Goal: Task Accomplishment & Management: Complete application form

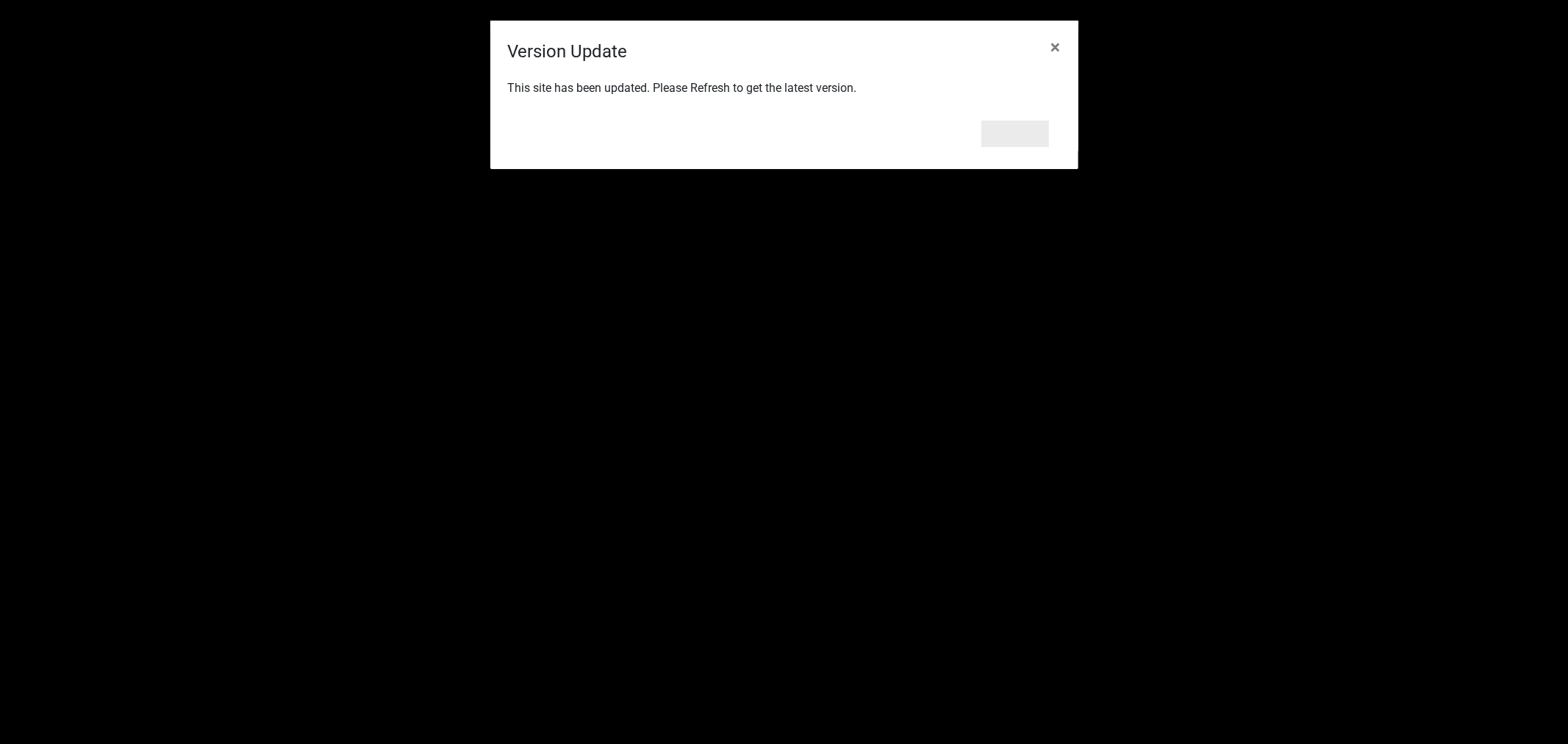
scroll to position [22503, 0]
click at [1027, 139] on button "Refresh" at bounding box center [1015, 133] width 68 height 27
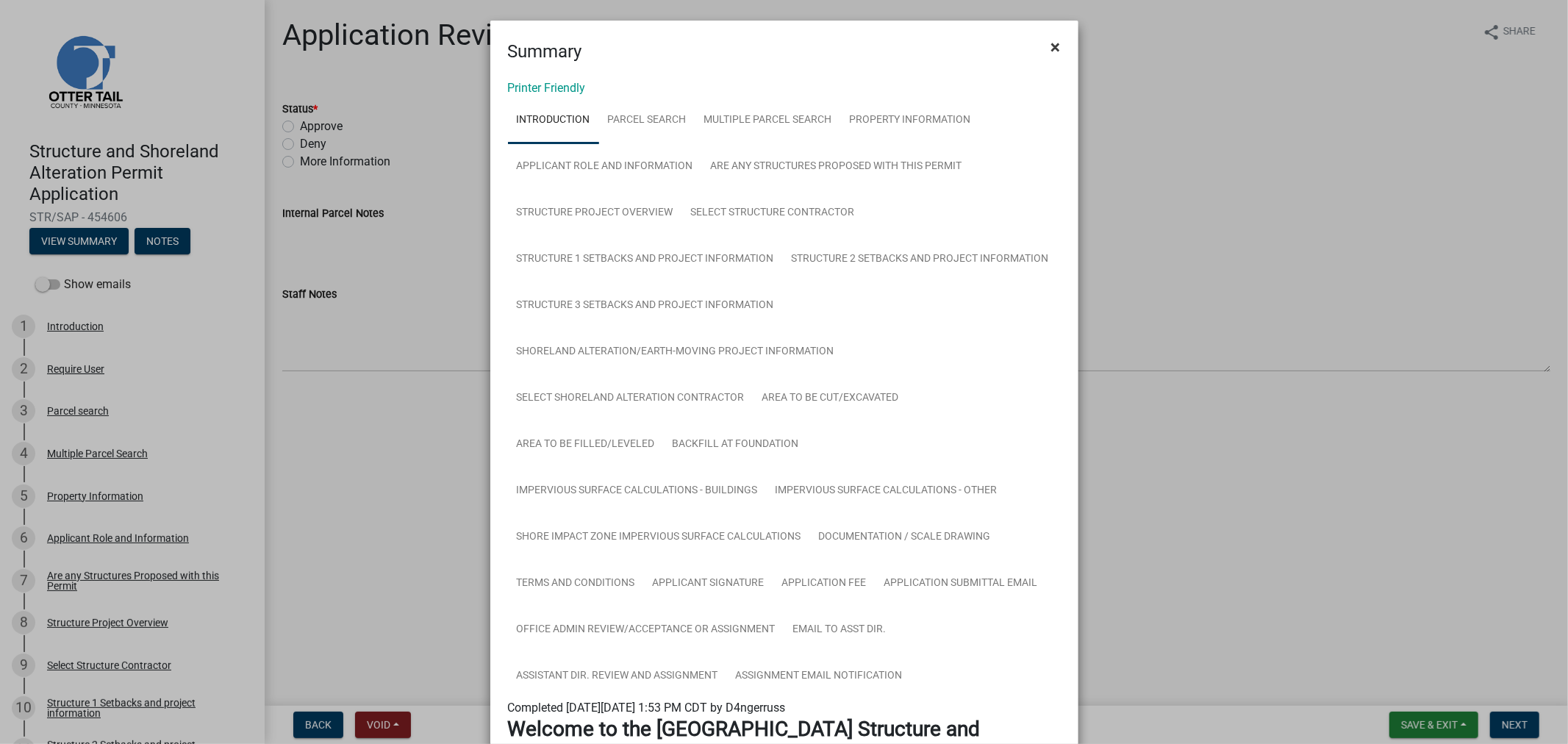
click at [1042, 42] on button "×" at bounding box center [1056, 47] width 33 height 41
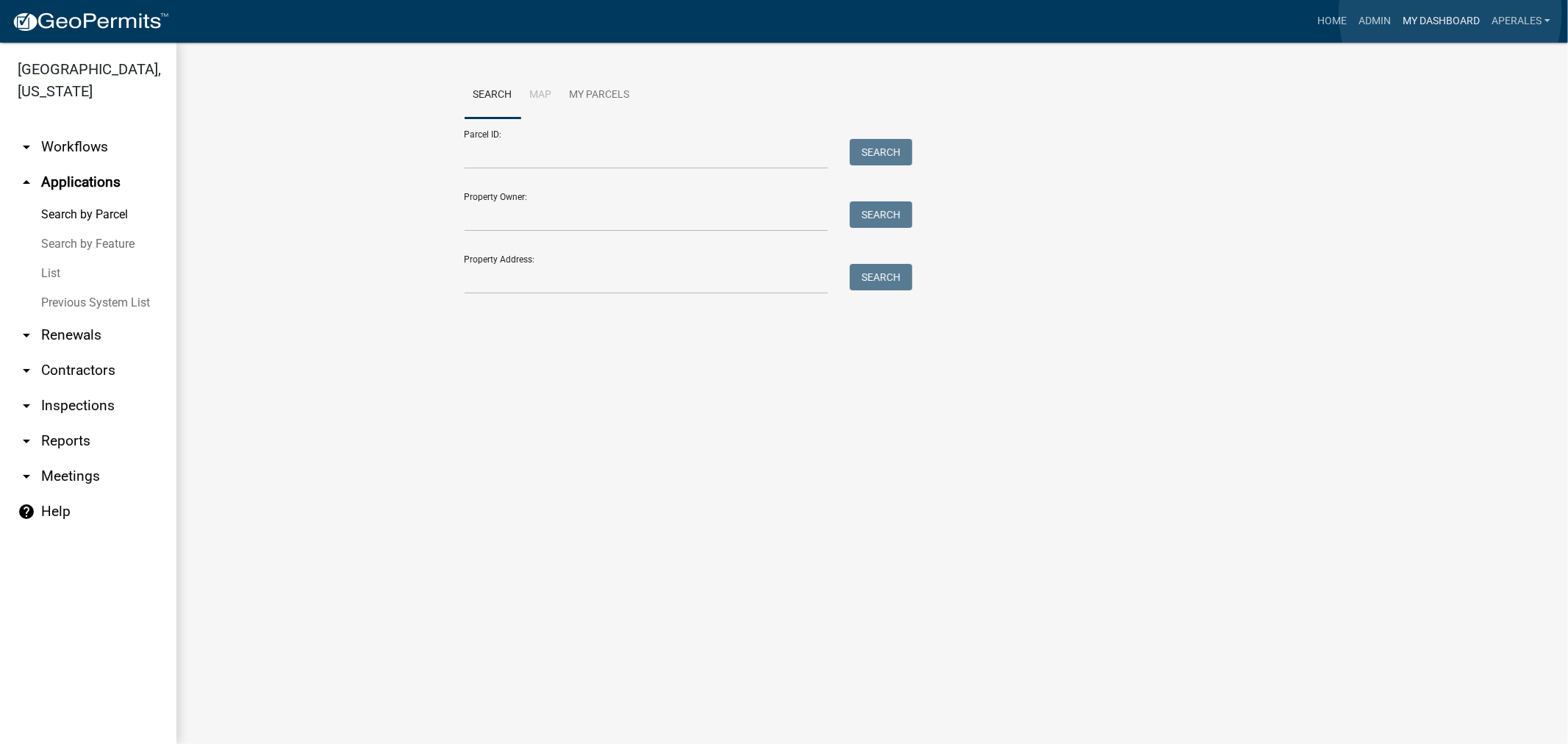
click at [1450, 16] on link "My Dashboard" at bounding box center [1440, 21] width 89 height 27
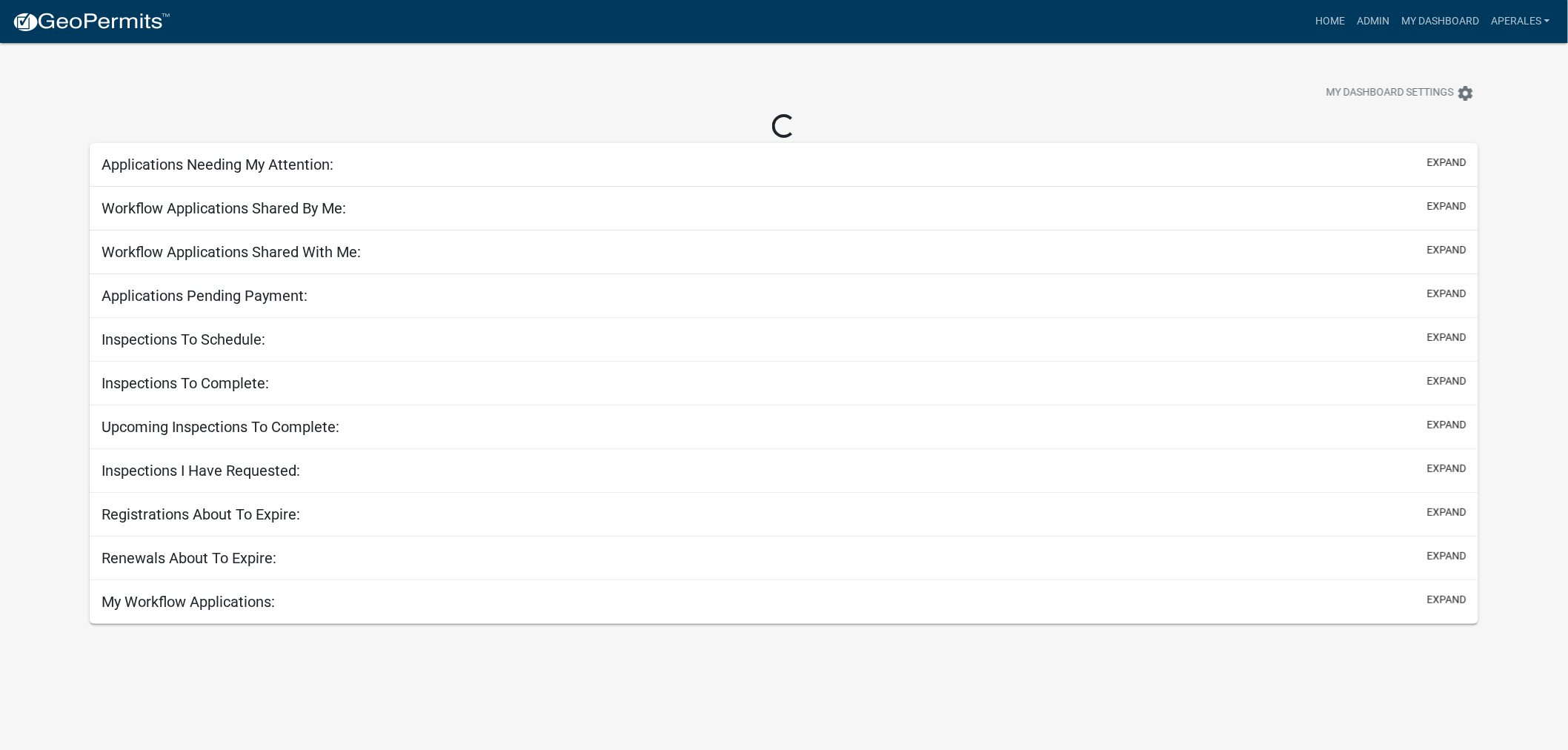
select select "3: 100"
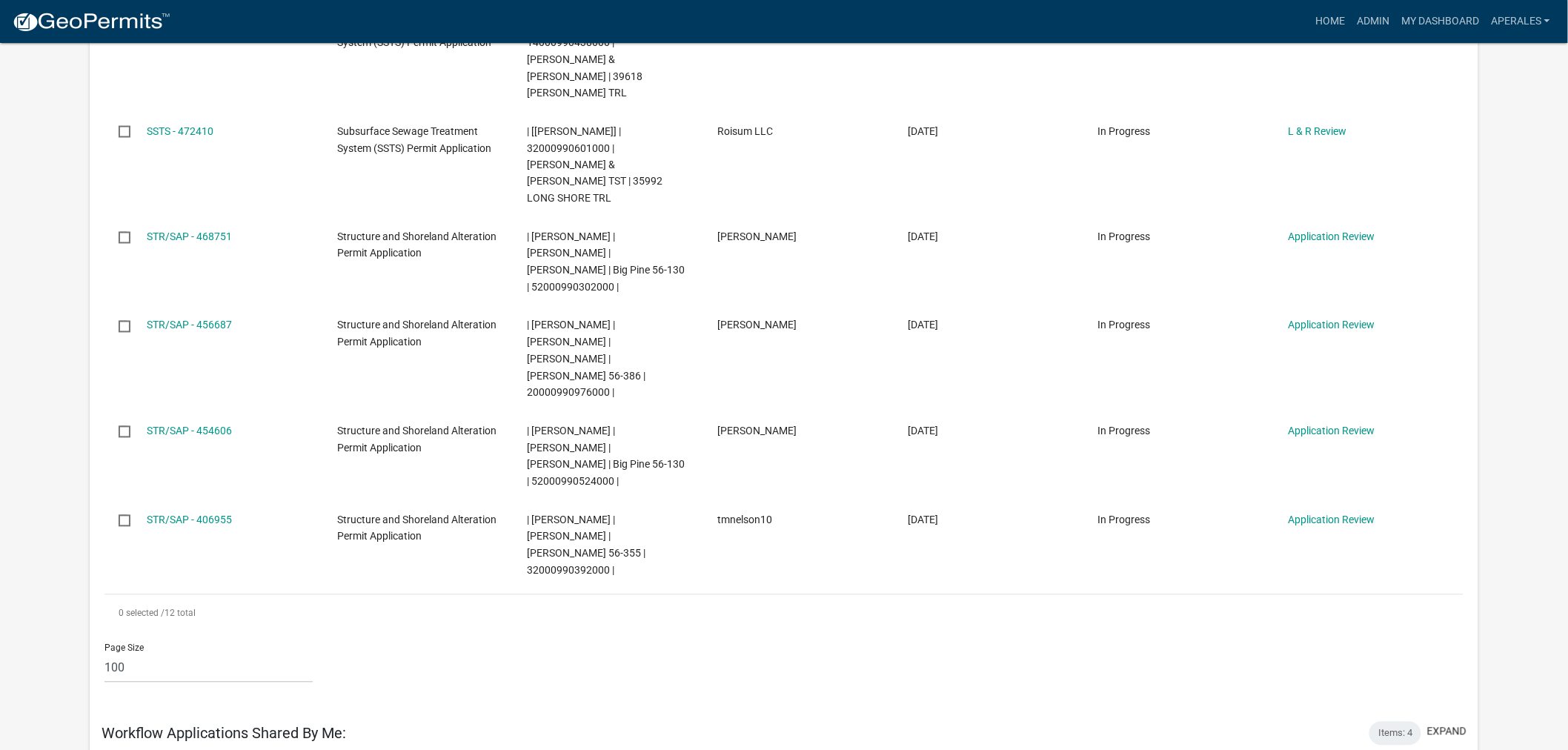
scroll to position [988, 0]
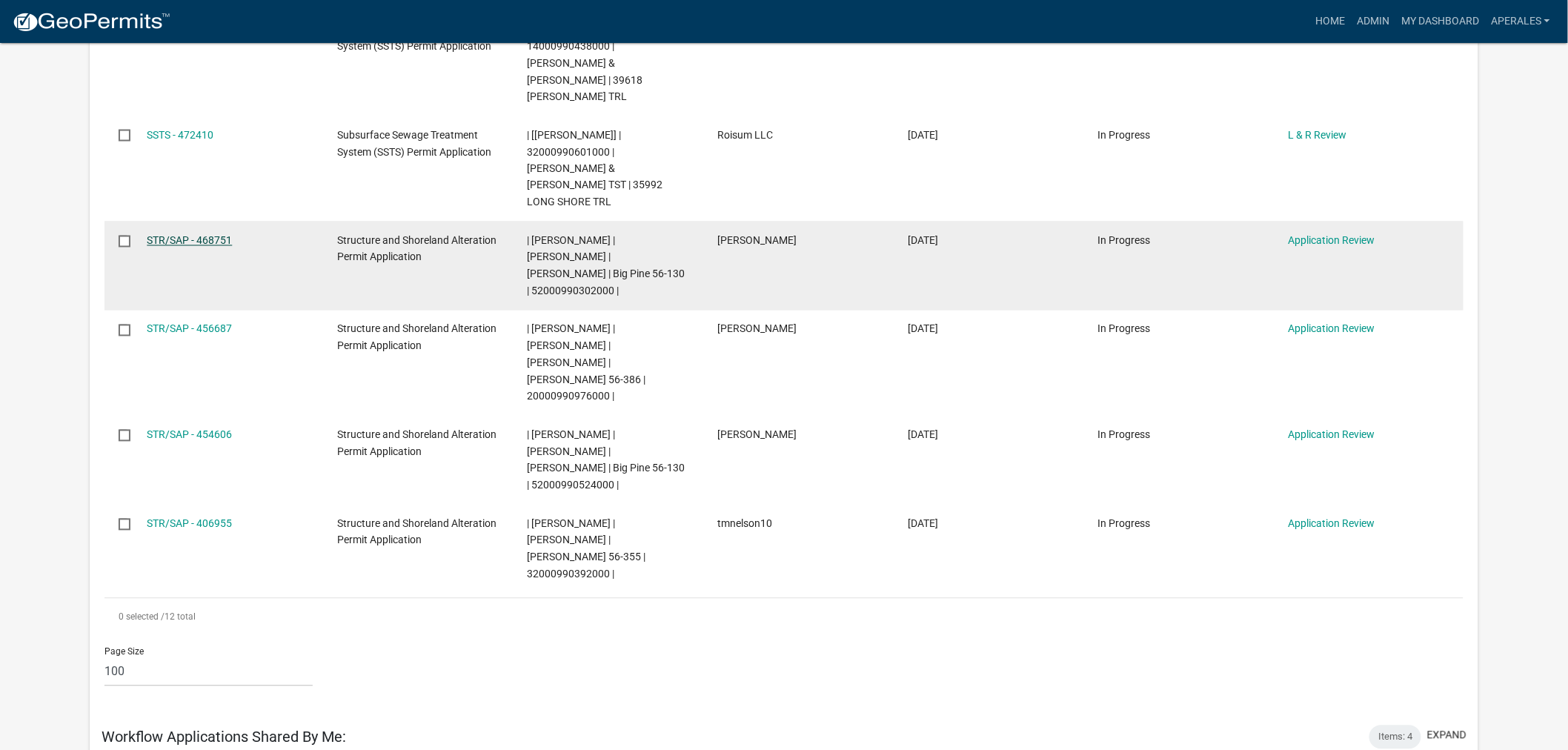
click at [197, 234] on link "STR/SAP - 468751" at bounding box center [189, 240] width 85 height 12
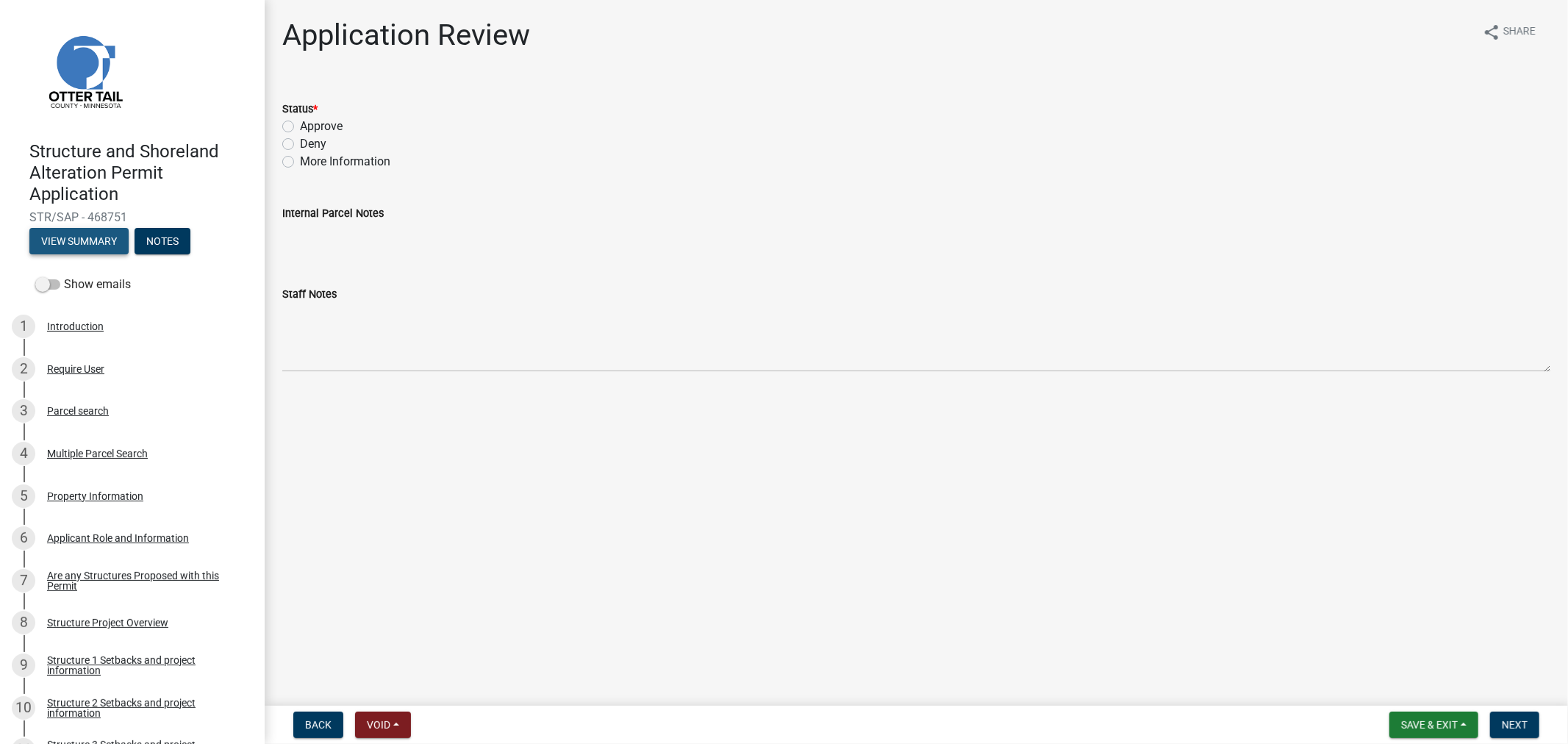
click at [85, 247] on button "View Summary" at bounding box center [78, 240] width 99 height 27
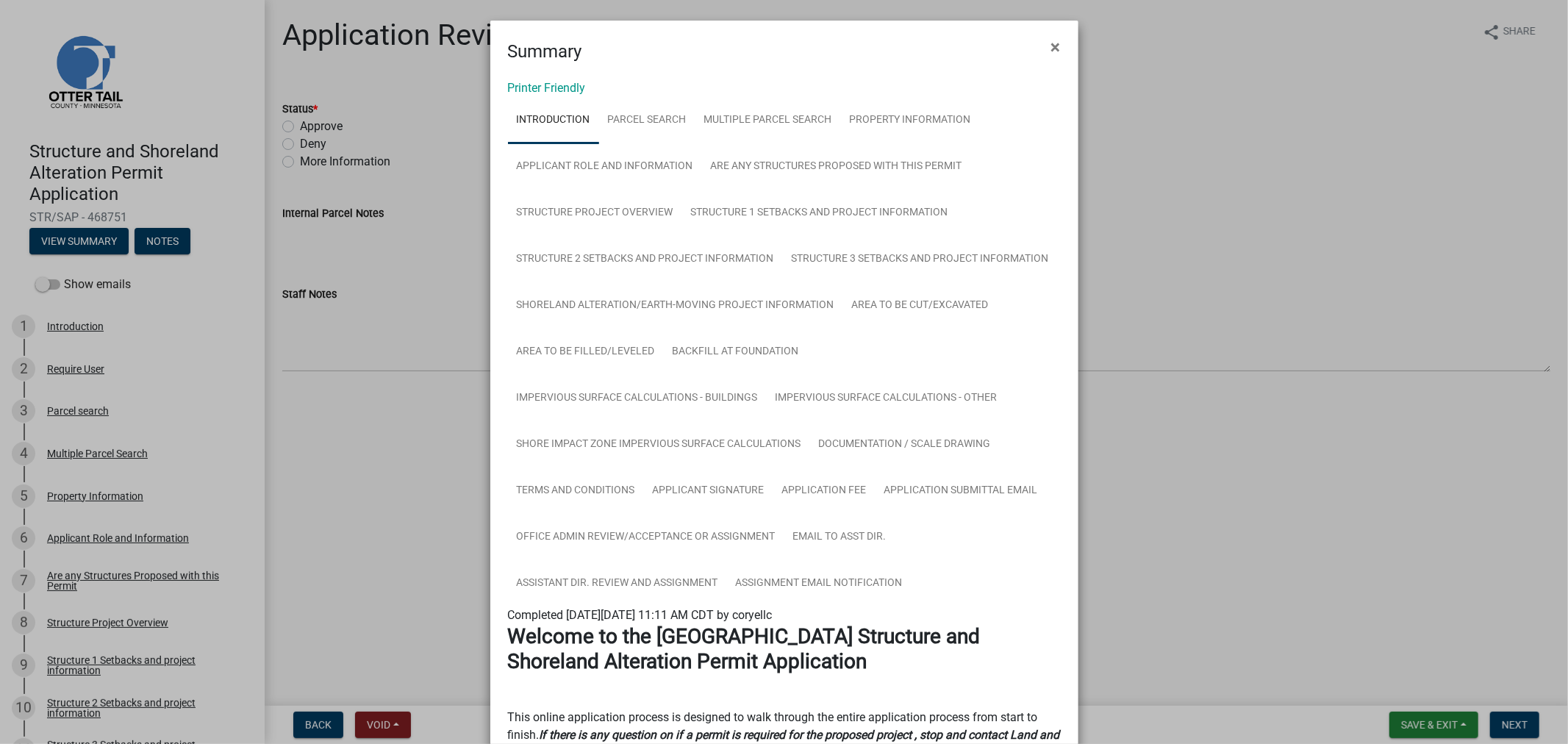
click at [532, 86] on link "Printer Friendly" at bounding box center [547, 87] width 78 height 14
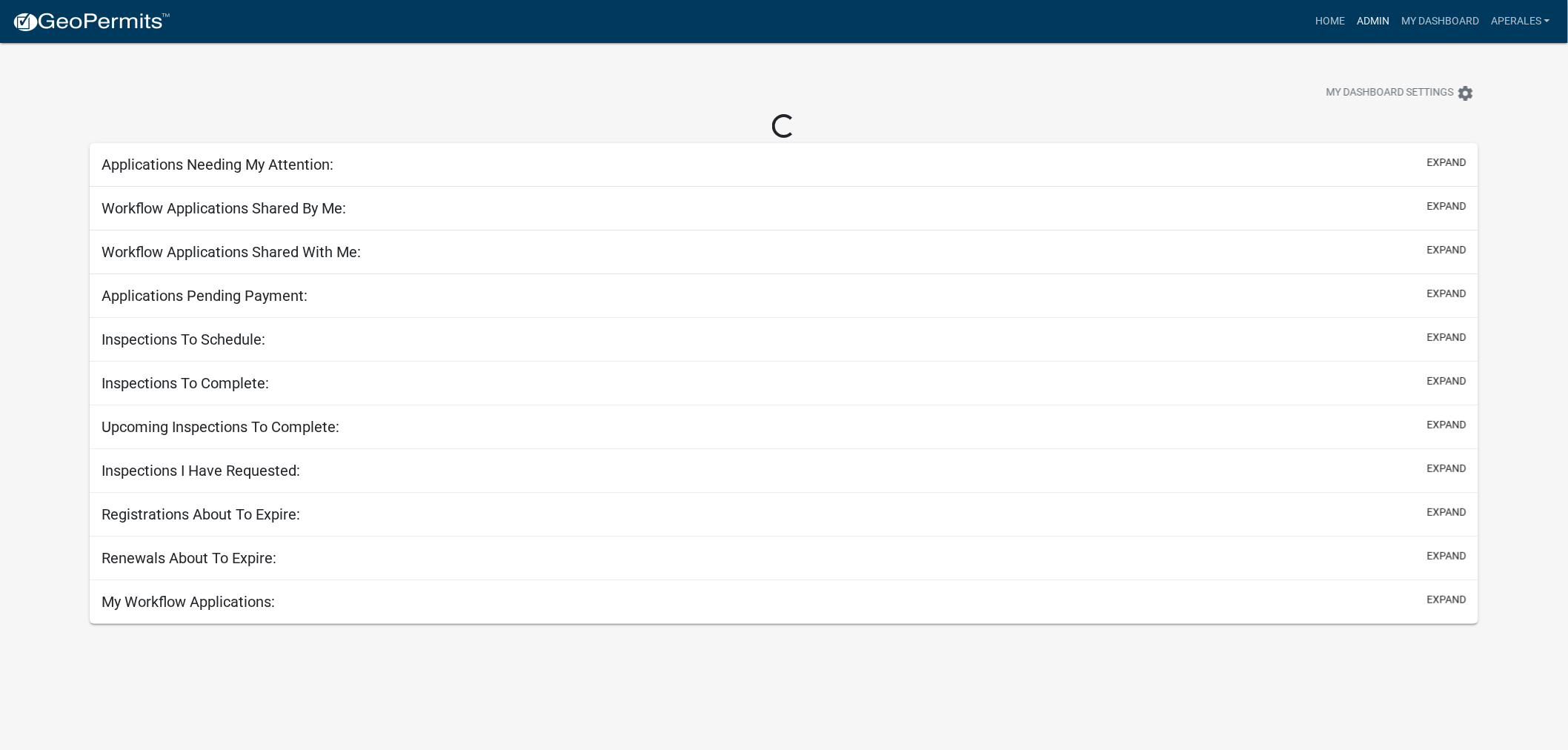
select select "3: 100"
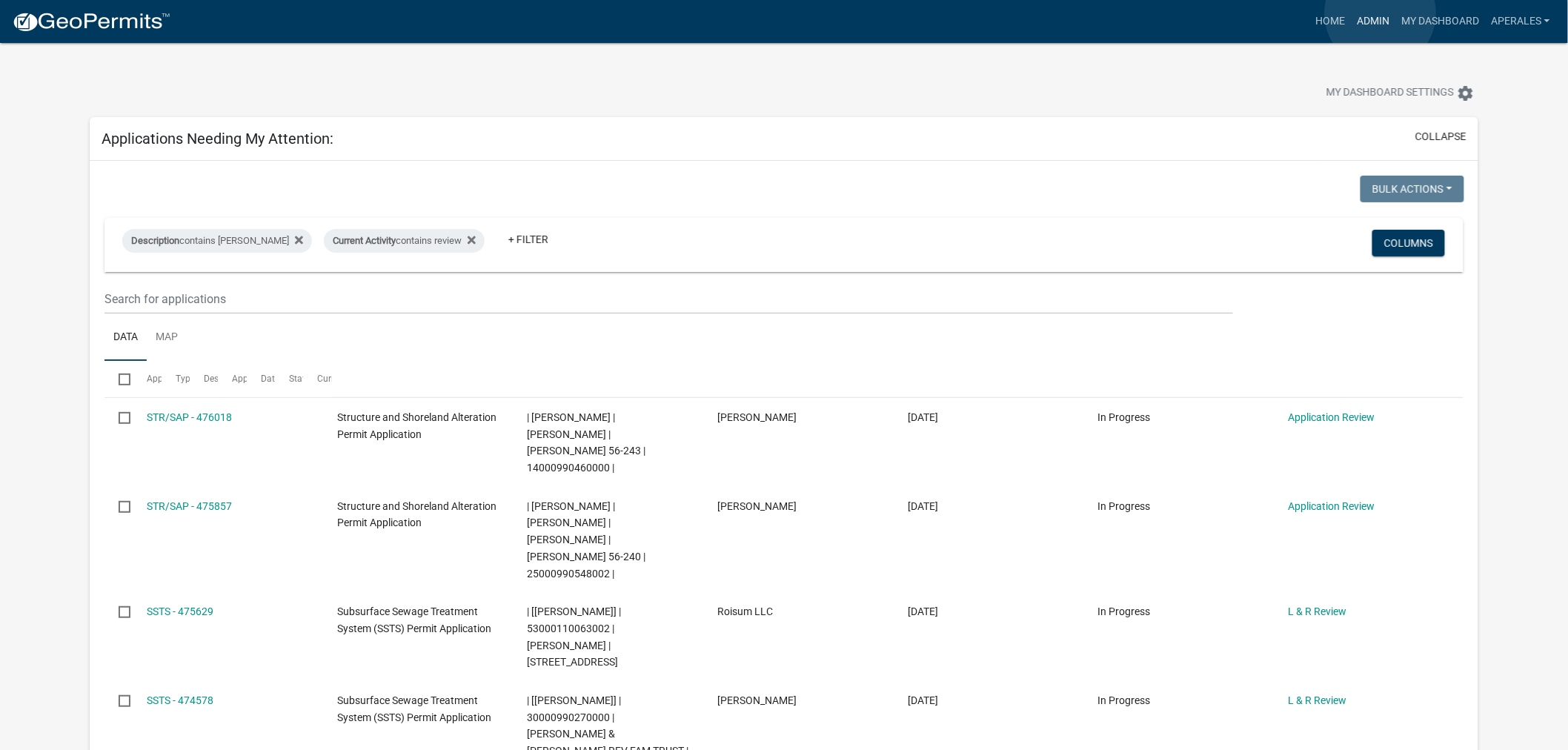
click at [1381, 13] on link "Admin" at bounding box center [1373, 21] width 45 height 28
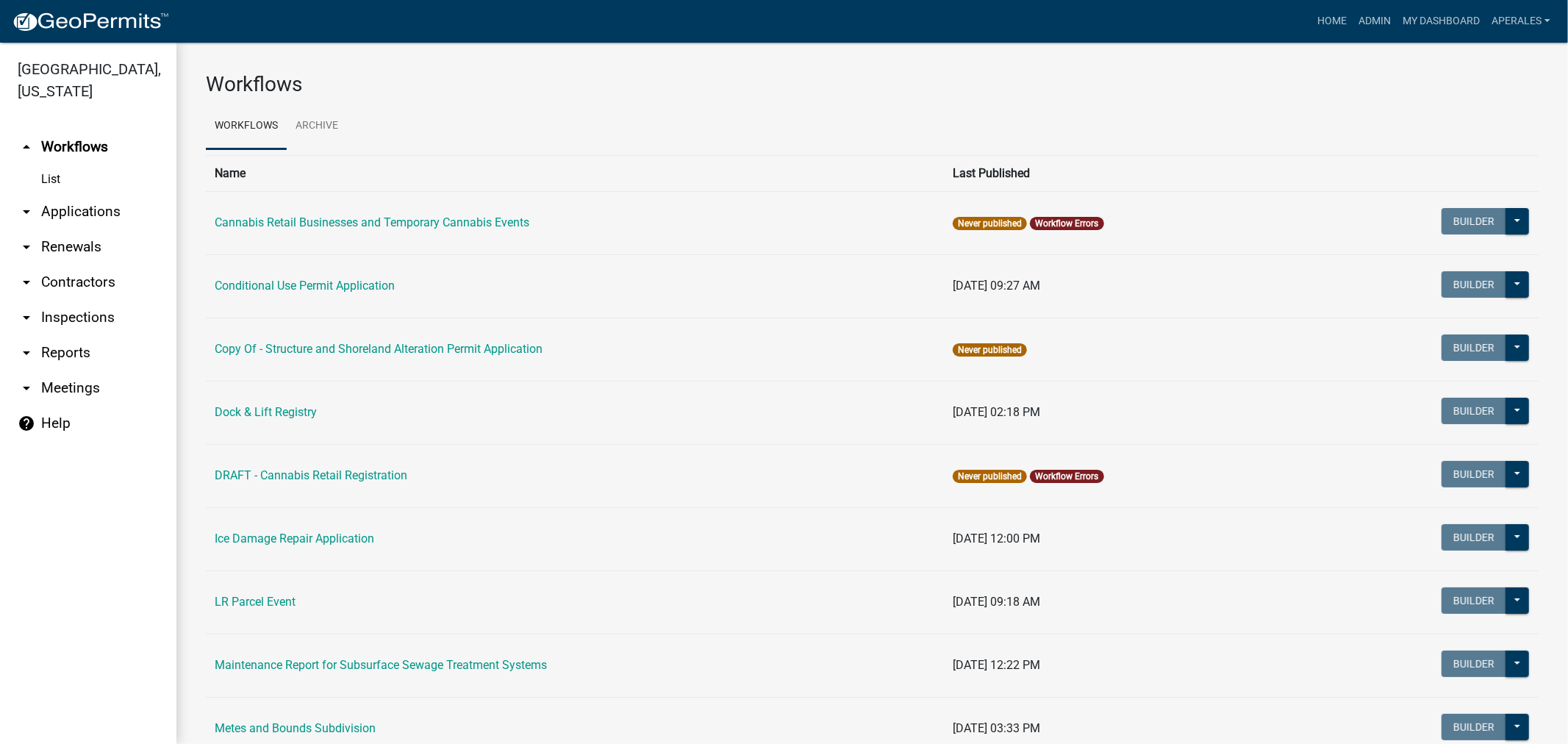
click at [97, 214] on link "arrow_drop_down Applications" at bounding box center [88, 212] width 177 height 35
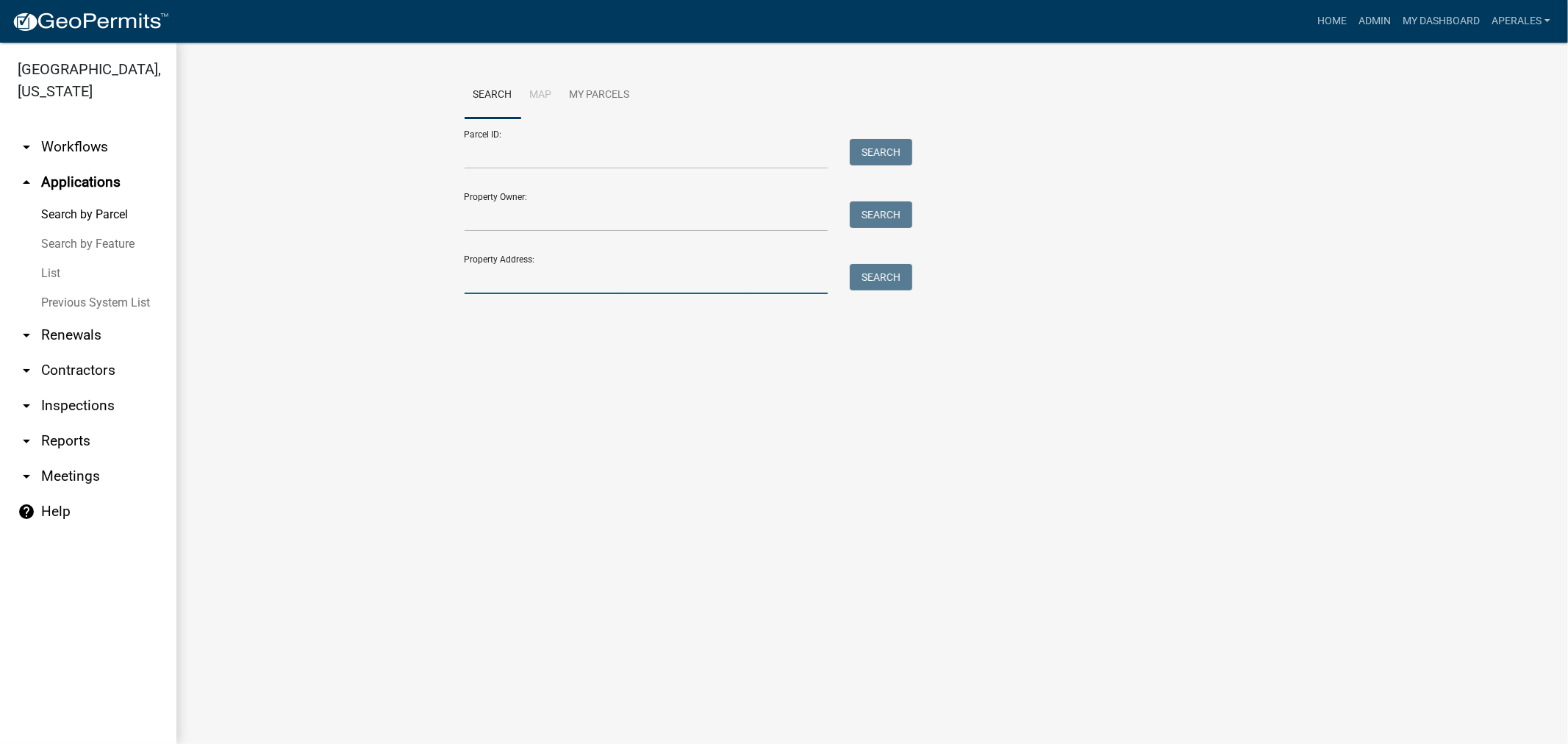
click at [517, 270] on input "Property Address:" at bounding box center [646, 279] width 364 height 30
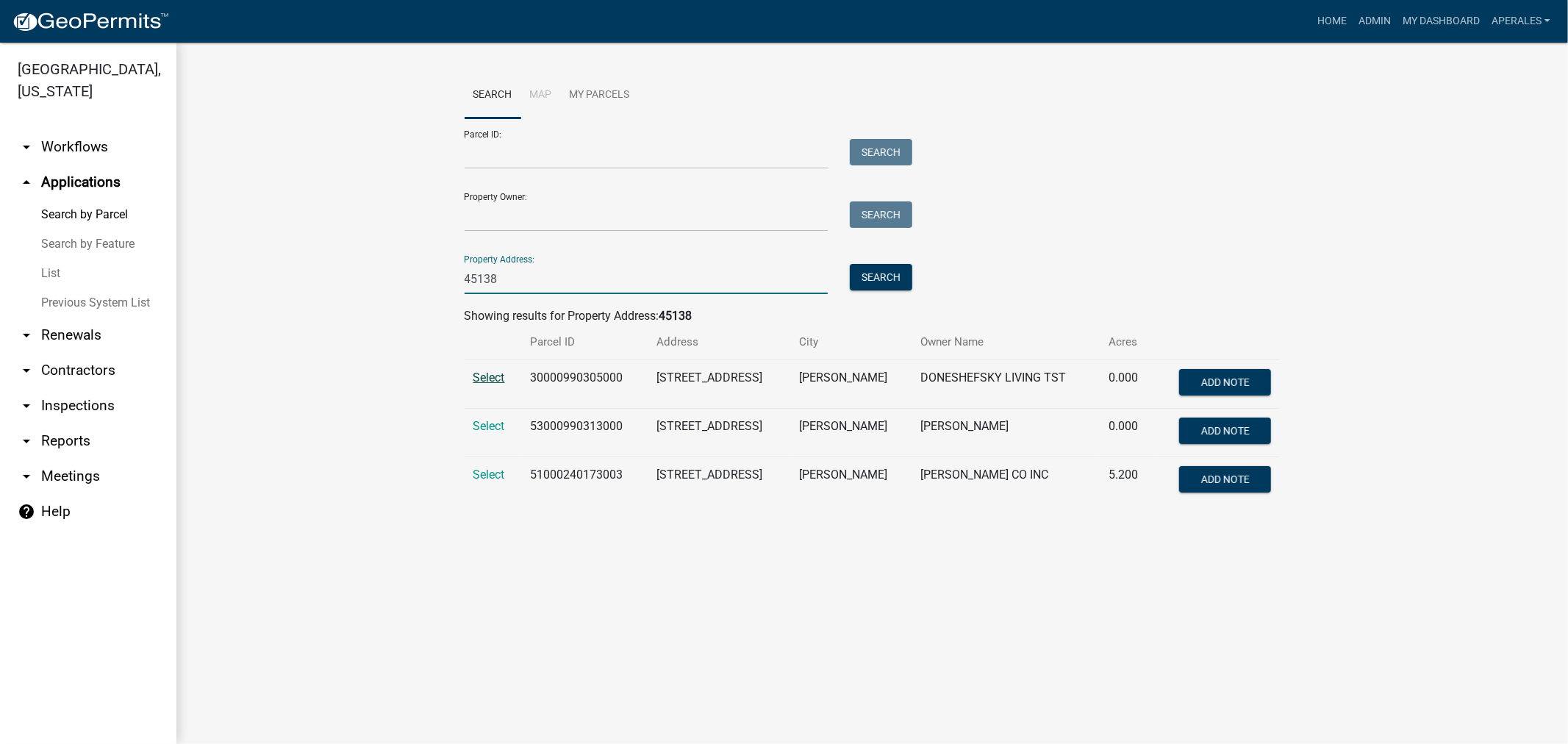
type input "45138"
click at [493, 373] on span "Select" at bounding box center [489, 378] width 31 height 14
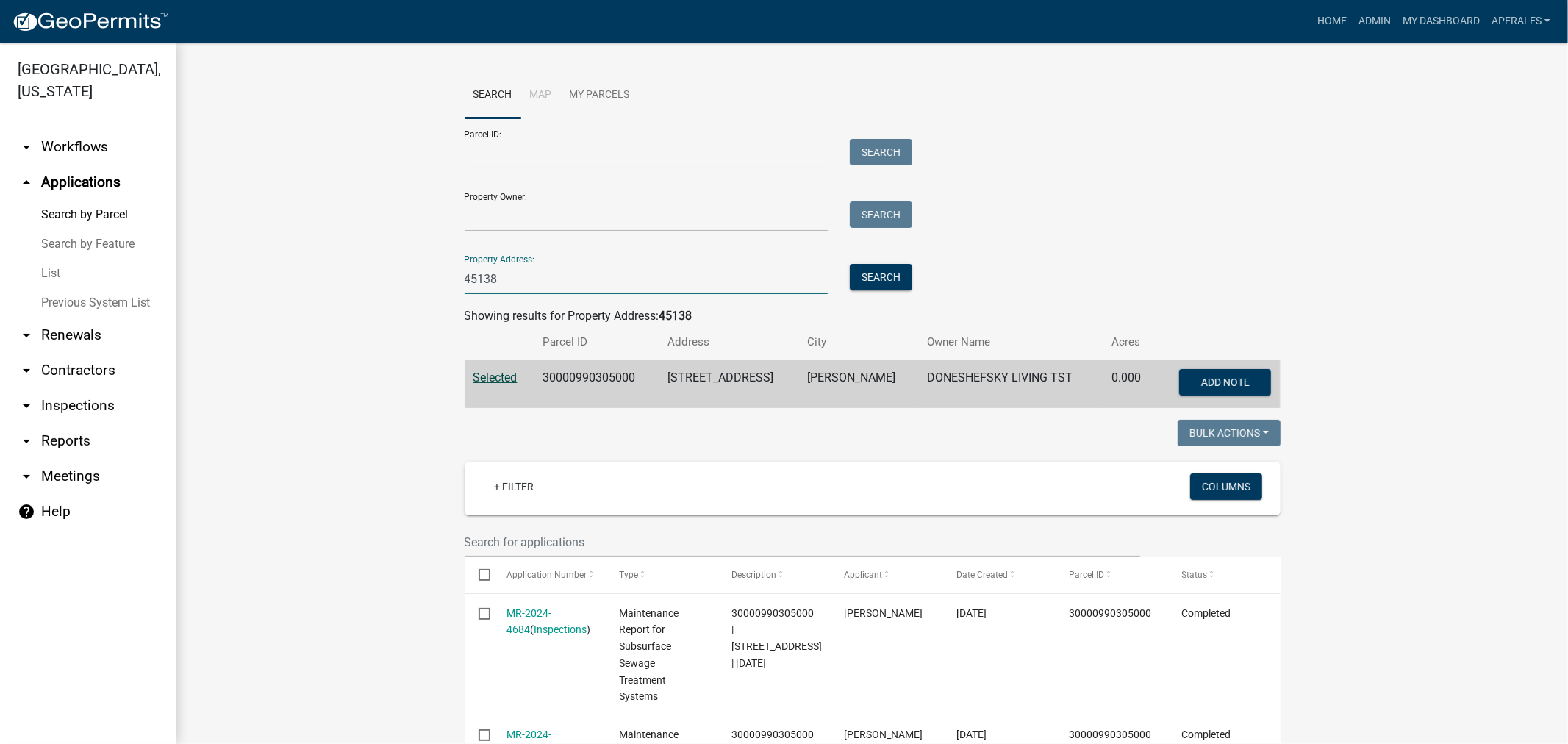
drag, startPoint x: 525, startPoint y: 285, endPoint x: 438, endPoint y: 259, distance: 90.8
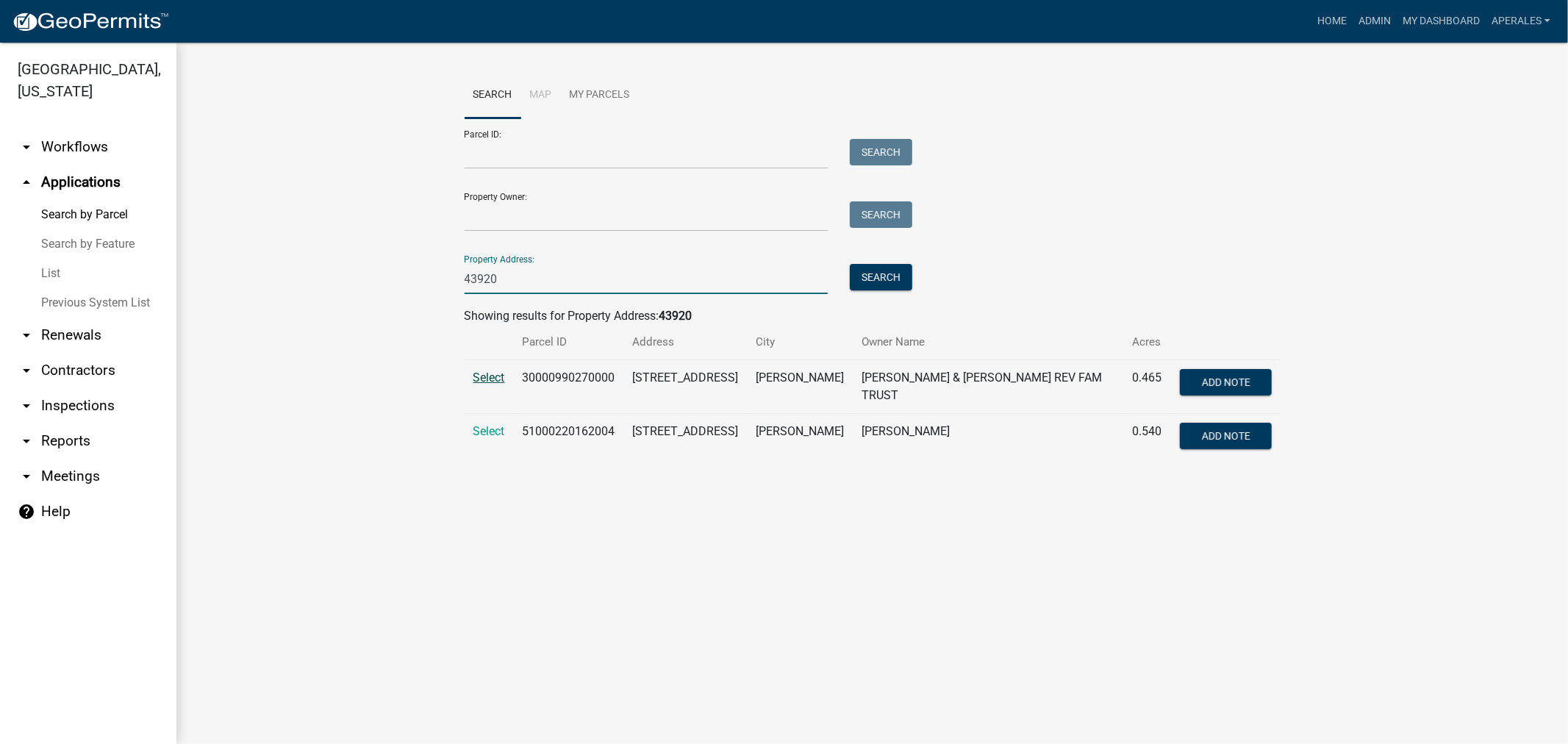
type input "43920"
click at [480, 376] on span "Select" at bounding box center [489, 378] width 31 height 14
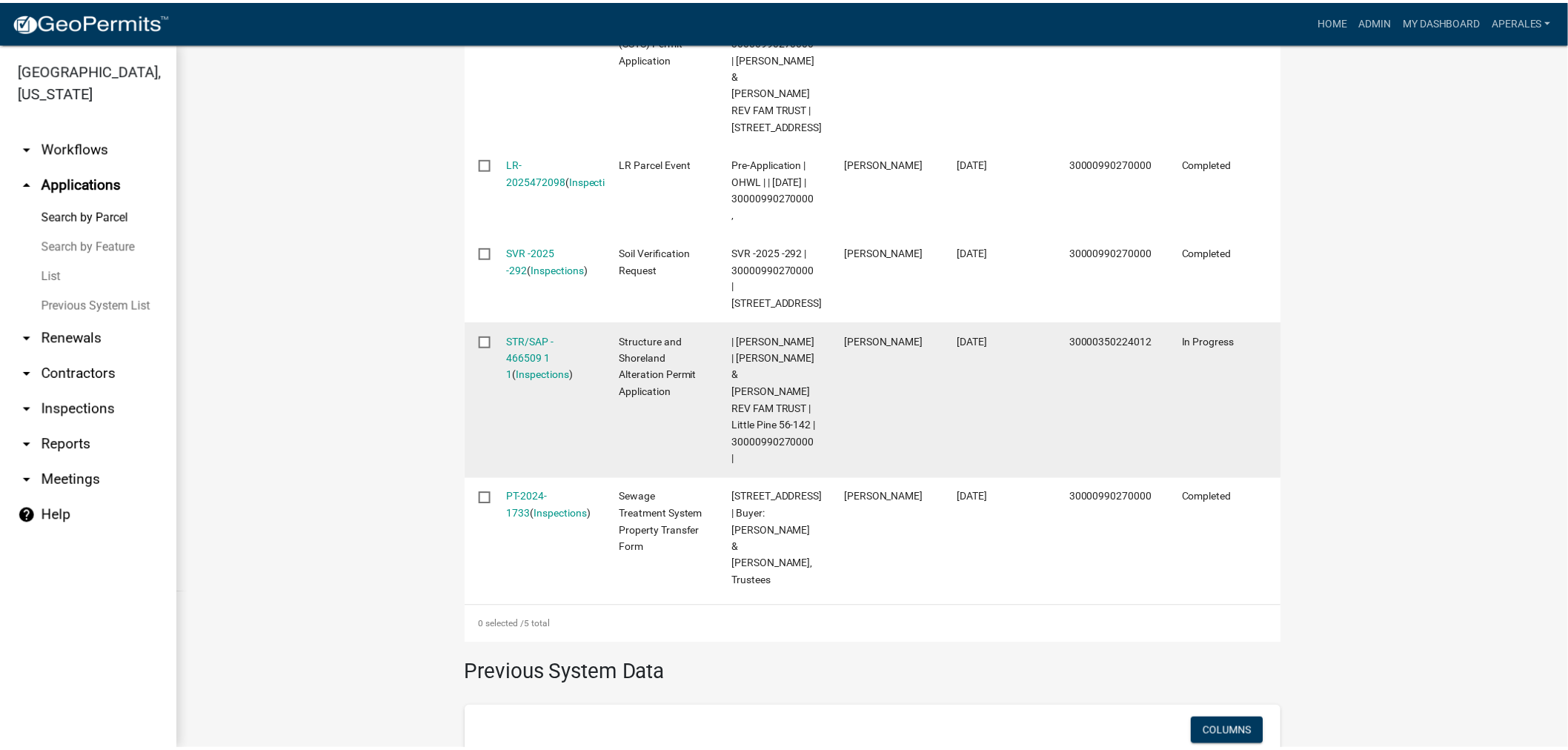
scroll to position [658, 0]
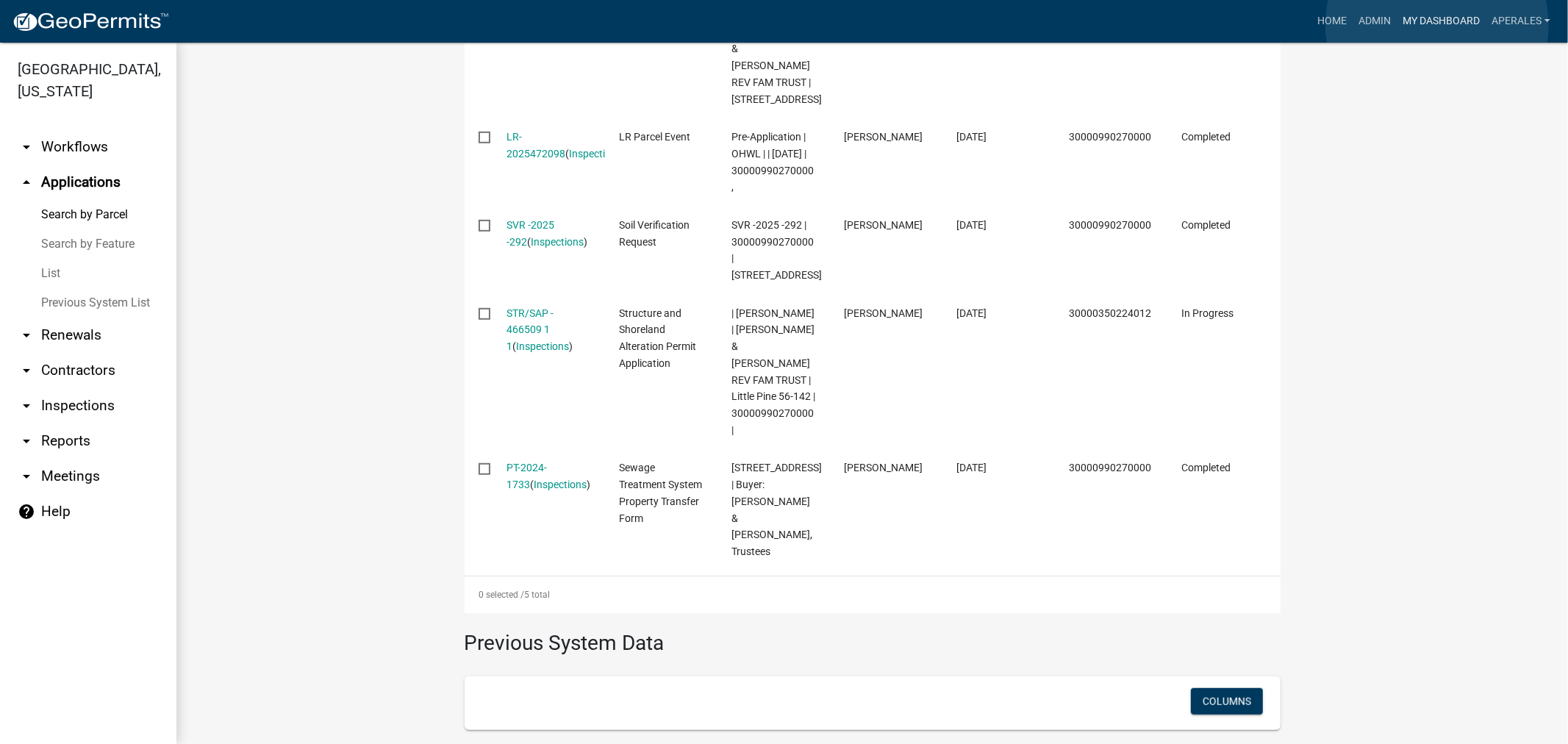
click at [1437, 25] on link "My Dashboard" at bounding box center [1440, 21] width 89 height 27
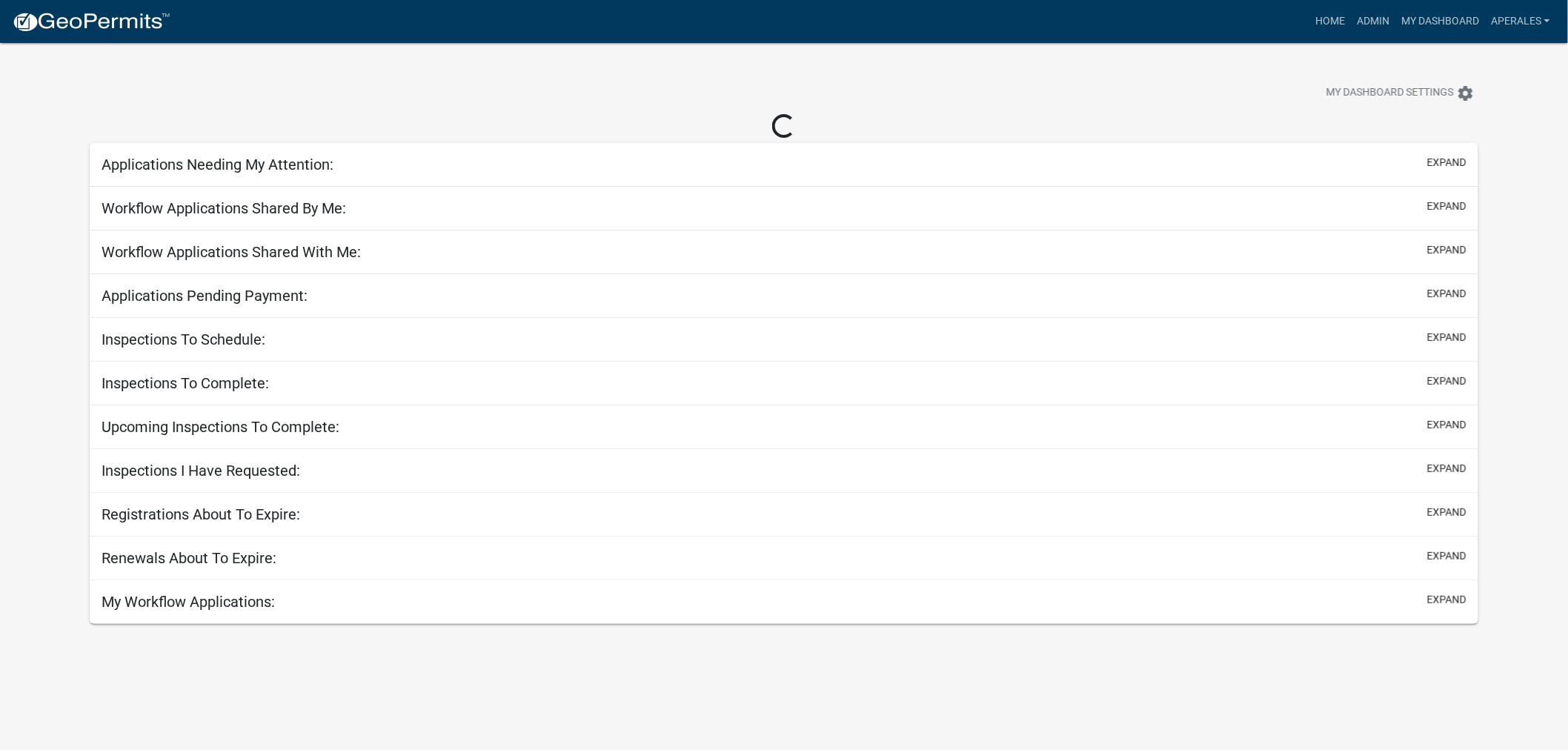
select select "3: 100"
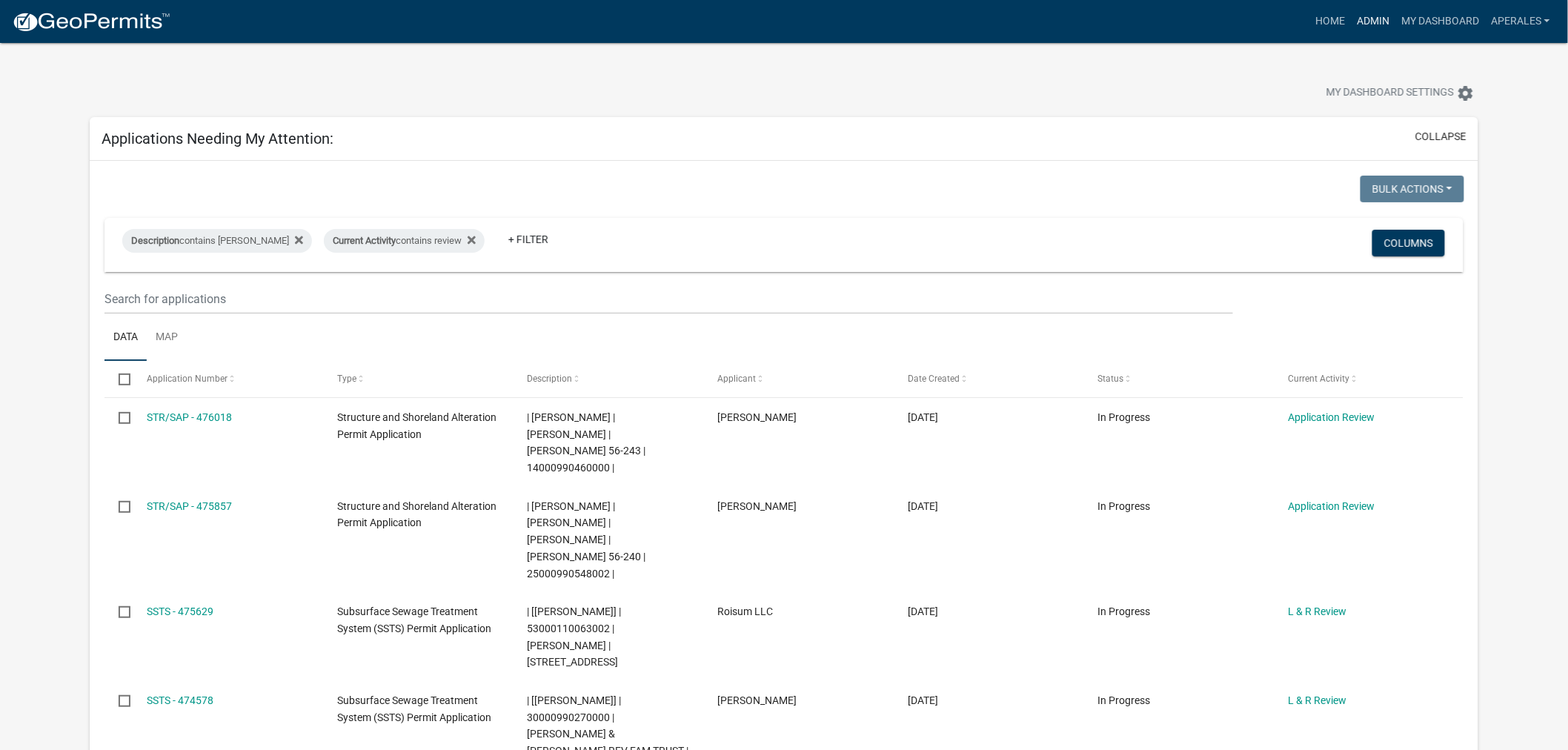
click at [1381, 28] on link "Admin" at bounding box center [1373, 21] width 45 height 28
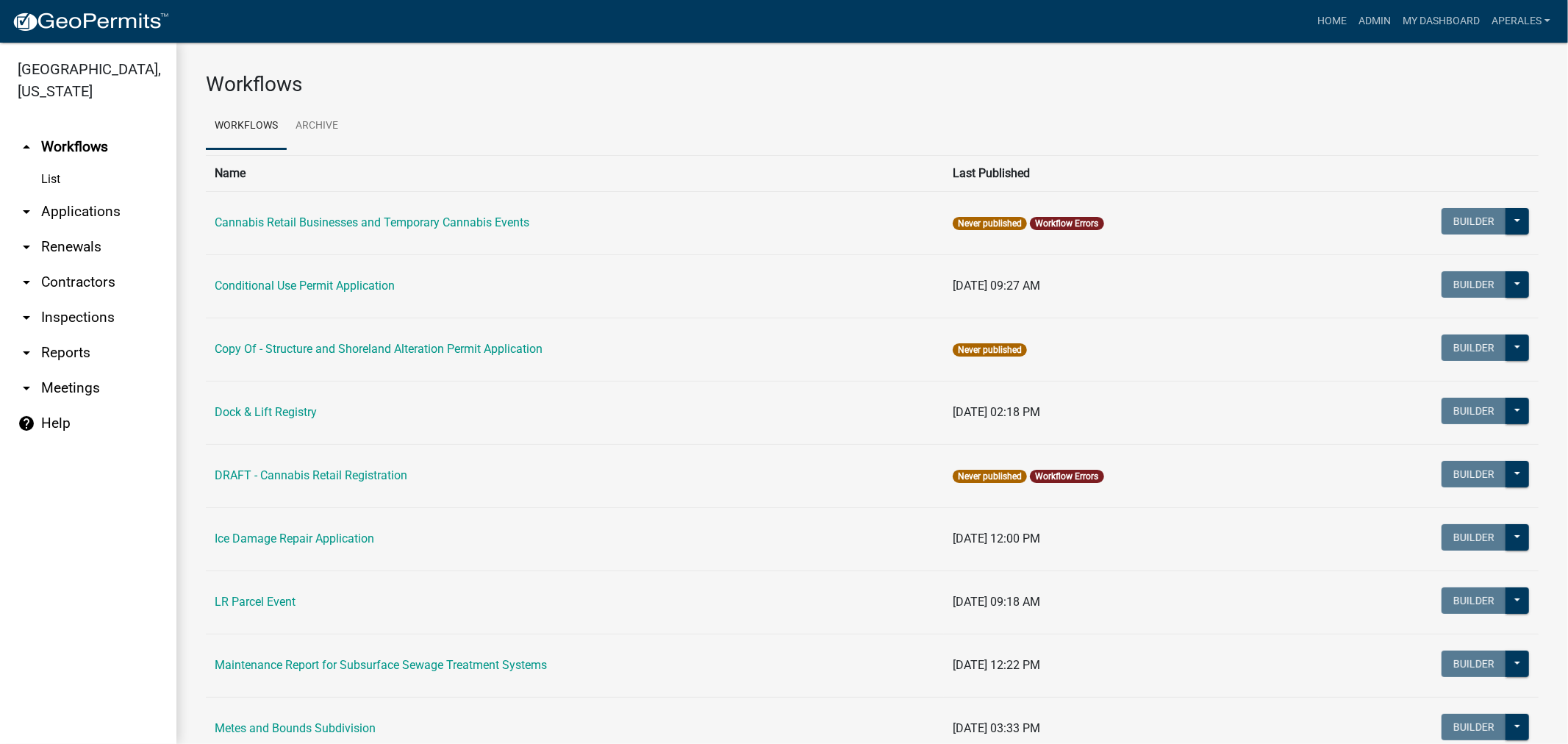
click at [89, 210] on link "arrow_drop_down Applications" at bounding box center [88, 212] width 177 height 35
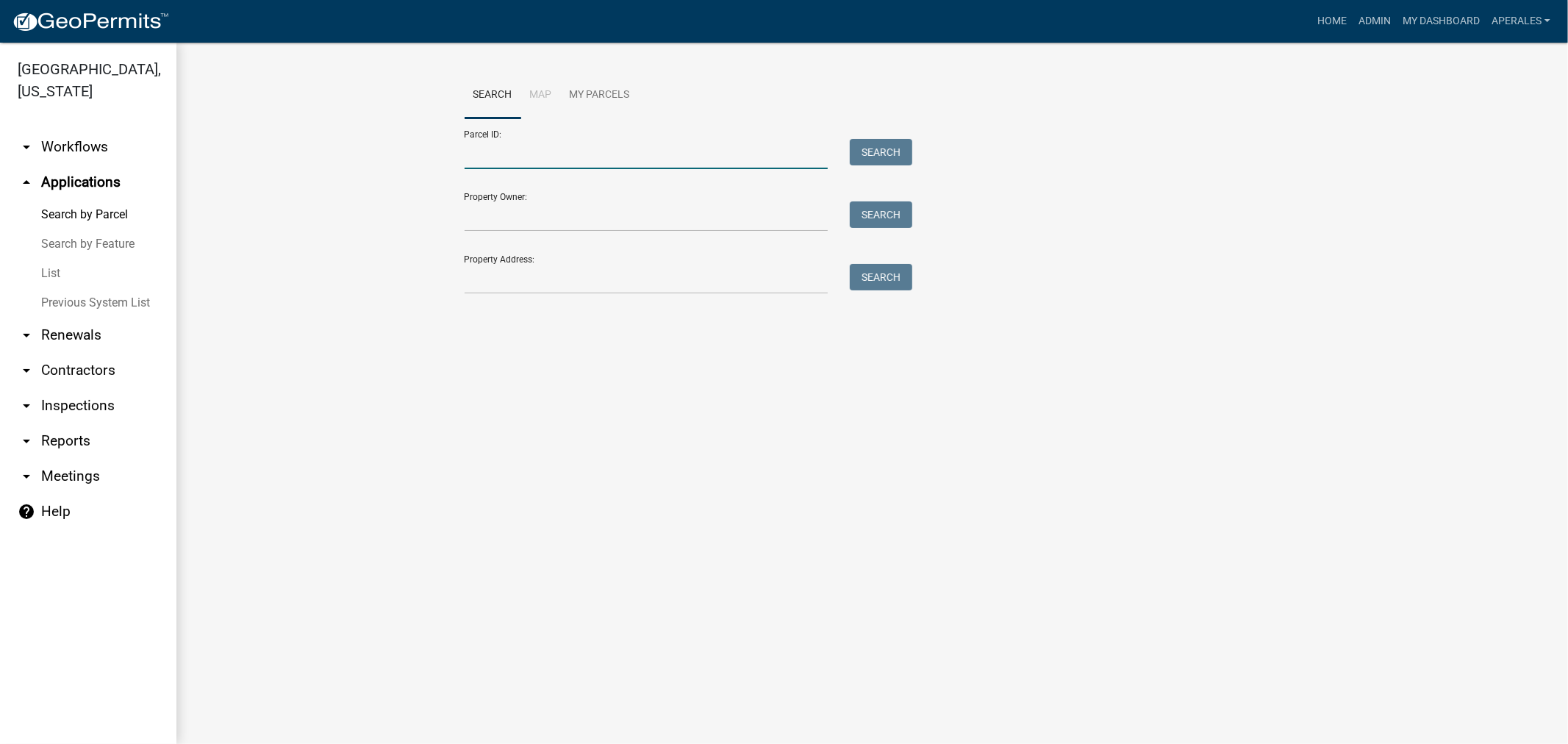
click at [559, 157] on input "Parcel ID:" at bounding box center [646, 154] width 364 height 30
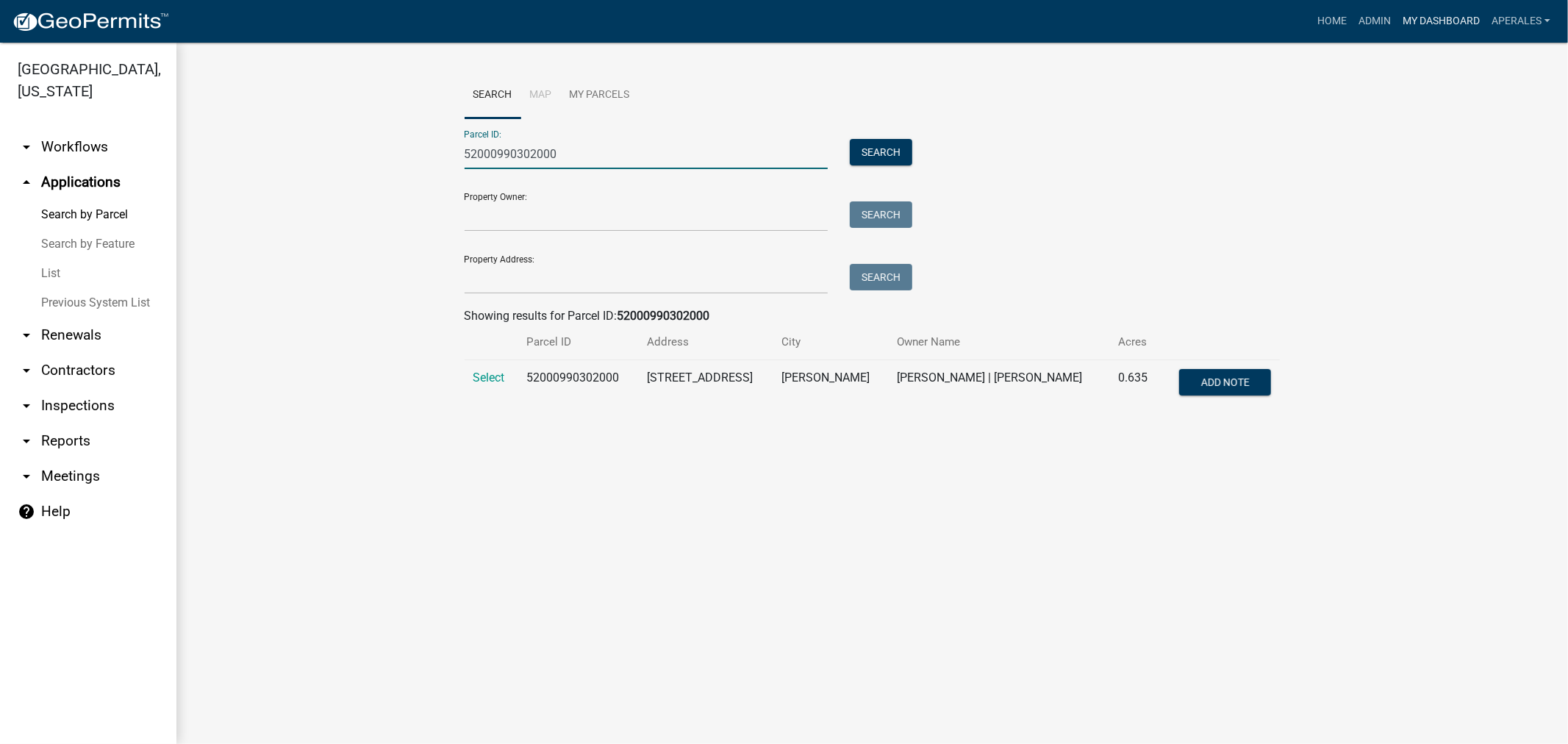
type input "52000990302000"
click at [1414, 27] on link "My Dashboard" at bounding box center [1440, 21] width 89 height 27
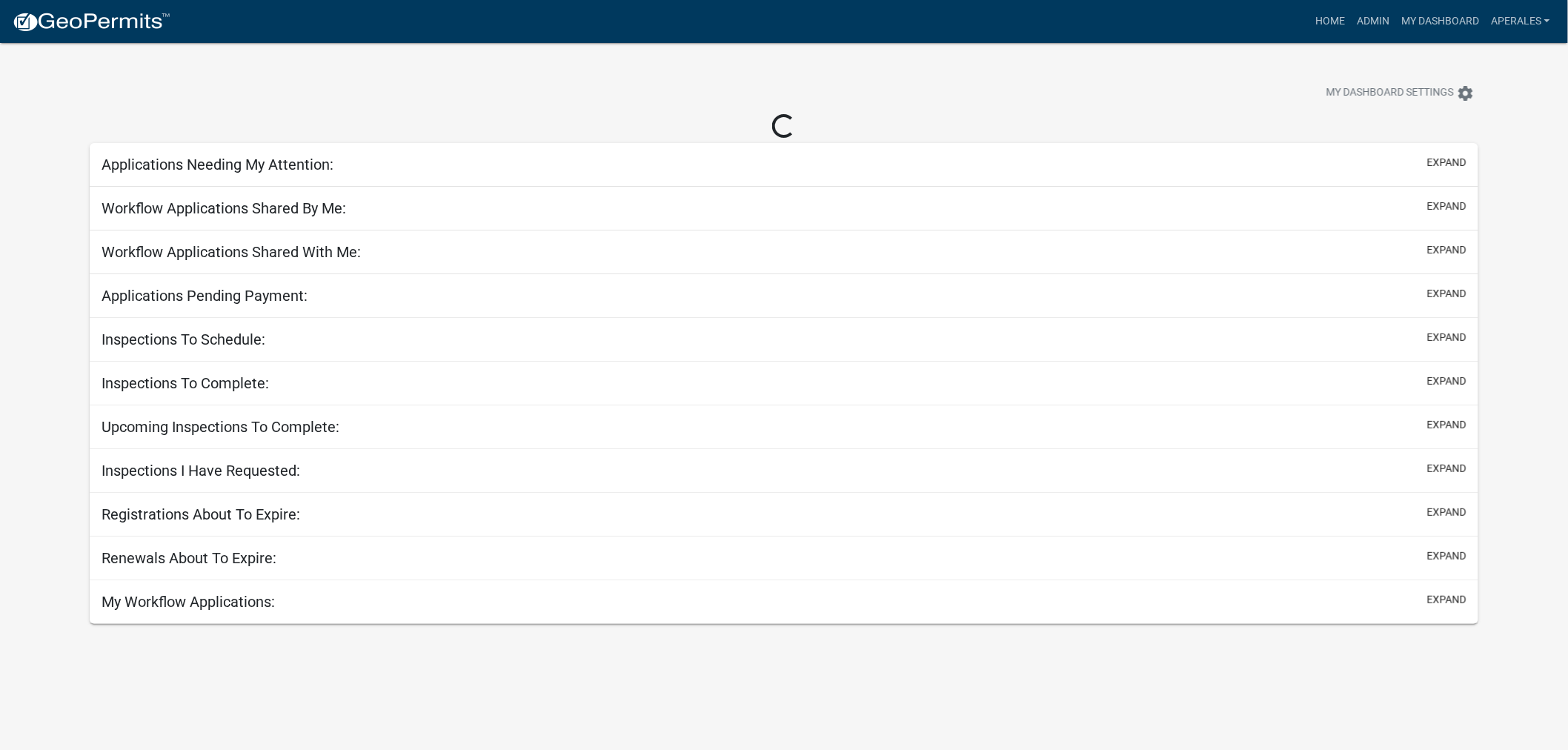
select select "3: 100"
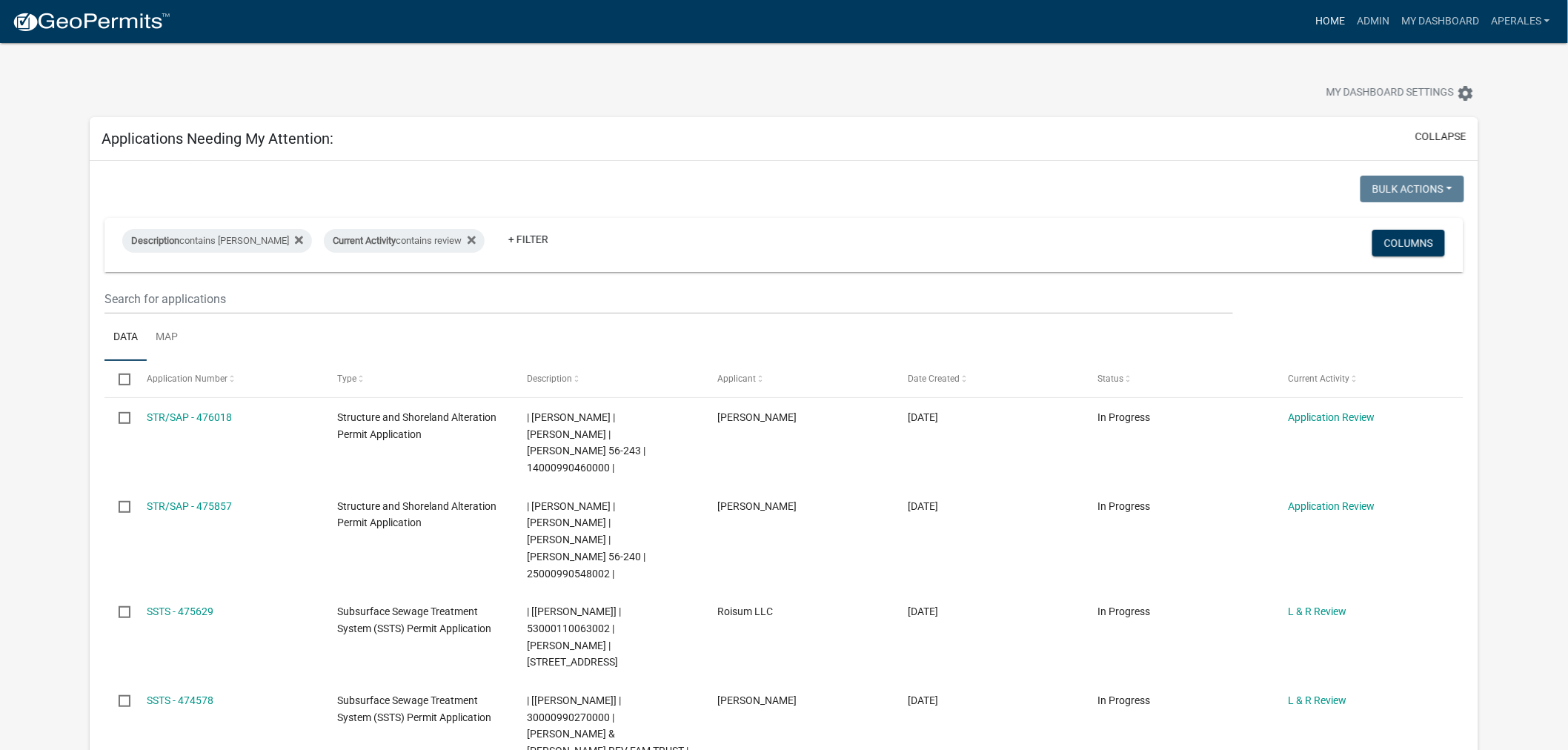
click at [1325, 13] on link "Home" at bounding box center [1331, 21] width 42 height 28
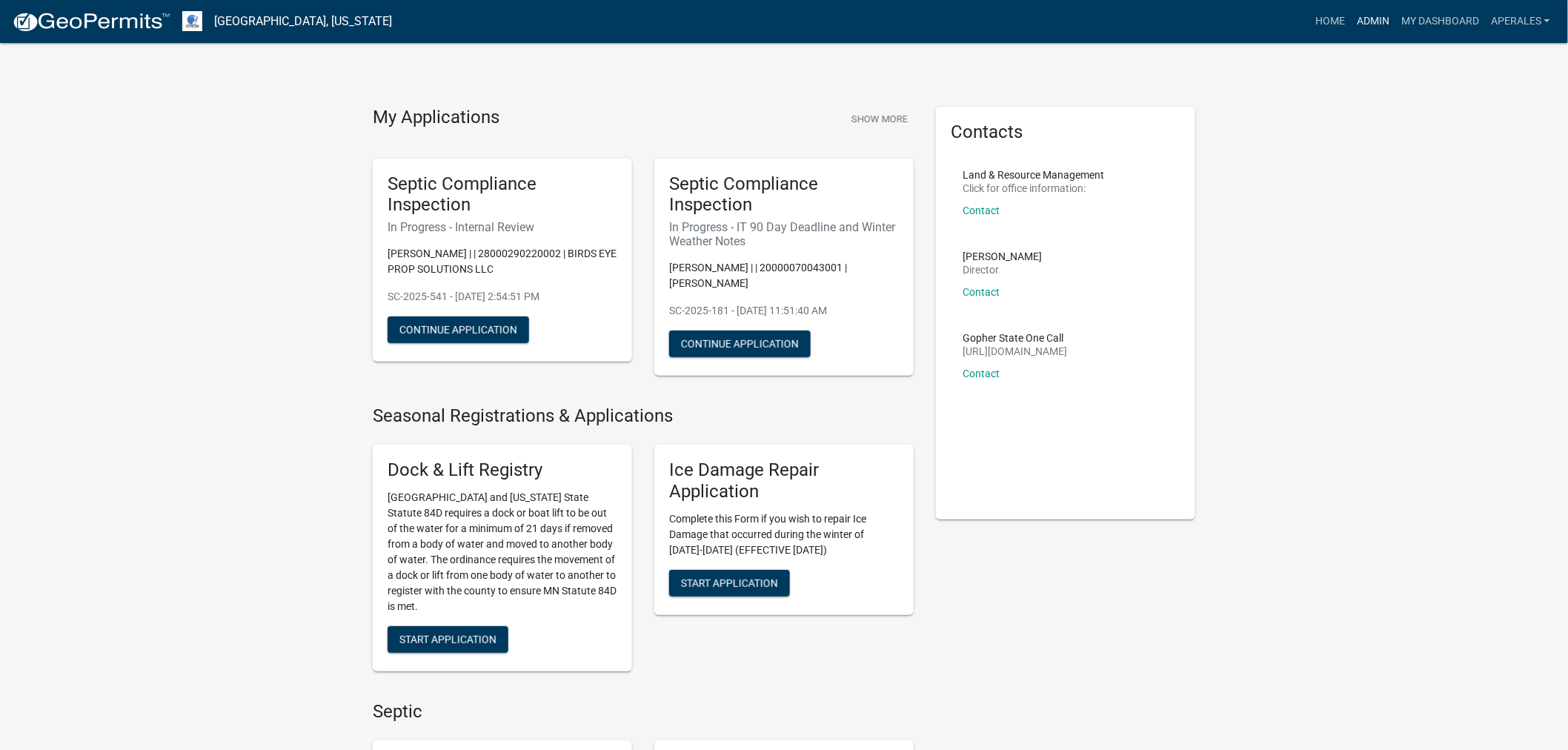
click at [1390, 23] on link "Admin" at bounding box center [1373, 21] width 45 height 28
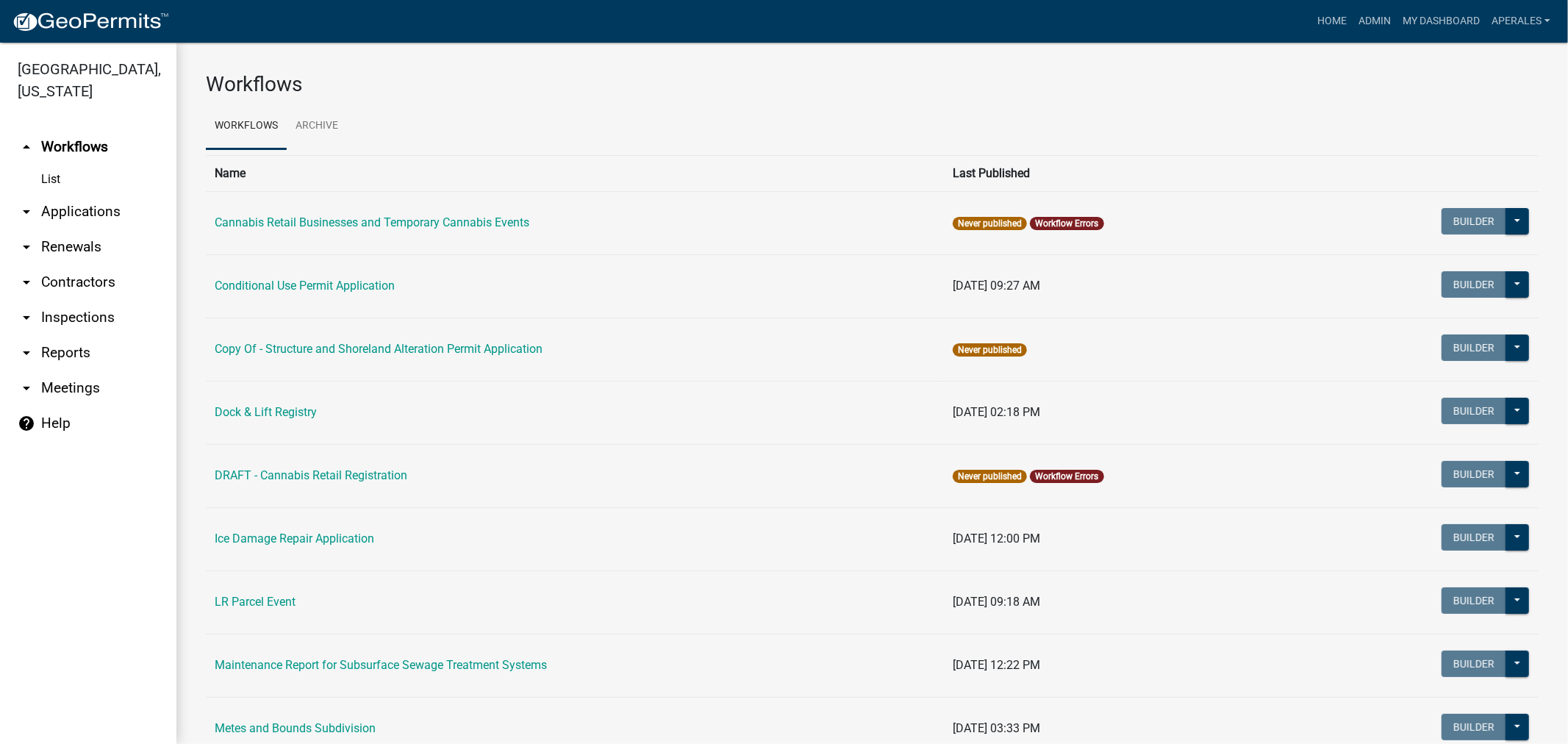
click at [72, 221] on link "arrow_drop_down Applications" at bounding box center [88, 212] width 177 height 35
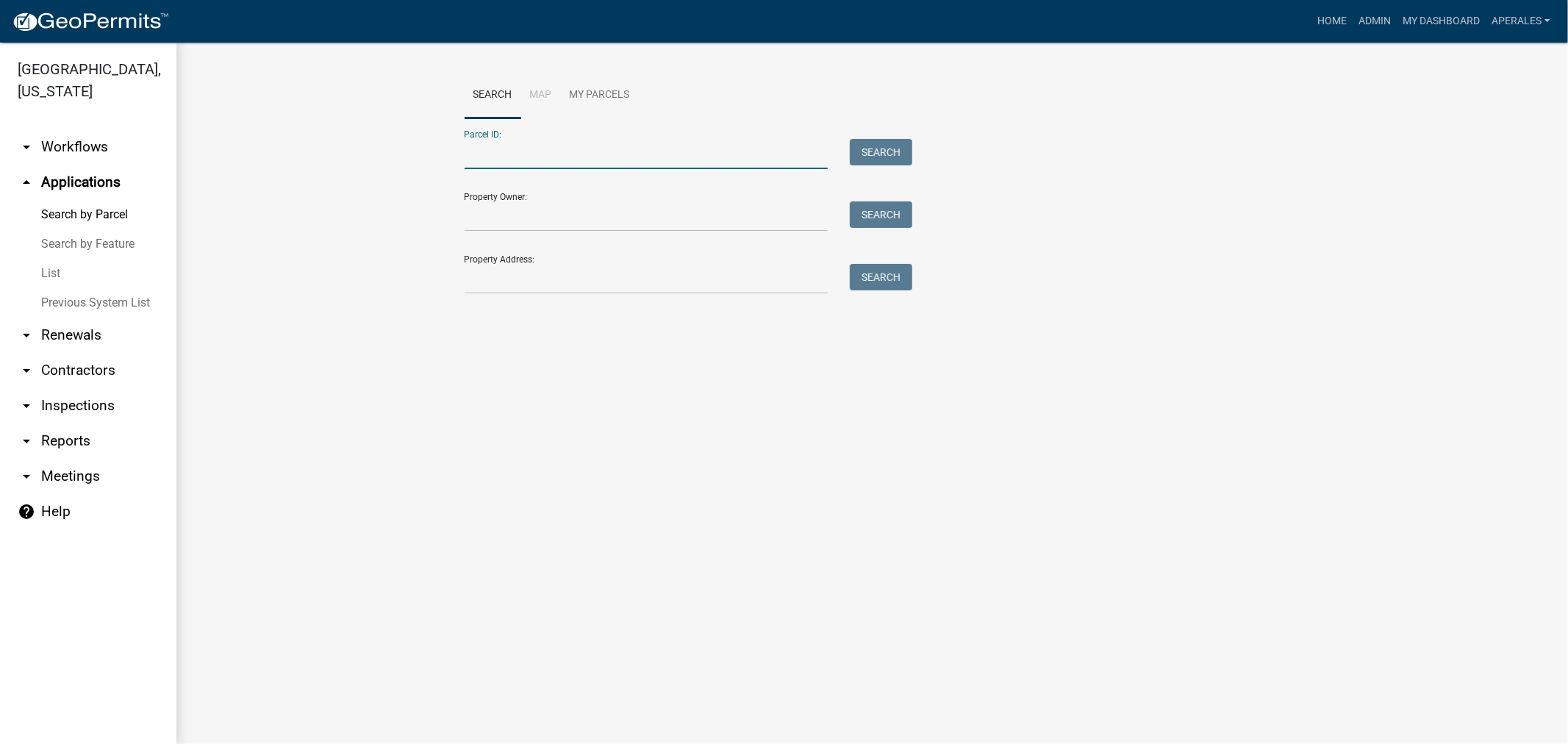
click at [517, 163] on input "Parcel ID:" at bounding box center [646, 154] width 364 height 30
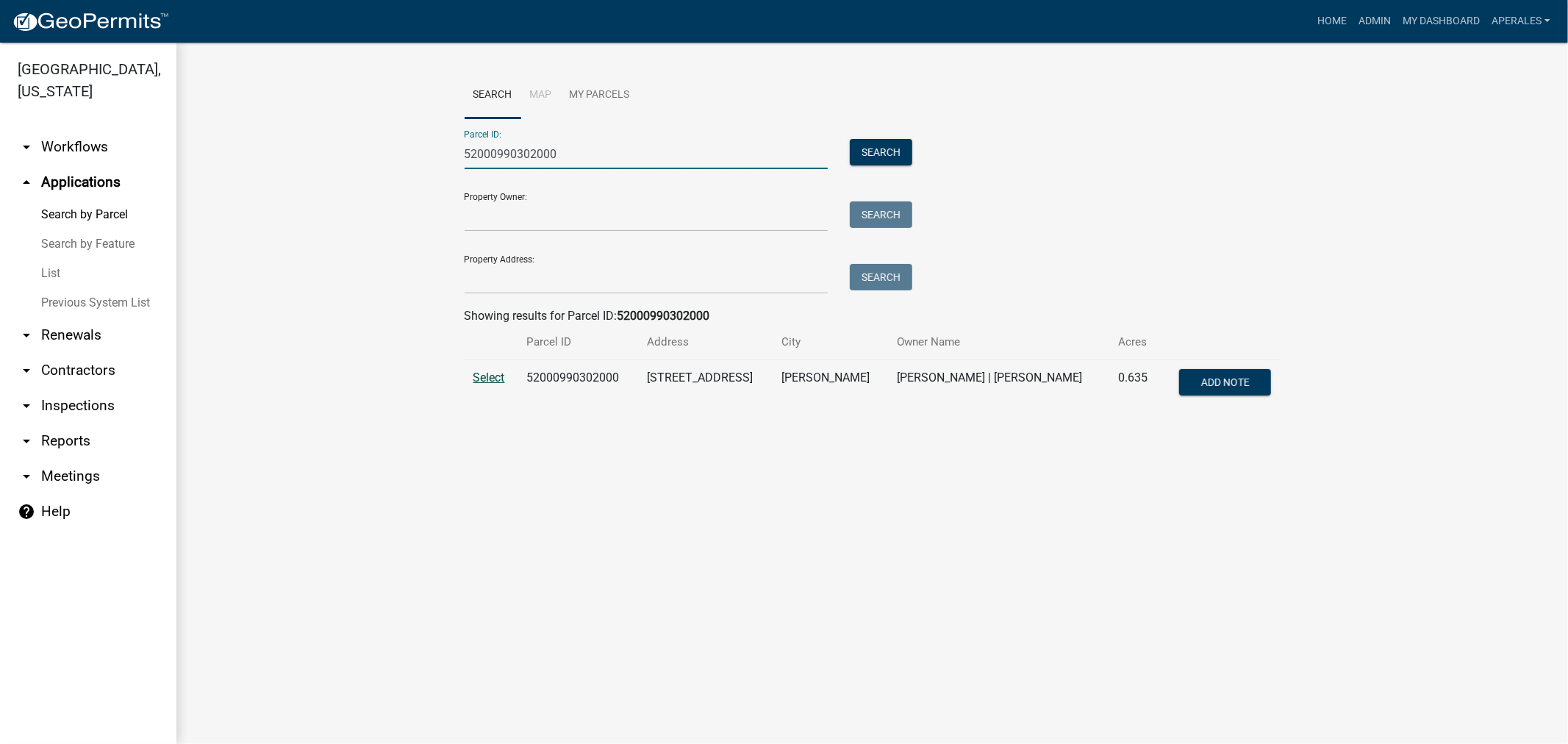
type input "52000990302000"
click at [488, 380] on span "Select" at bounding box center [489, 378] width 31 height 14
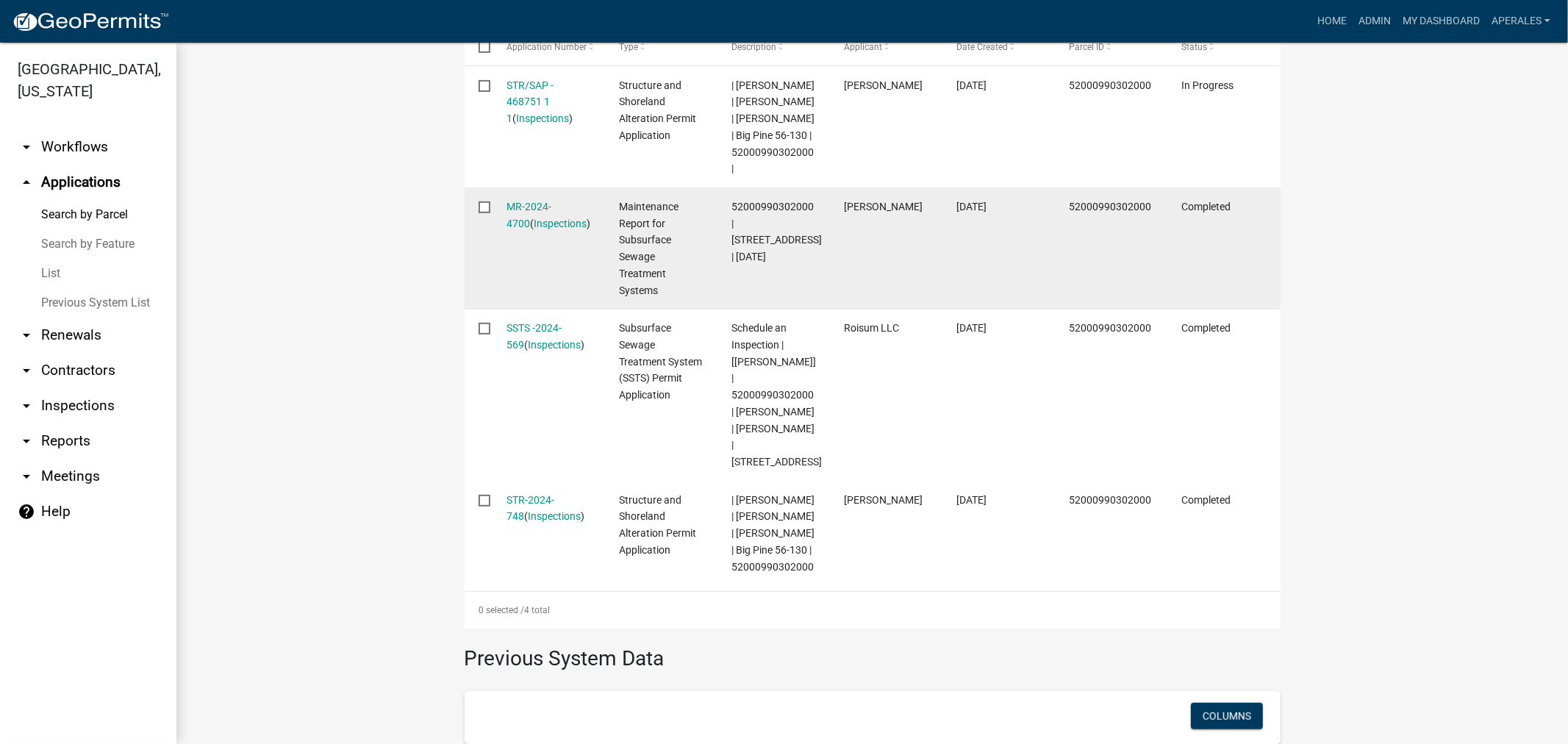
scroll to position [490, 0]
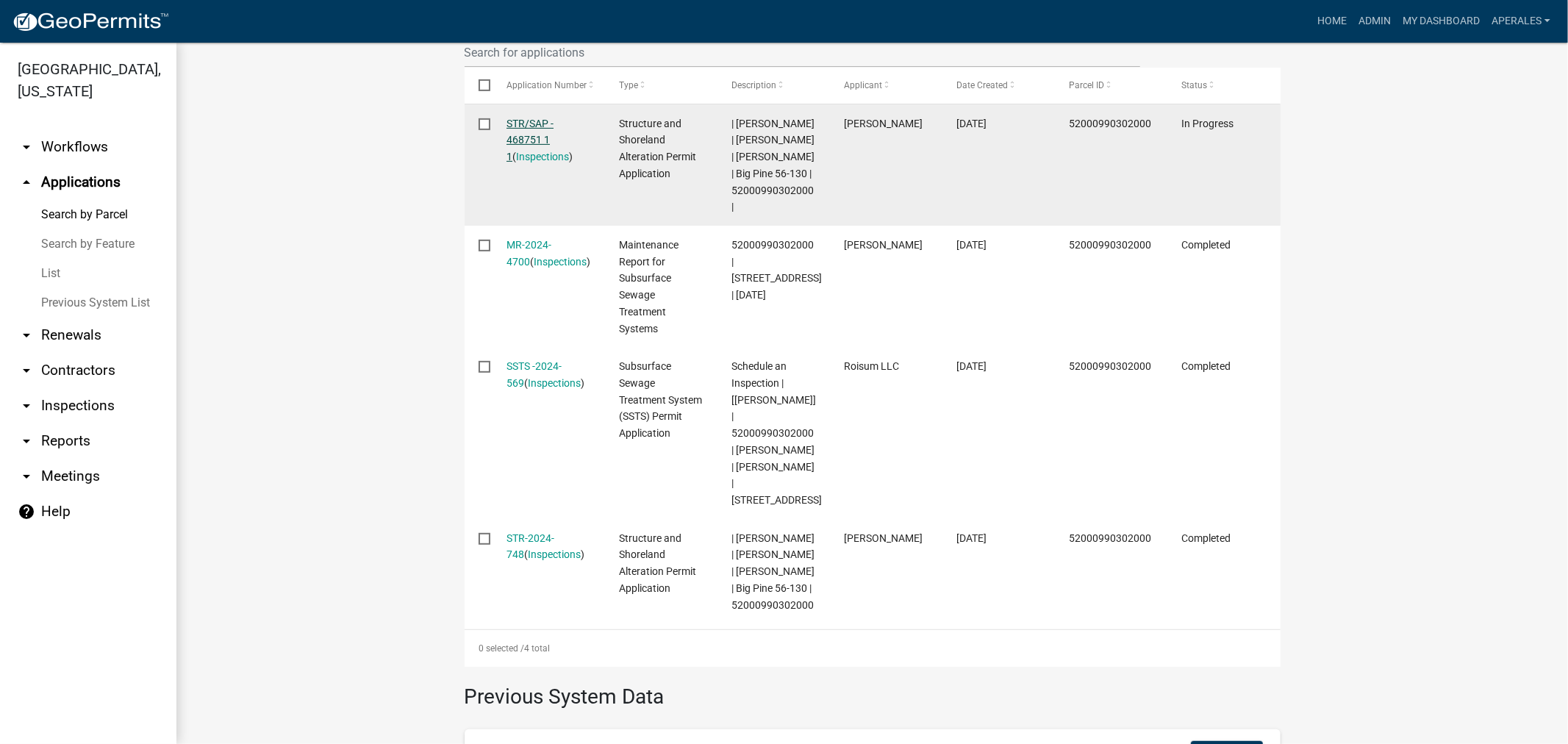
click at [519, 122] on link "STR/SAP - 468751 1 1" at bounding box center [530, 140] width 47 height 45
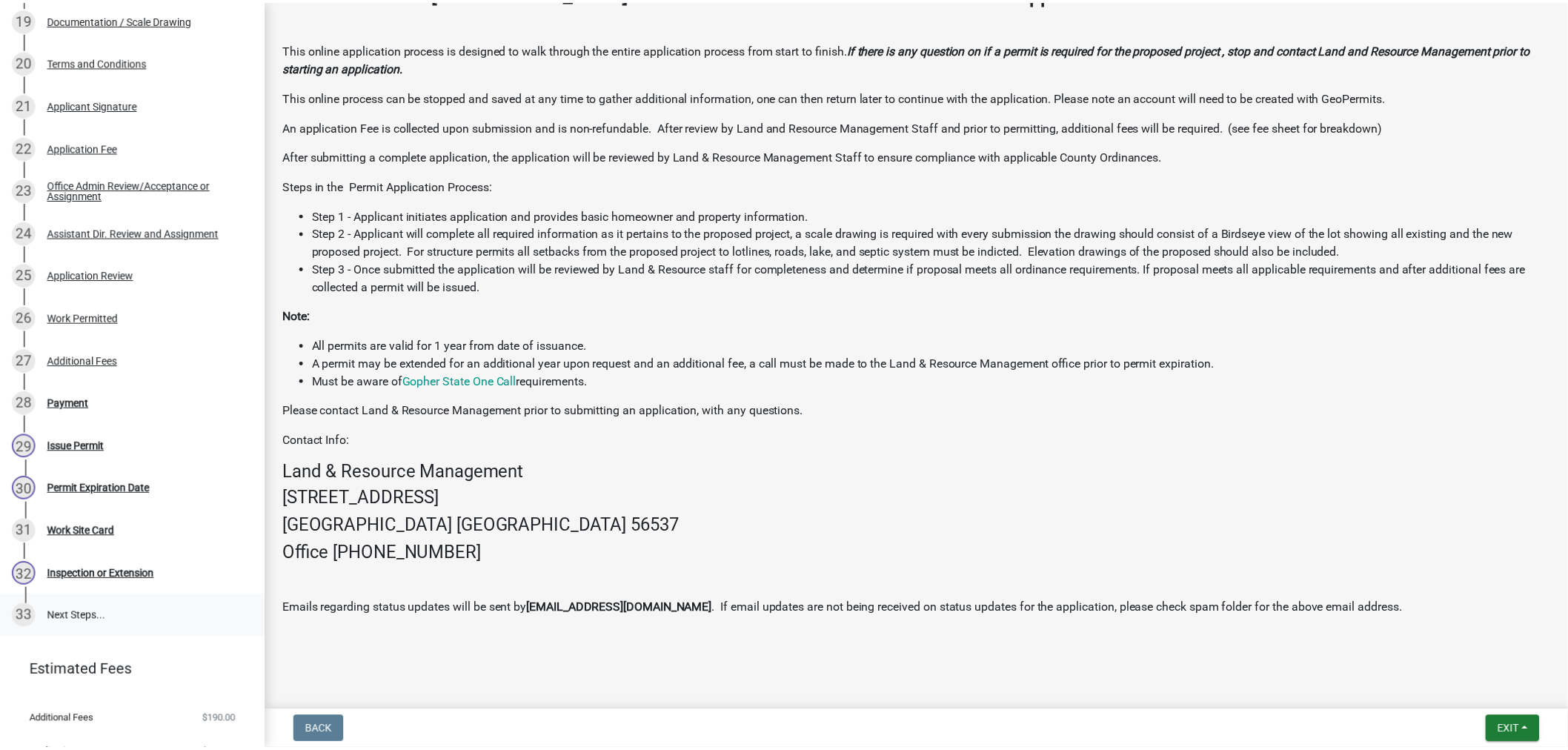
scroll to position [1137, 0]
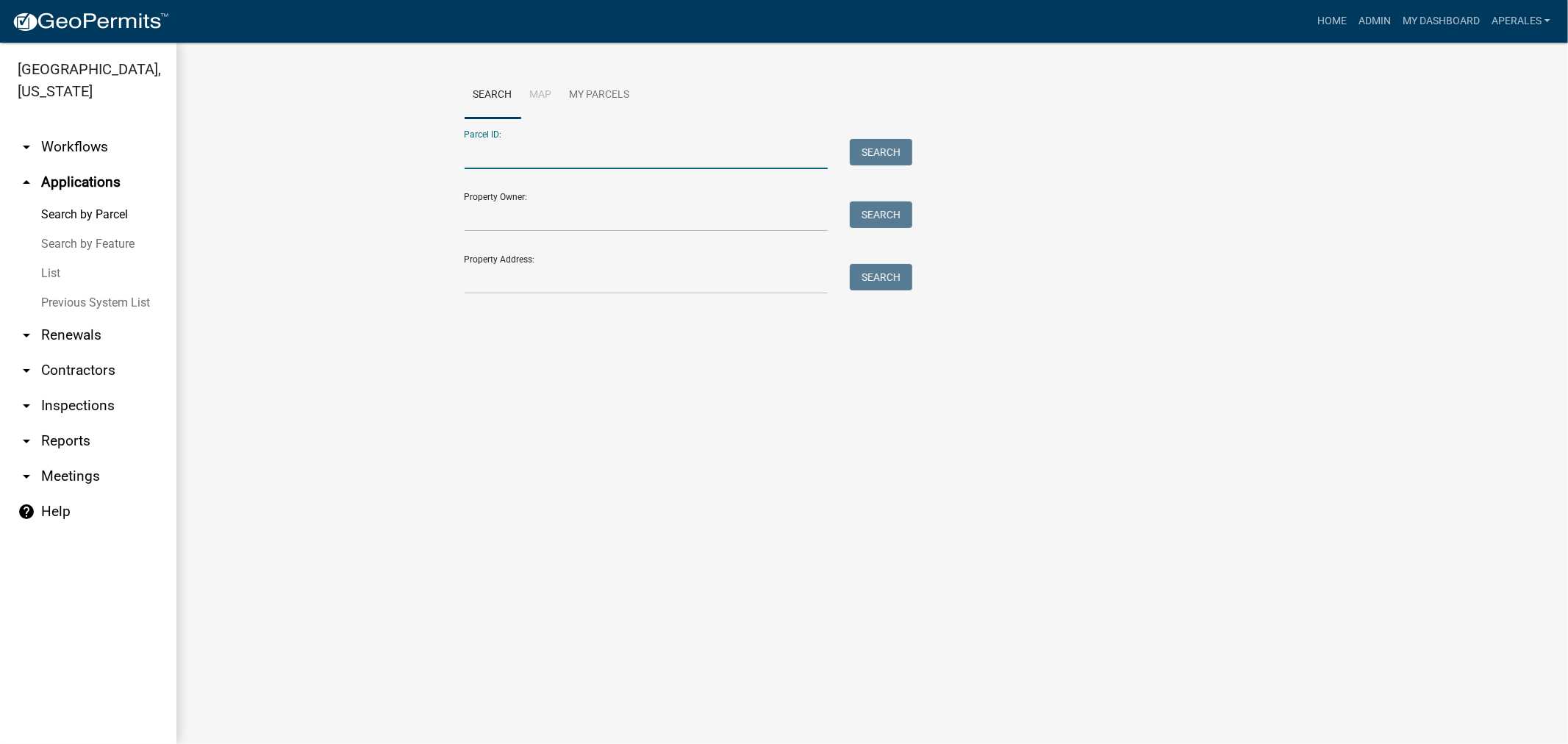
click at [549, 147] on input "Parcel ID:" at bounding box center [646, 154] width 364 height 30
click at [1417, 20] on link "My Dashboard" at bounding box center [1440, 21] width 89 height 27
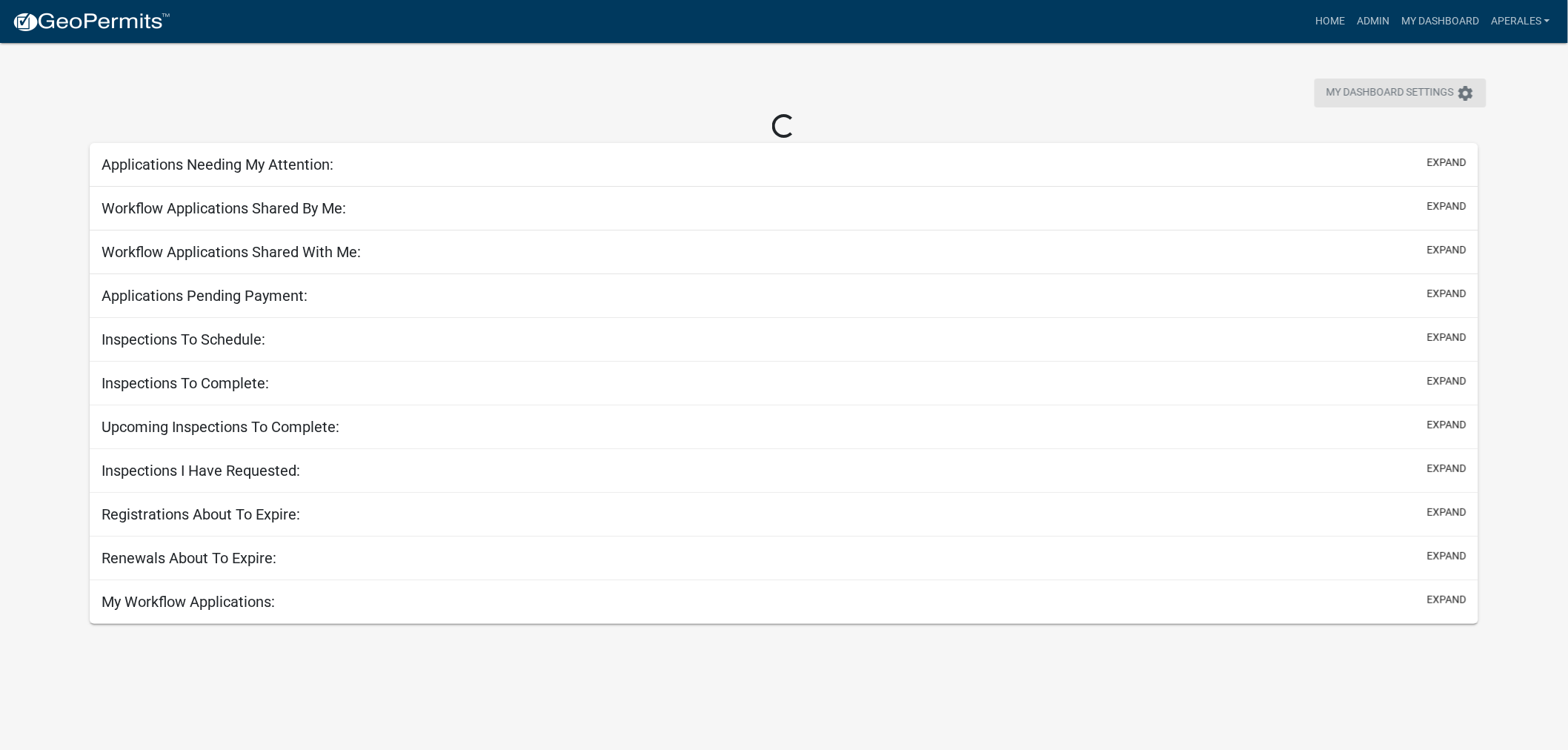
select select "3: 100"
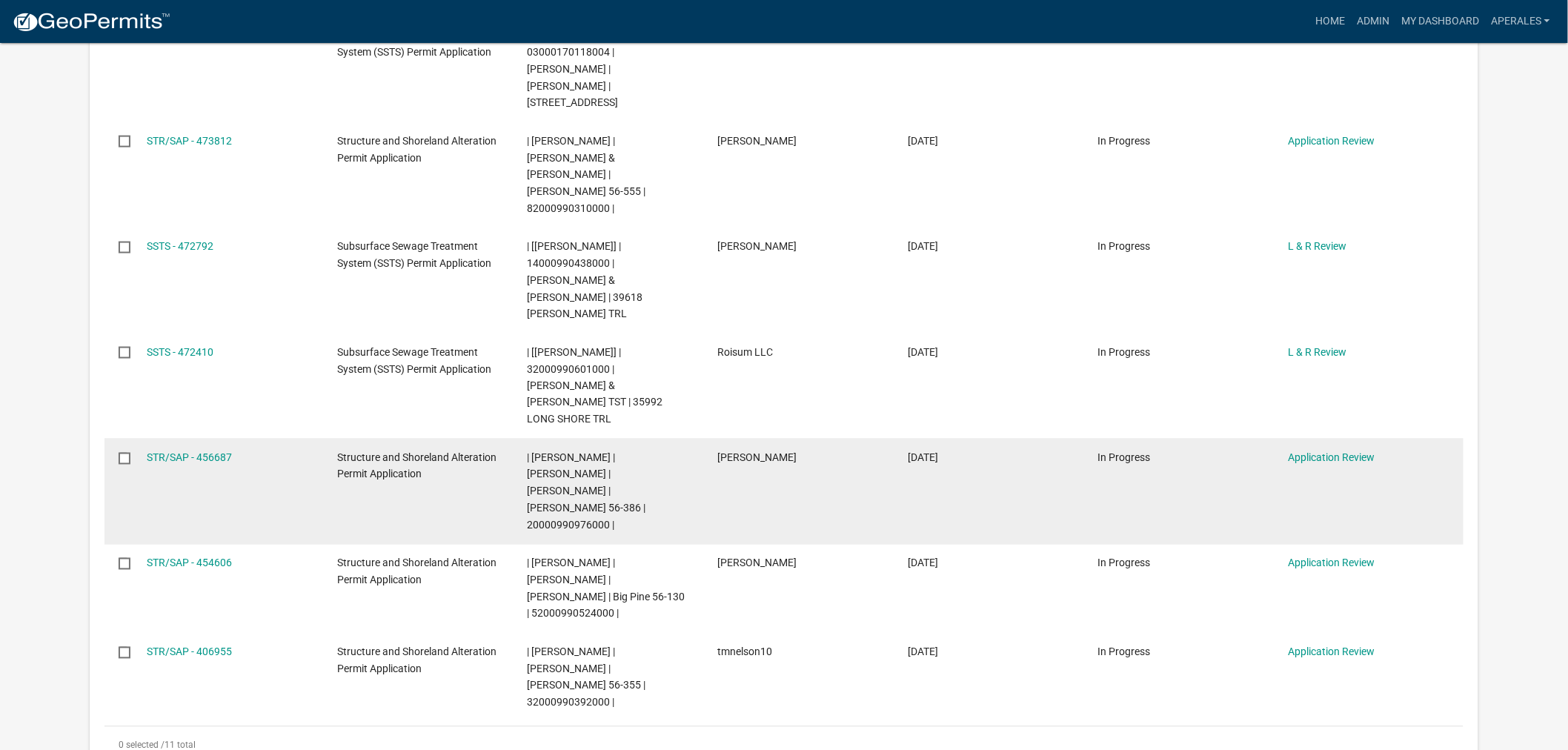
scroll to position [741, 0]
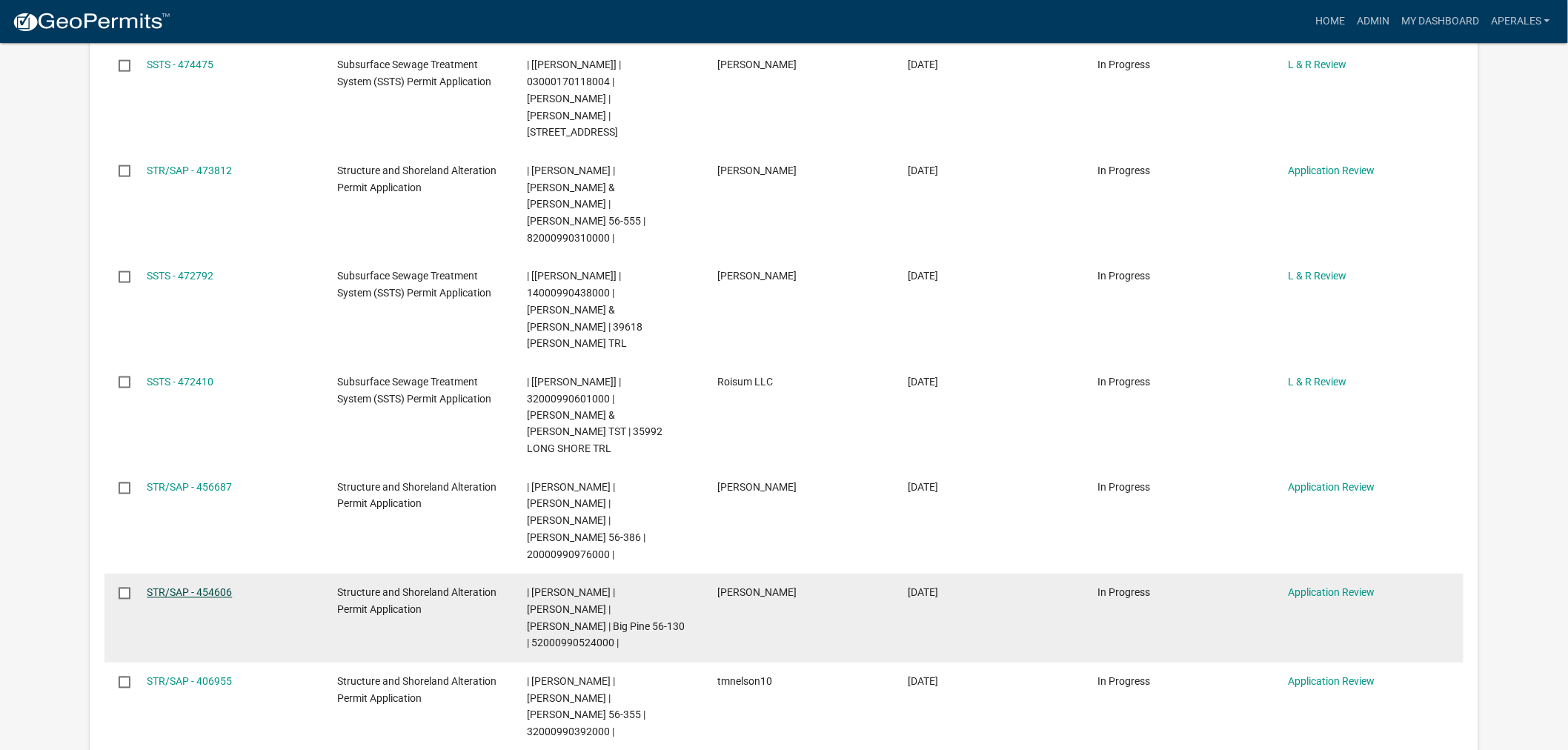
click at [209, 587] on link "STR/SAP - 454606" at bounding box center [189, 593] width 85 height 12
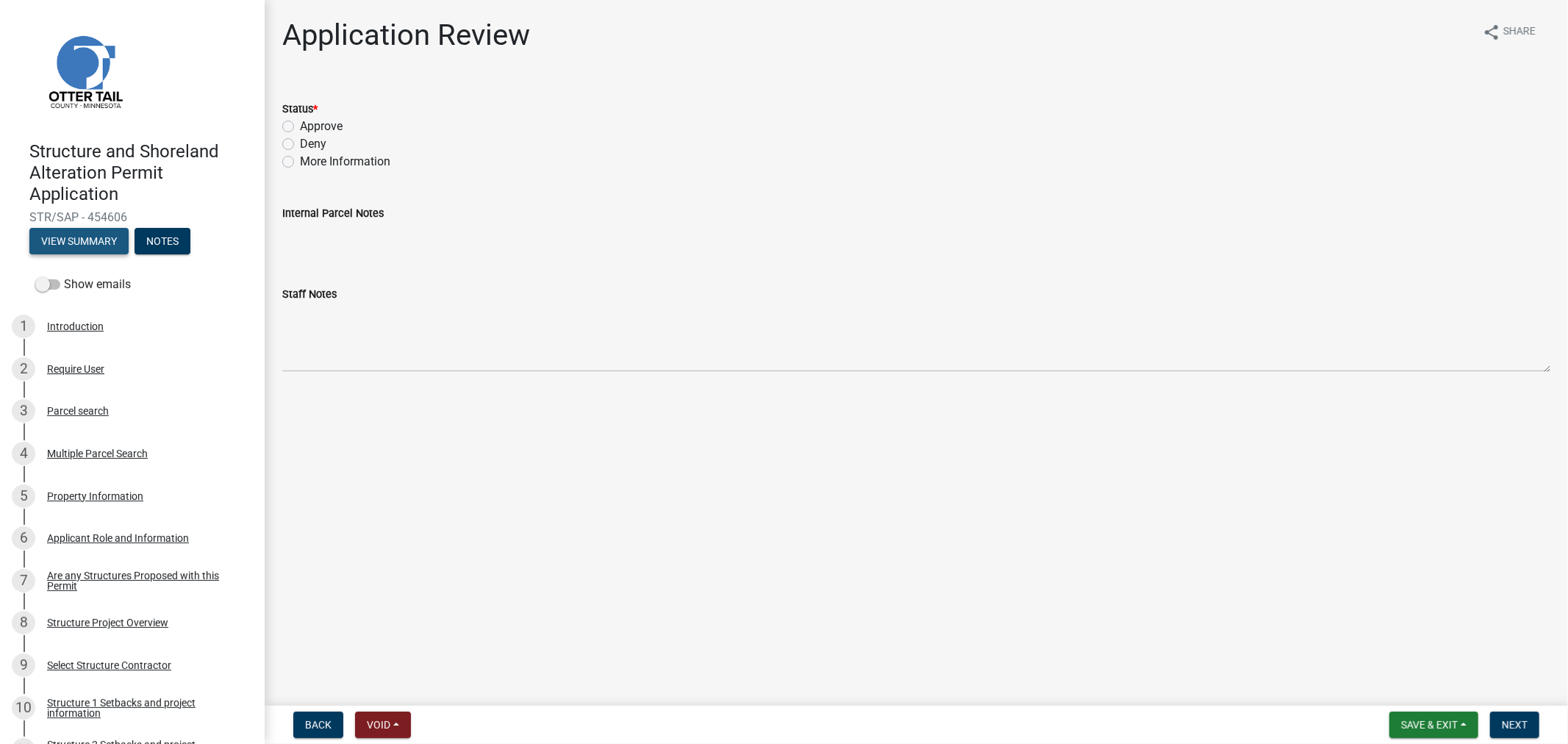
click at [56, 242] on button "View Summary" at bounding box center [78, 240] width 99 height 27
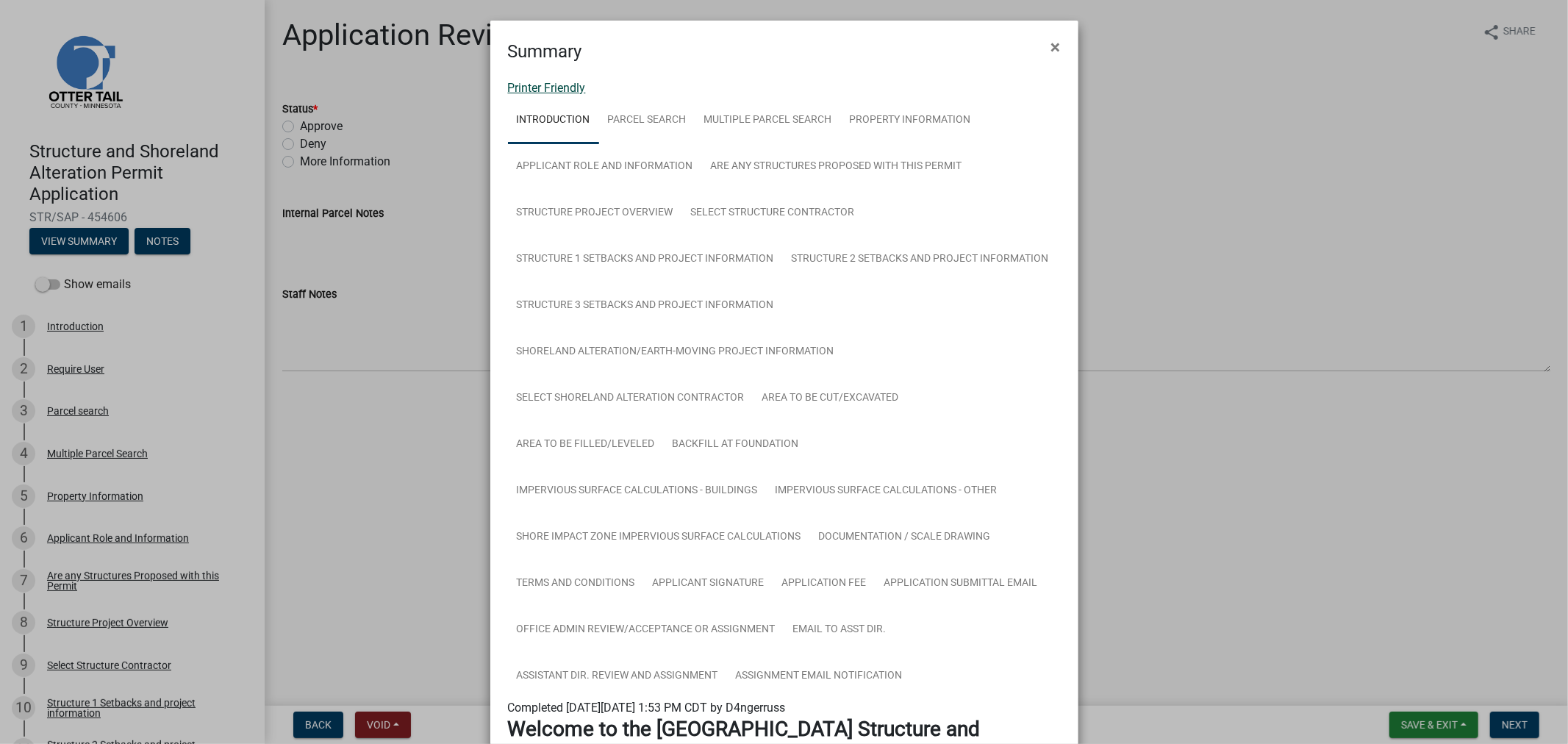
click at [552, 85] on link "Printer Friendly" at bounding box center [547, 87] width 78 height 14
drag, startPoint x: 1050, startPoint y: 54, endPoint x: 937, endPoint y: 36, distance: 114.4
click at [1051, 54] on span "×" at bounding box center [1056, 46] width 10 height 21
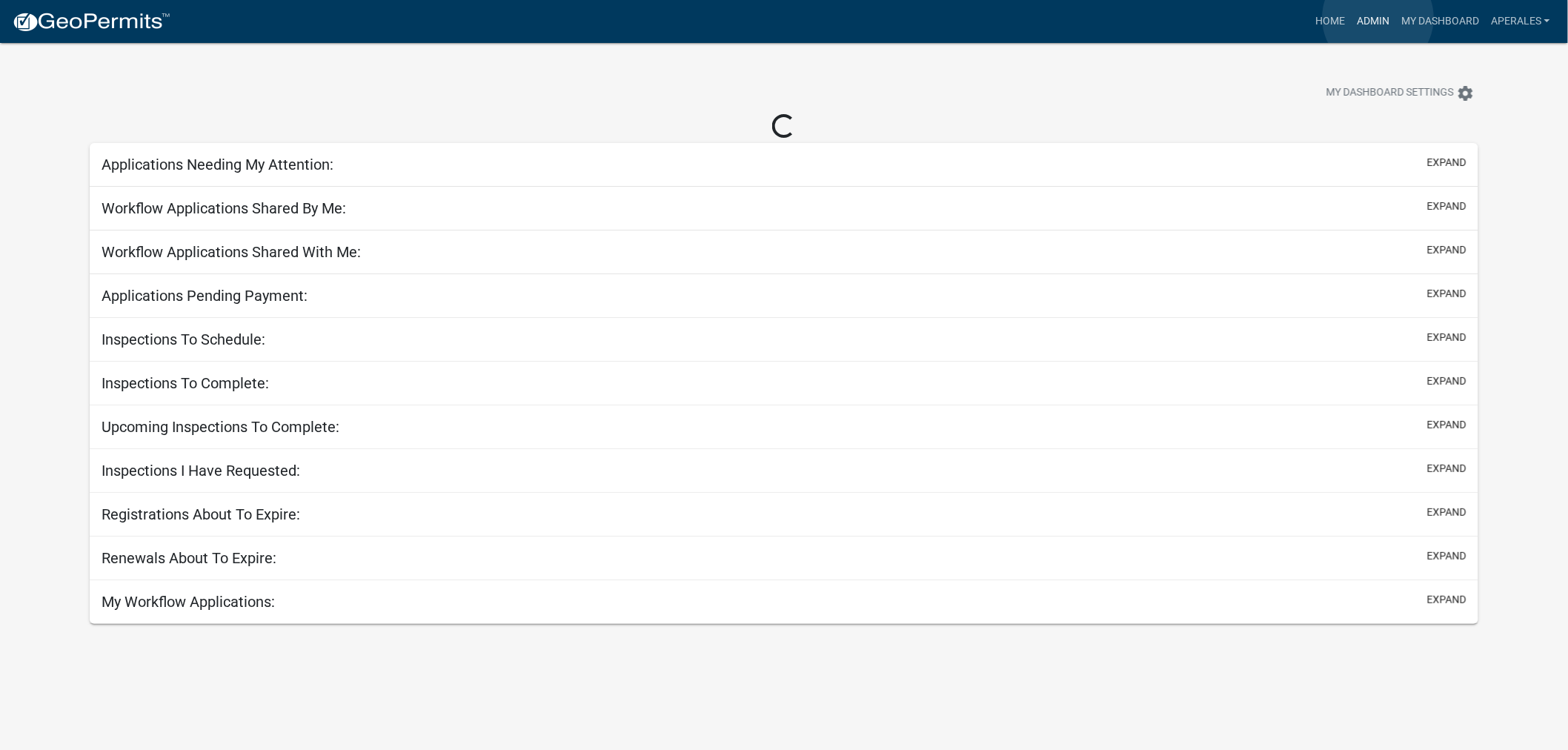
click at [1378, 18] on link "Admin" at bounding box center [1373, 21] width 45 height 28
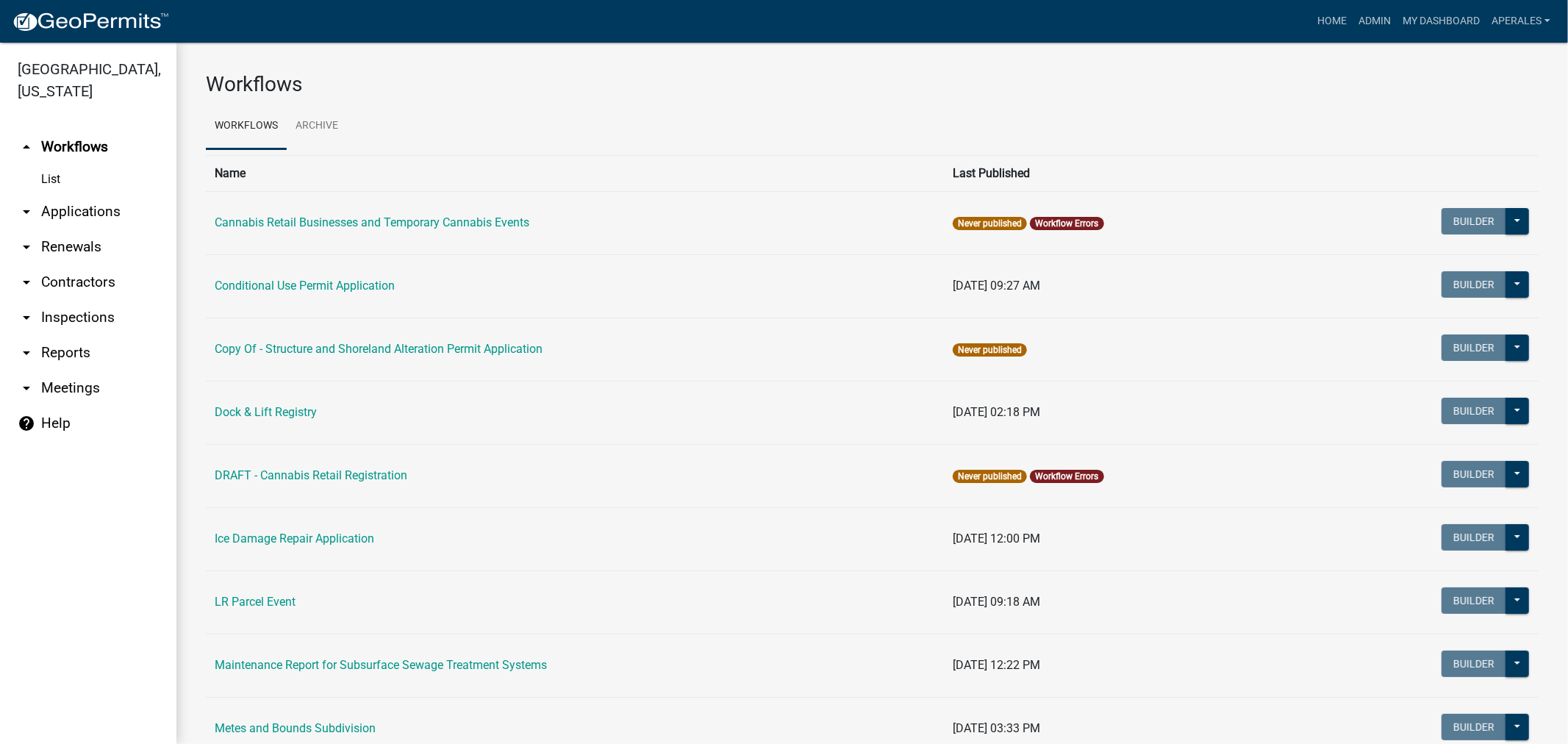
click at [82, 212] on link "arrow_drop_down Applications" at bounding box center [88, 212] width 177 height 35
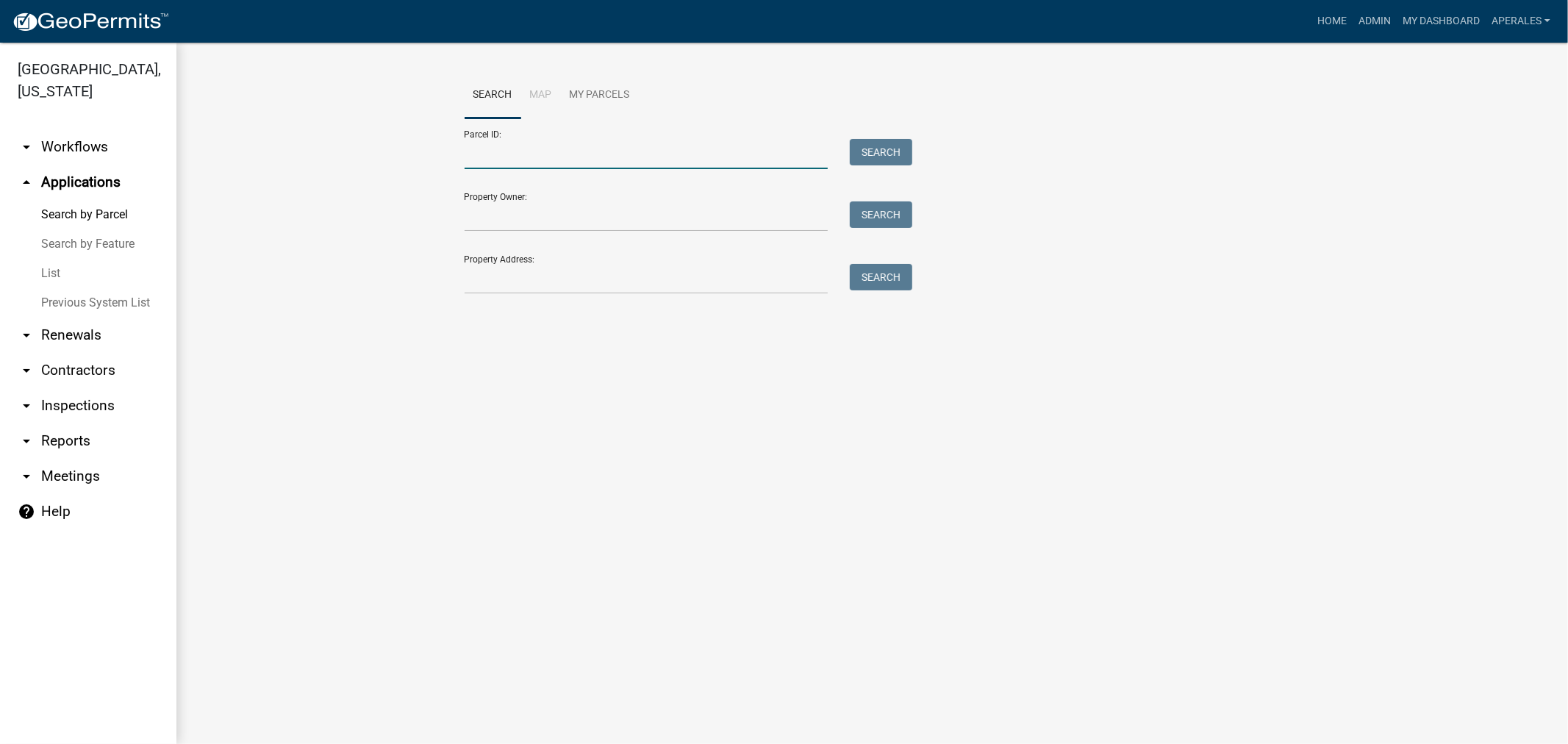
click at [633, 157] on input "Parcel ID:" at bounding box center [646, 154] width 364 height 30
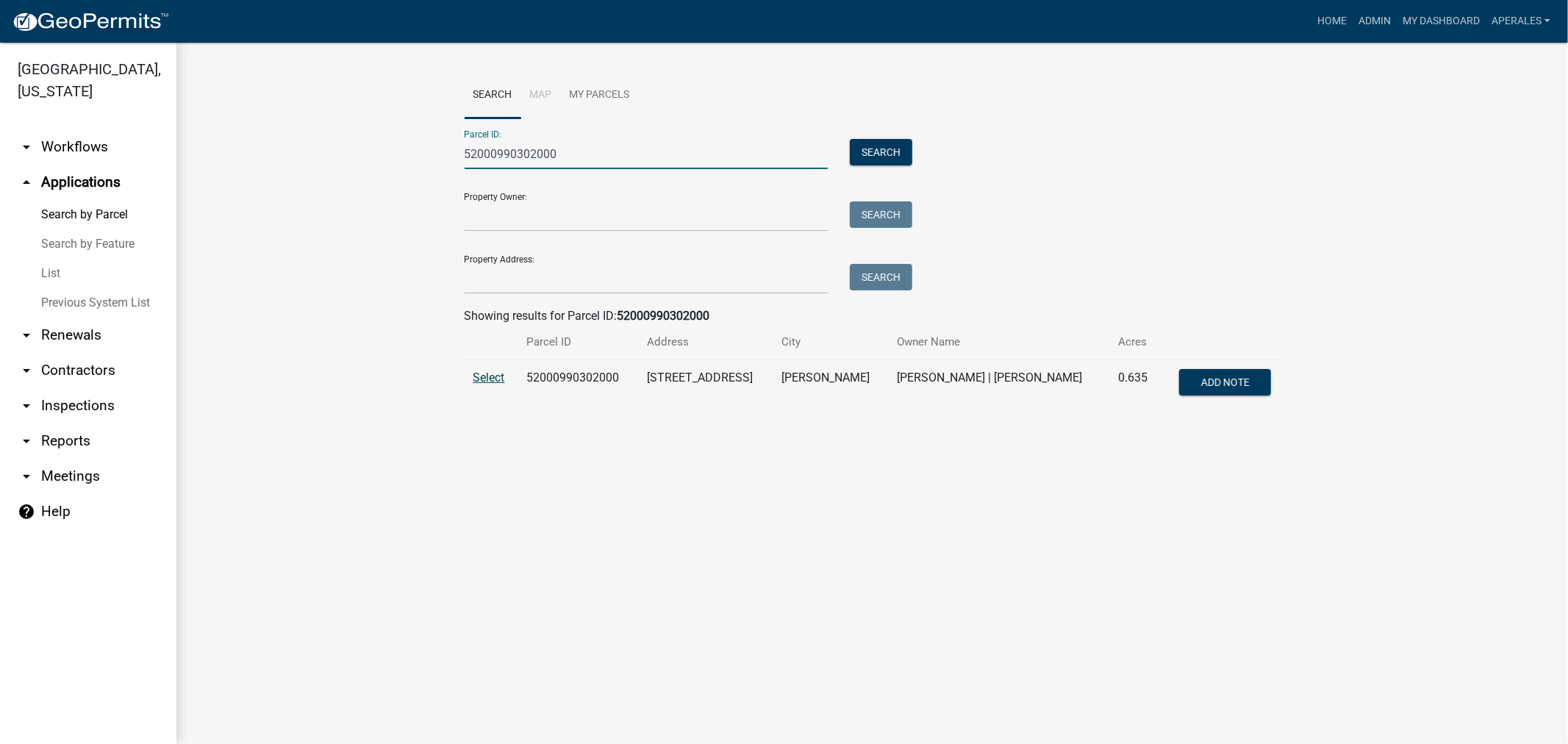
type input "52000990302000"
click at [485, 383] on span "Select" at bounding box center [489, 378] width 31 height 14
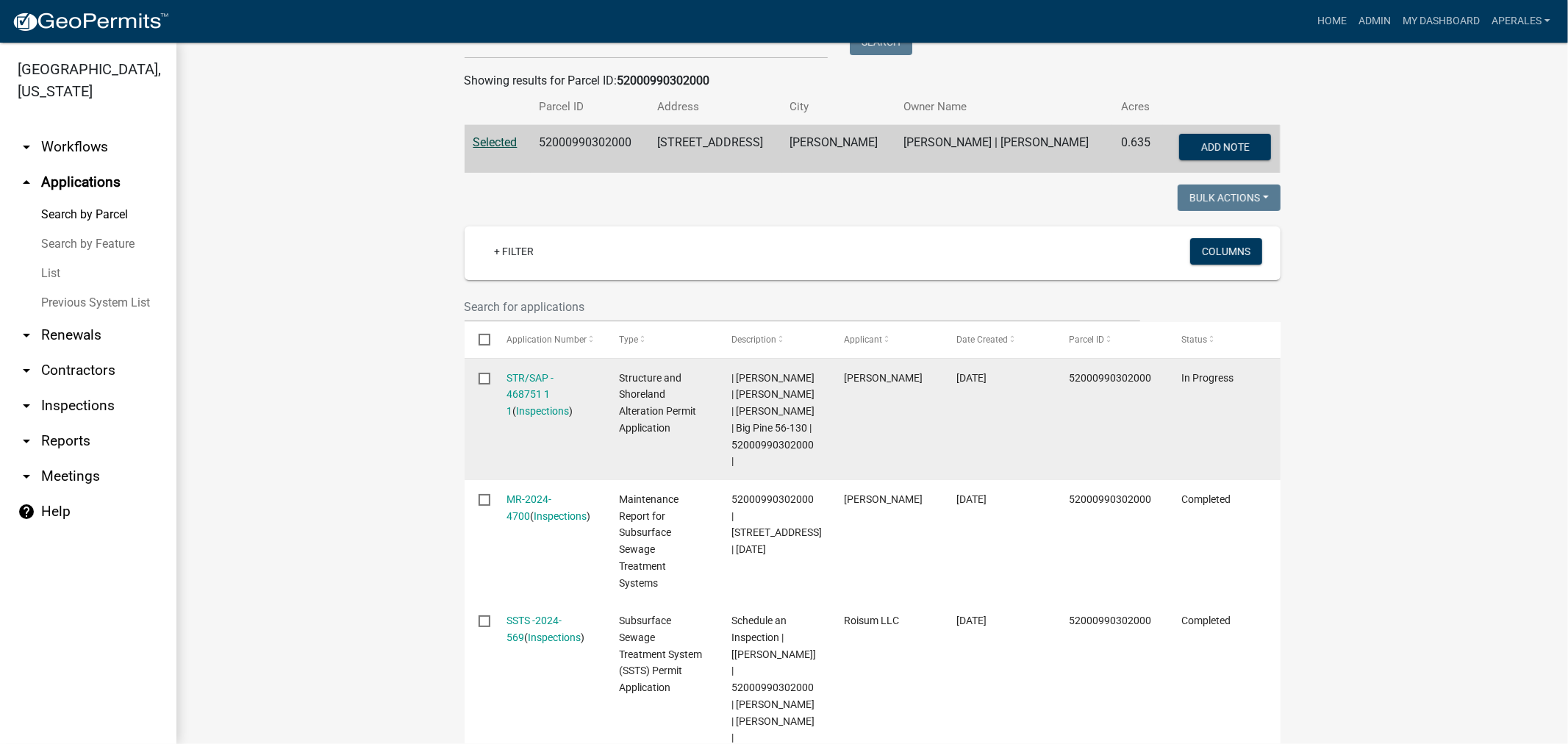
scroll to position [244, 0]
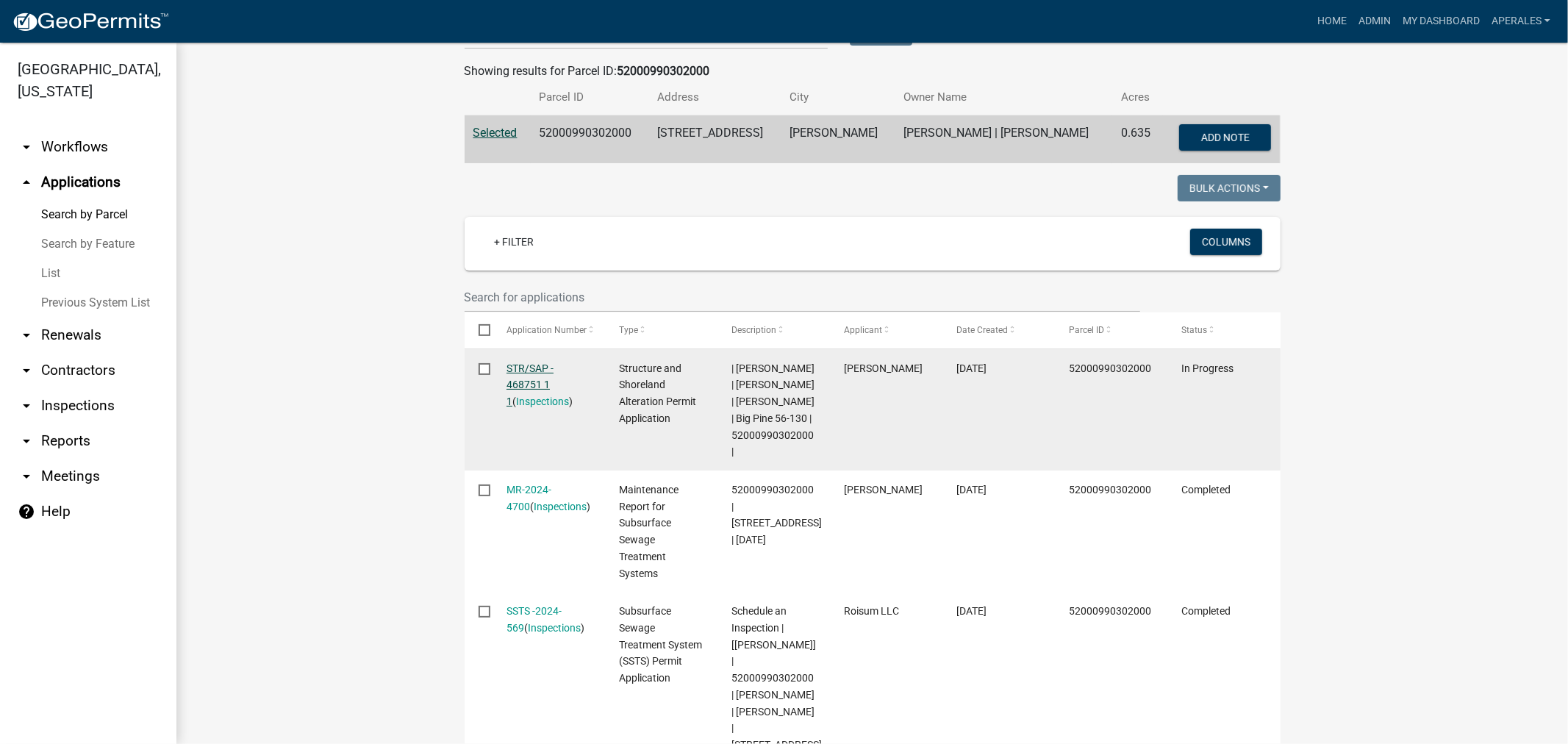
click at [514, 387] on link "STR/SAP - 468751 1 1" at bounding box center [530, 385] width 47 height 45
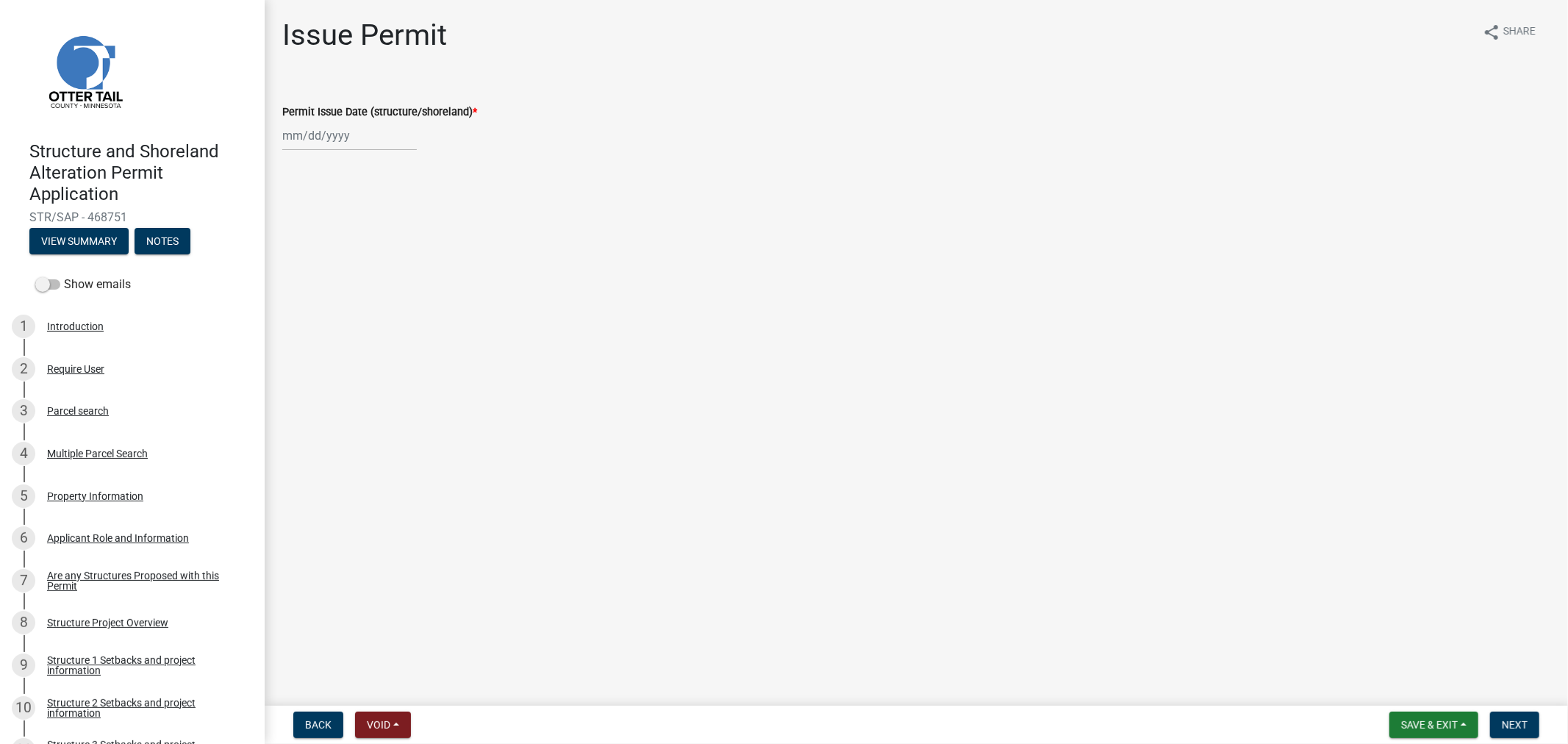
click at [386, 127] on div at bounding box center [349, 135] width 134 height 30
select select "9"
select select "2025"
click at [386, 233] on div "12" at bounding box center [392, 237] width 24 height 24
type input "09/12/2025"
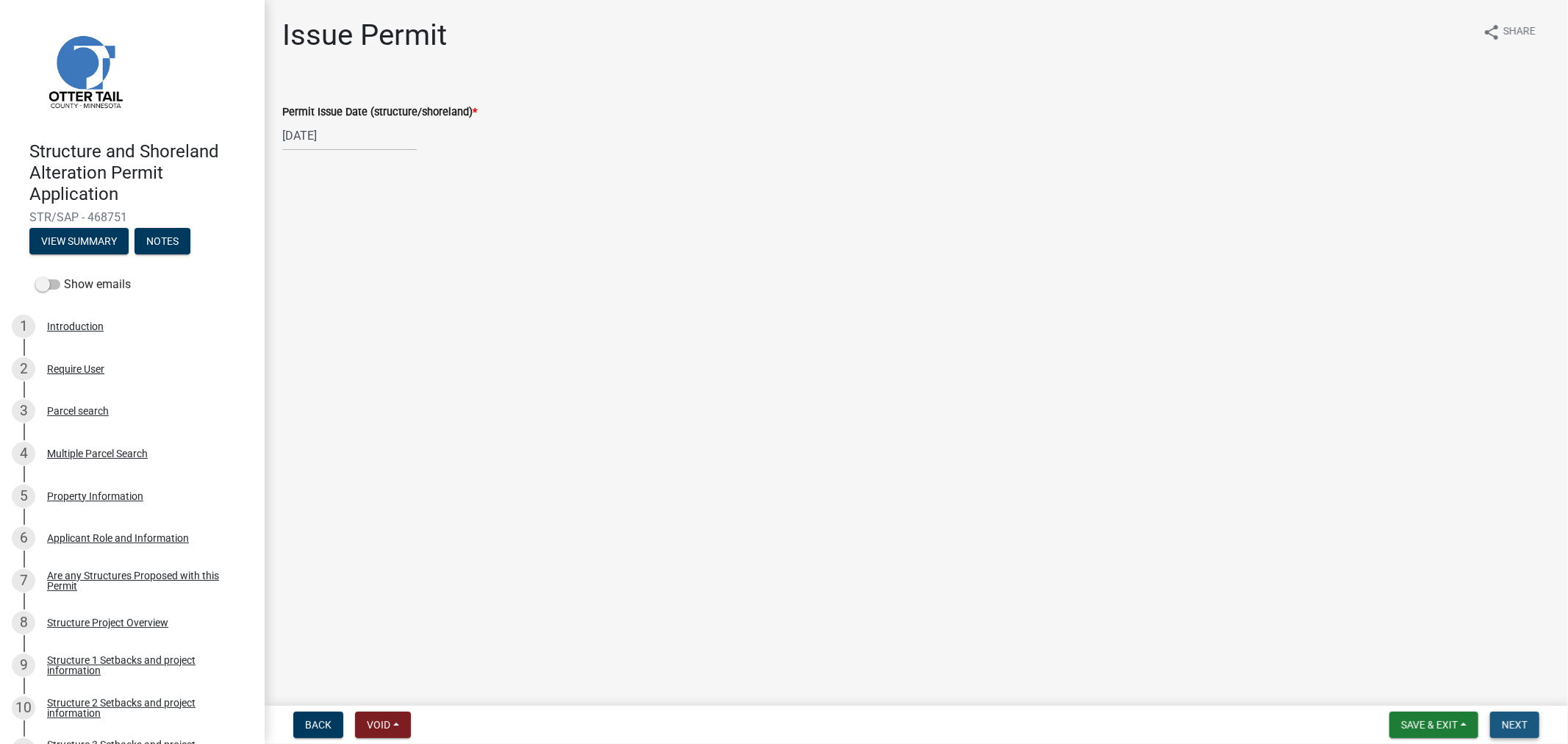
click at [1494, 724] on button "Next" at bounding box center [1514, 724] width 49 height 27
click at [1519, 720] on span "Next" at bounding box center [1514, 725] width 26 height 12
click at [1453, 726] on span "Save & Exit" at bounding box center [1430, 725] width 57 height 12
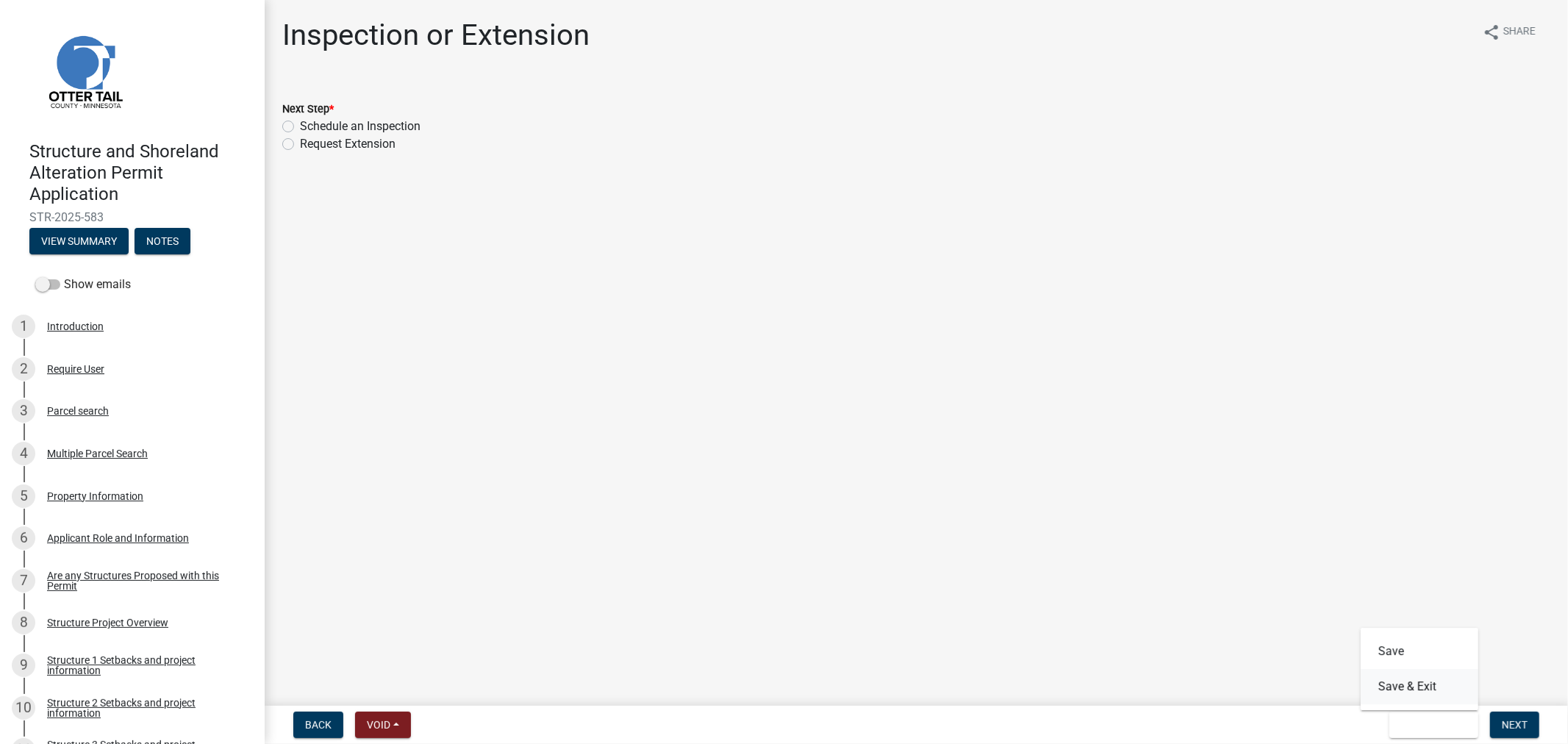
click at [1442, 702] on button "Save & Exit" at bounding box center [1420, 687] width 118 height 35
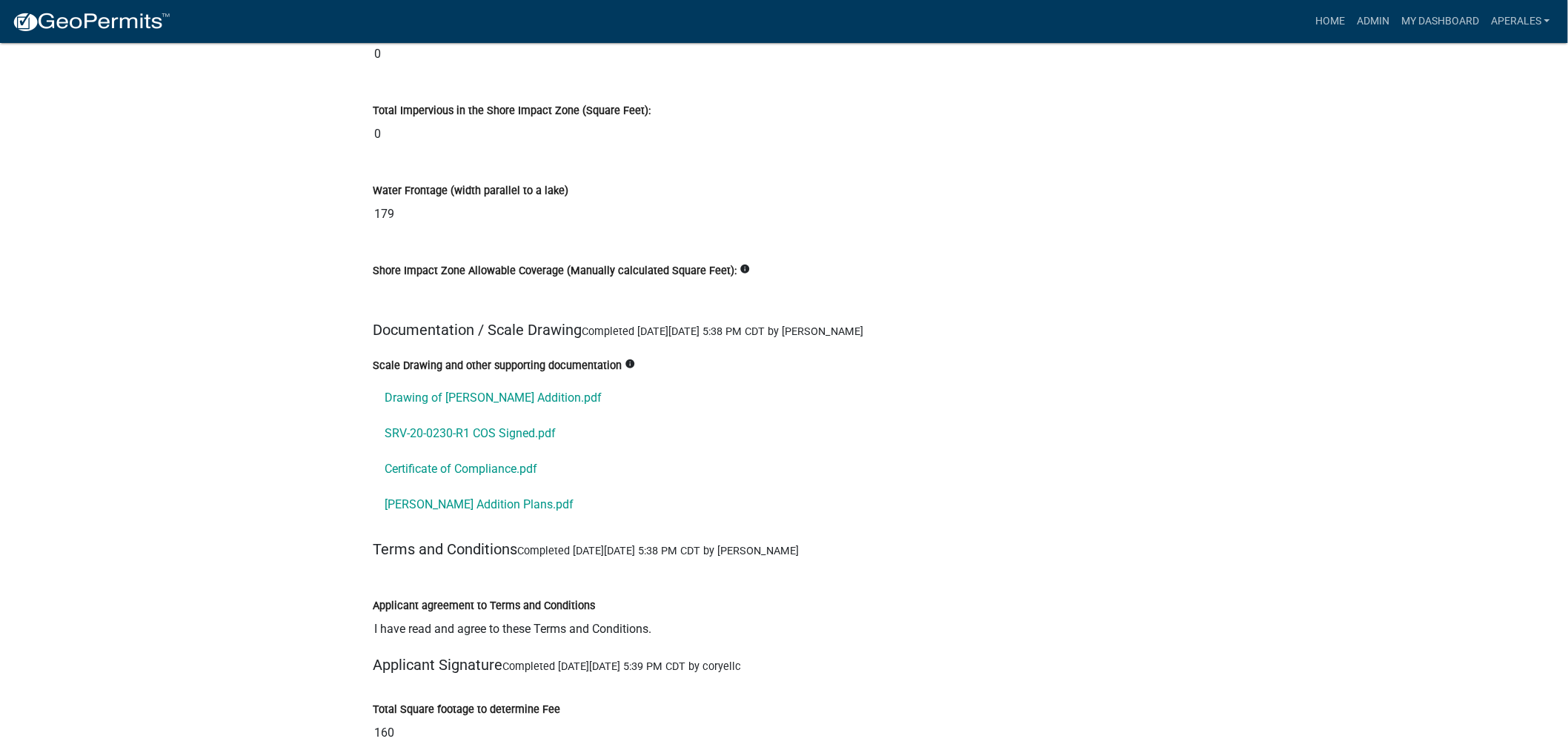
scroll to position [17048, 0]
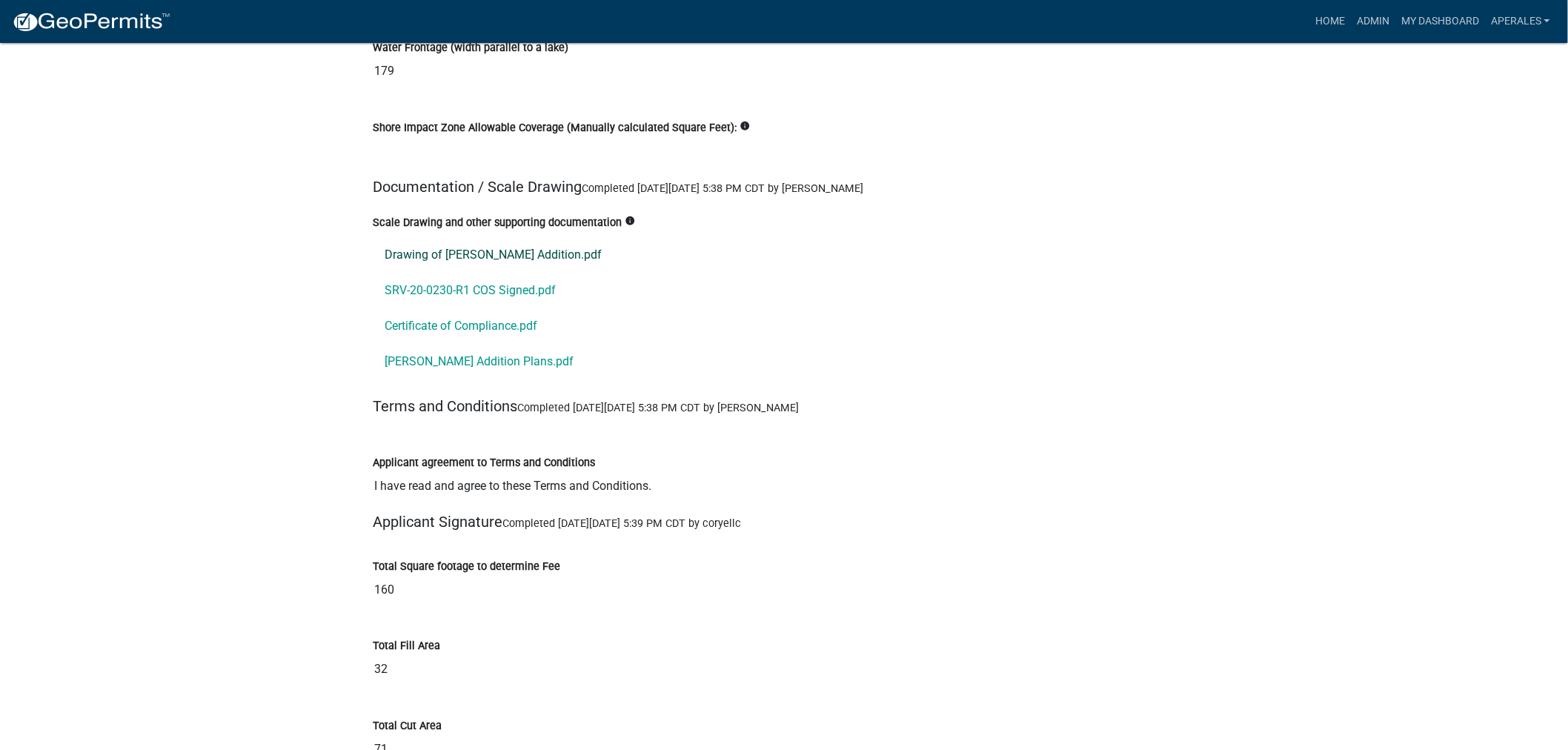
click at [446, 254] on link "Drawing of [PERSON_NAME] Addition.pdf" at bounding box center [784, 255] width 823 height 36
click at [495, 277] on link "SRV-20-0230-R1 COS Signed.pdf" at bounding box center [784, 291] width 823 height 36
click at [463, 327] on link "Certificate of Compliance.pdf" at bounding box center [784, 327] width 823 height 36
click at [457, 374] on link "[PERSON_NAME] Addition Plans.pdf" at bounding box center [784, 362] width 823 height 36
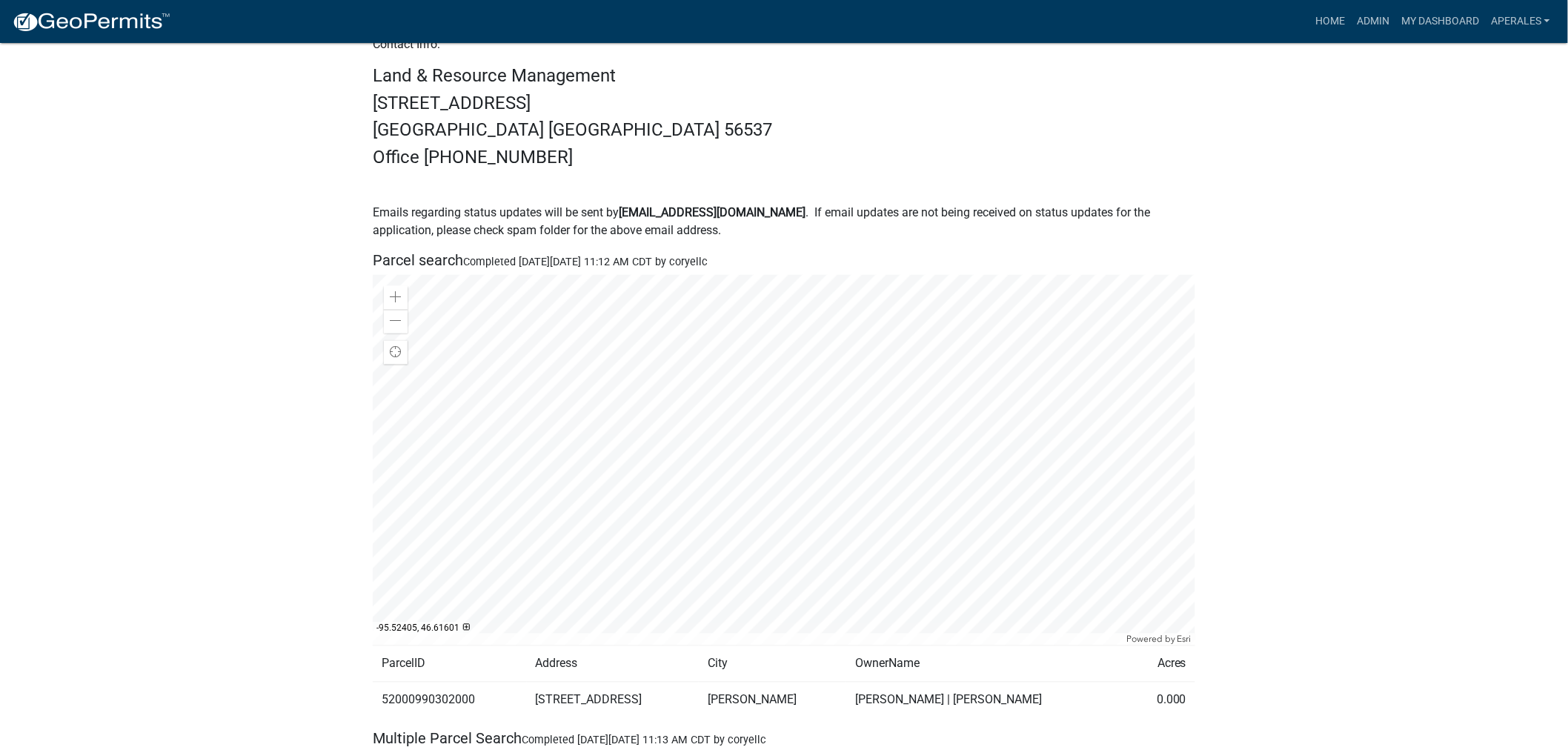
scroll to position [0, 0]
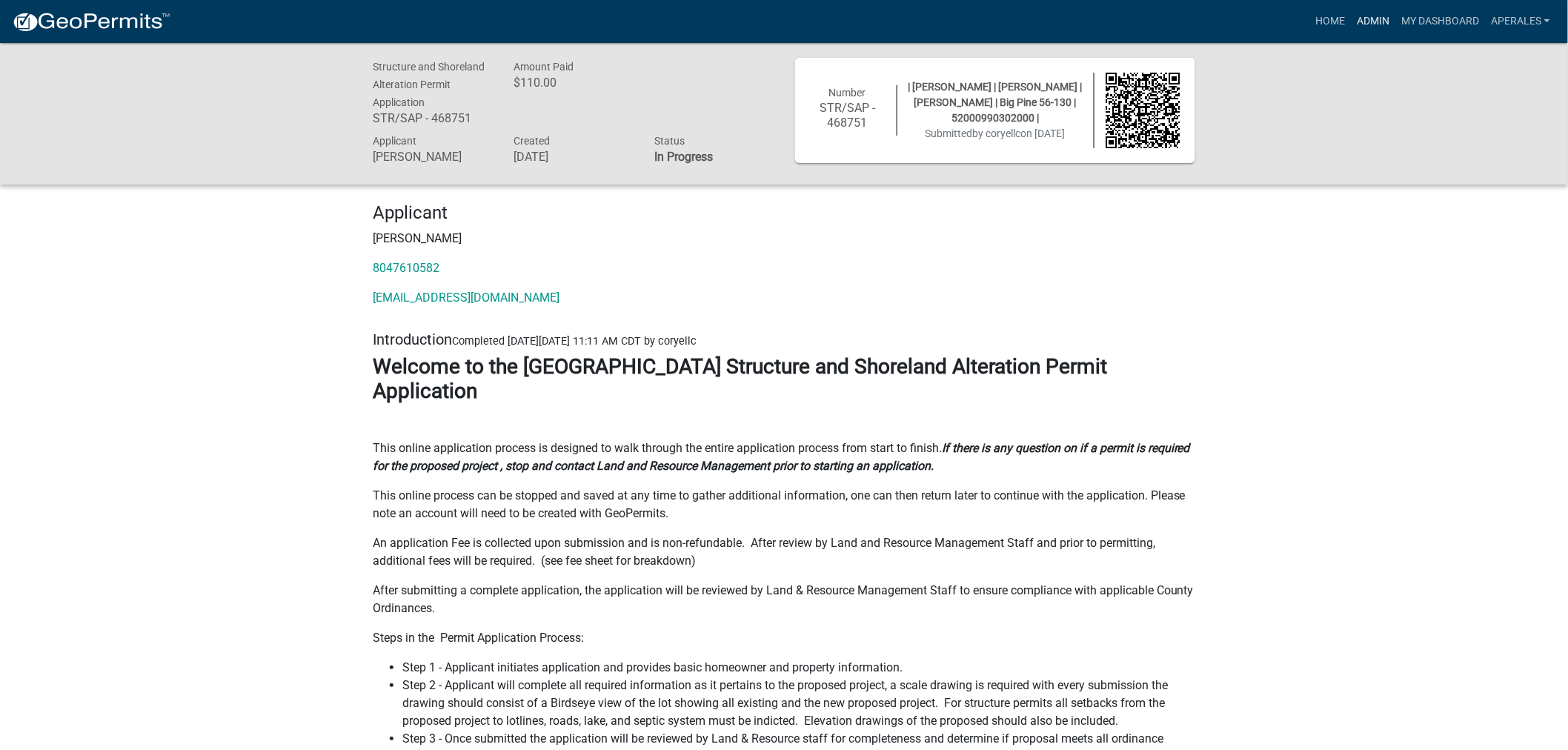
click at [1379, 19] on link "Admin" at bounding box center [1373, 21] width 45 height 28
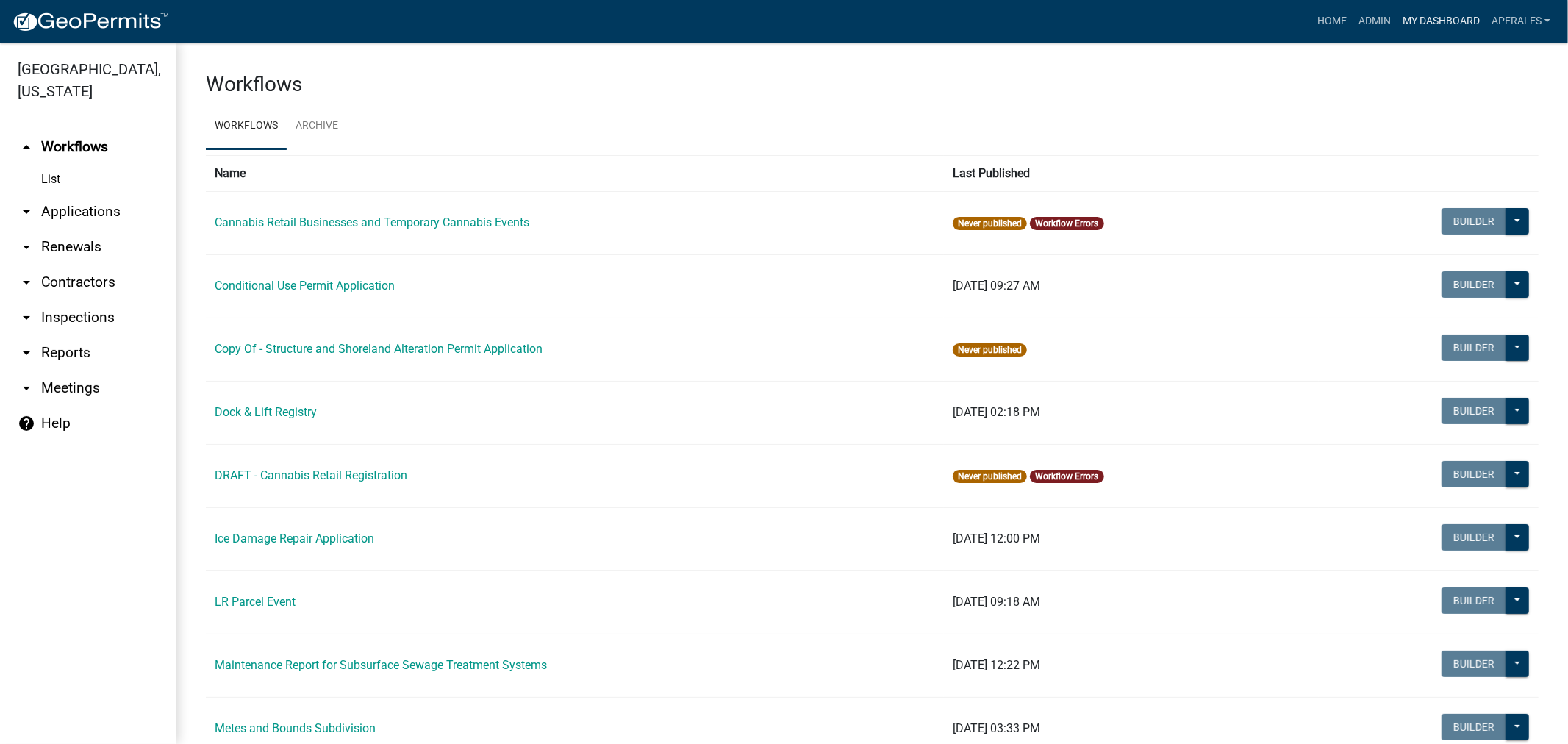
click at [1415, 18] on link "My Dashboard" at bounding box center [1440, 21] width 89 height 27
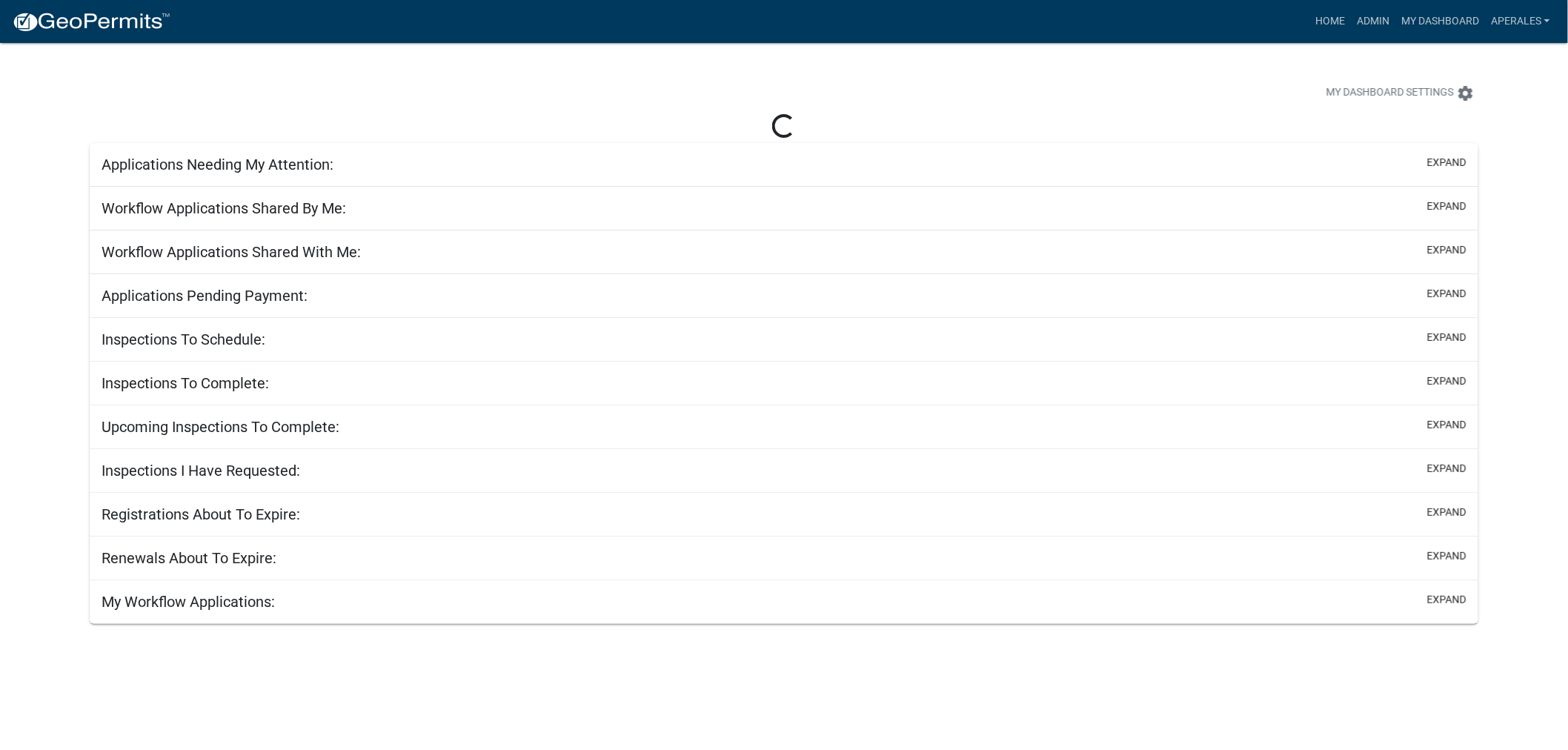
select select "3: 100"
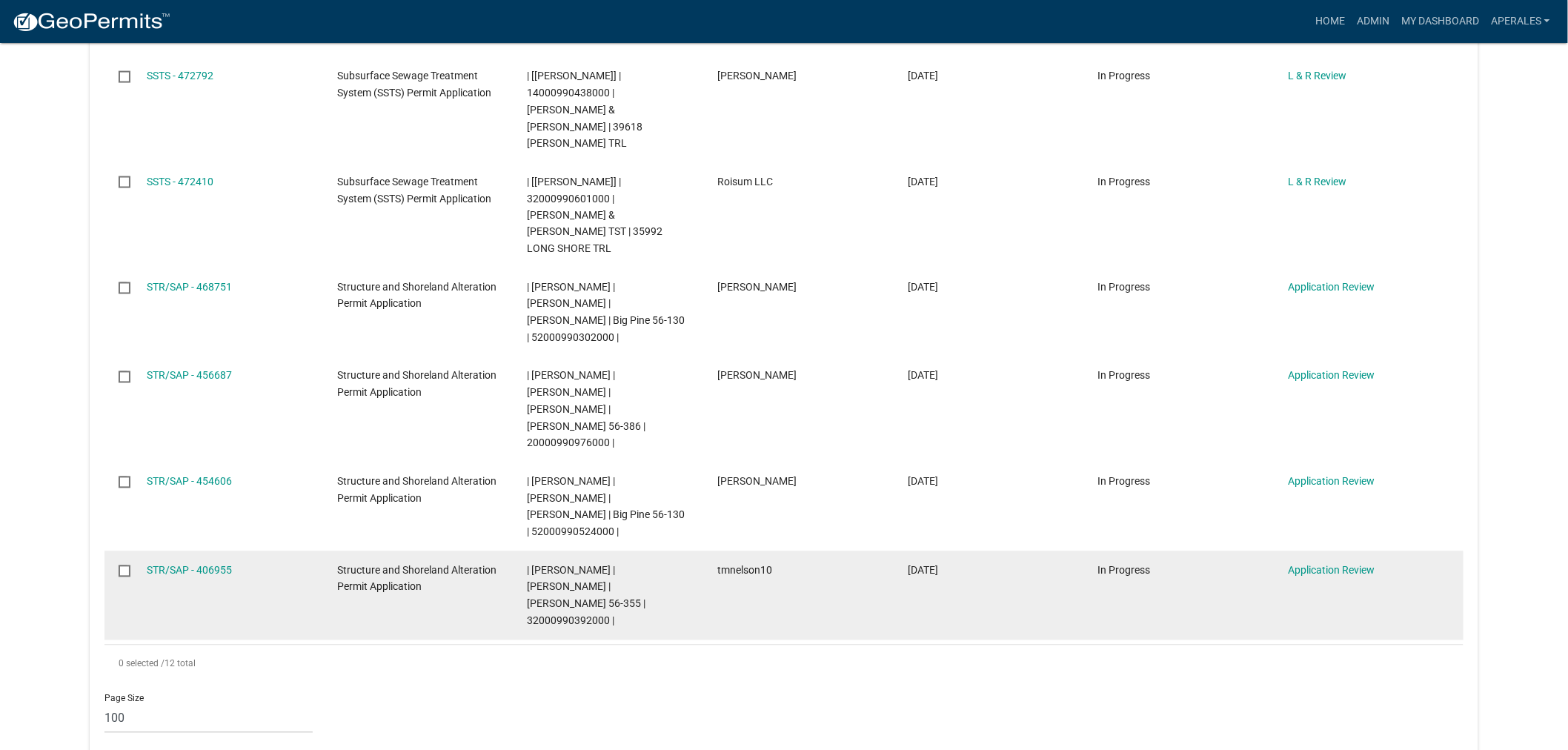
scroll to position [823, 0]
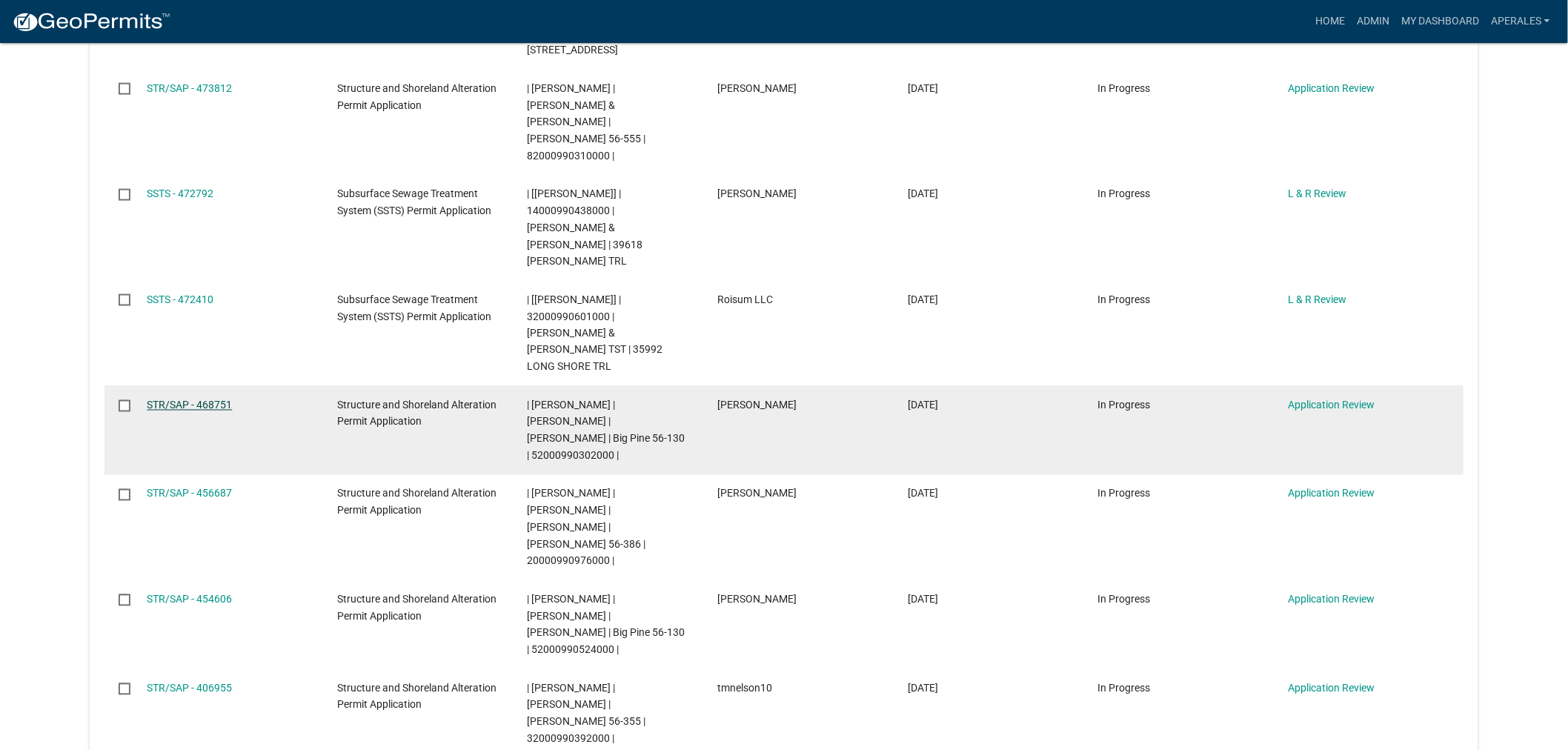
click at [210, 400] on link "STR/SAP - 468751" at bounding box center [189, 406] width 85 height 12
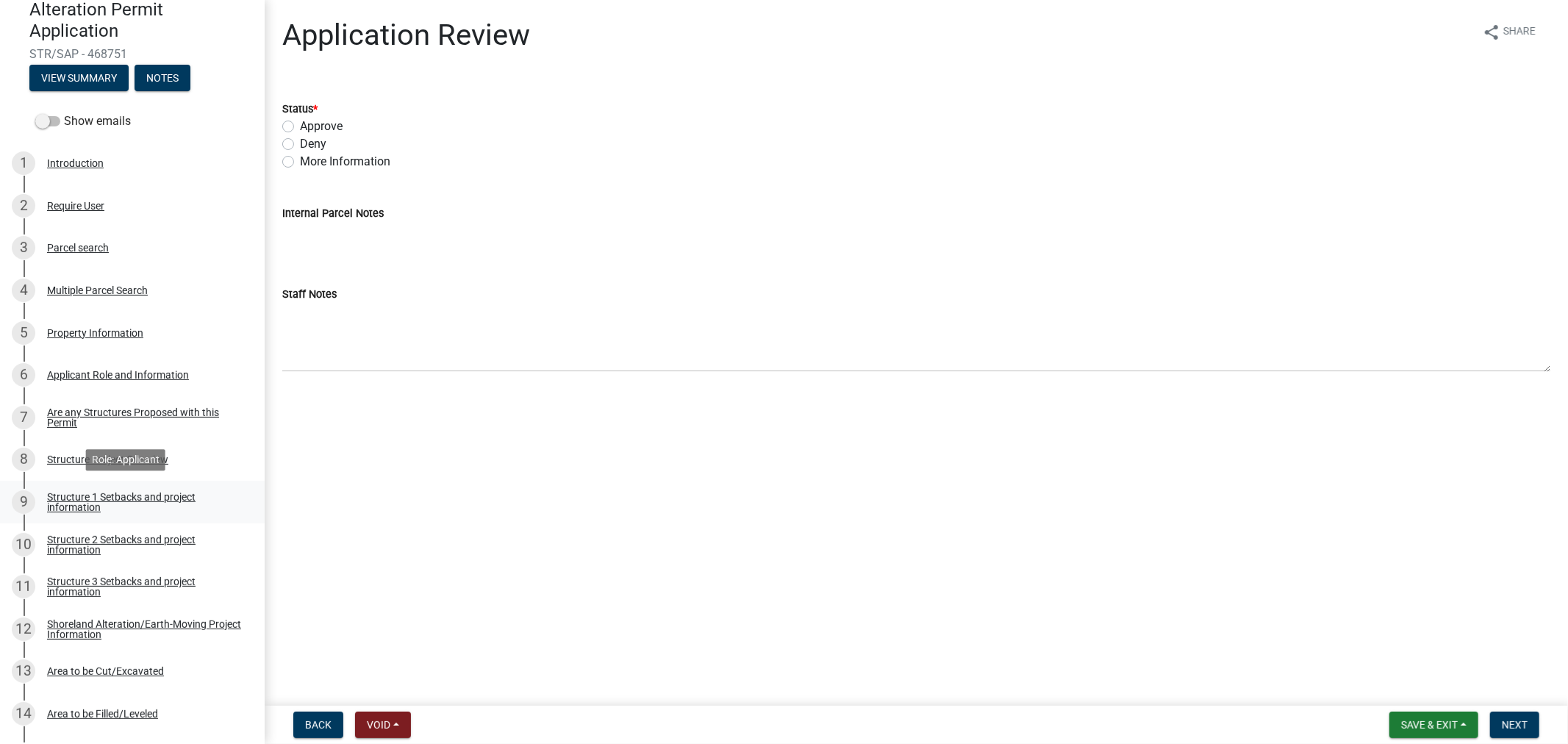
scroll to position [244, 0]
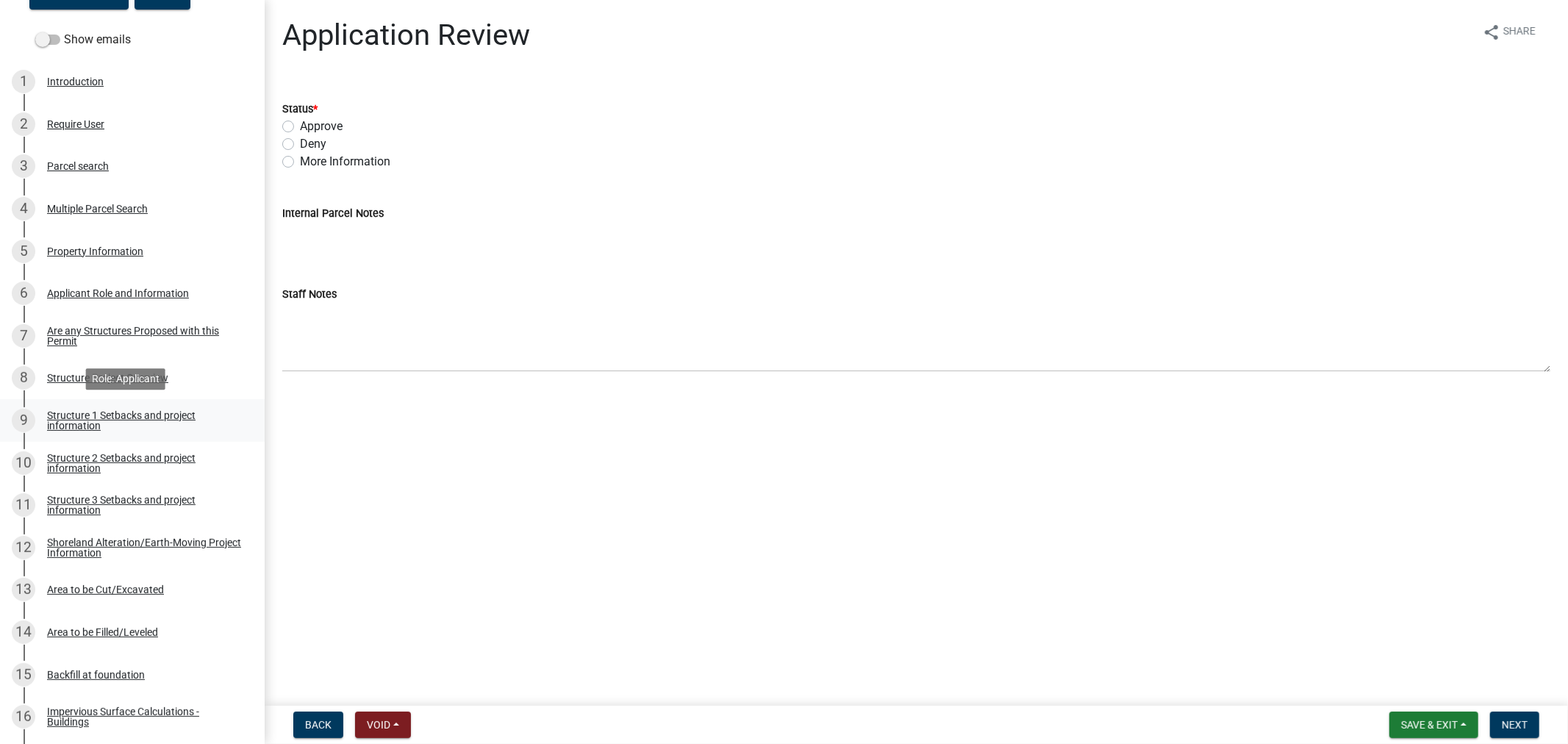
click at [122, 420] on div "Structure 1 Setbacks and project information" at bounding box center [144, 420] width 194 height 21
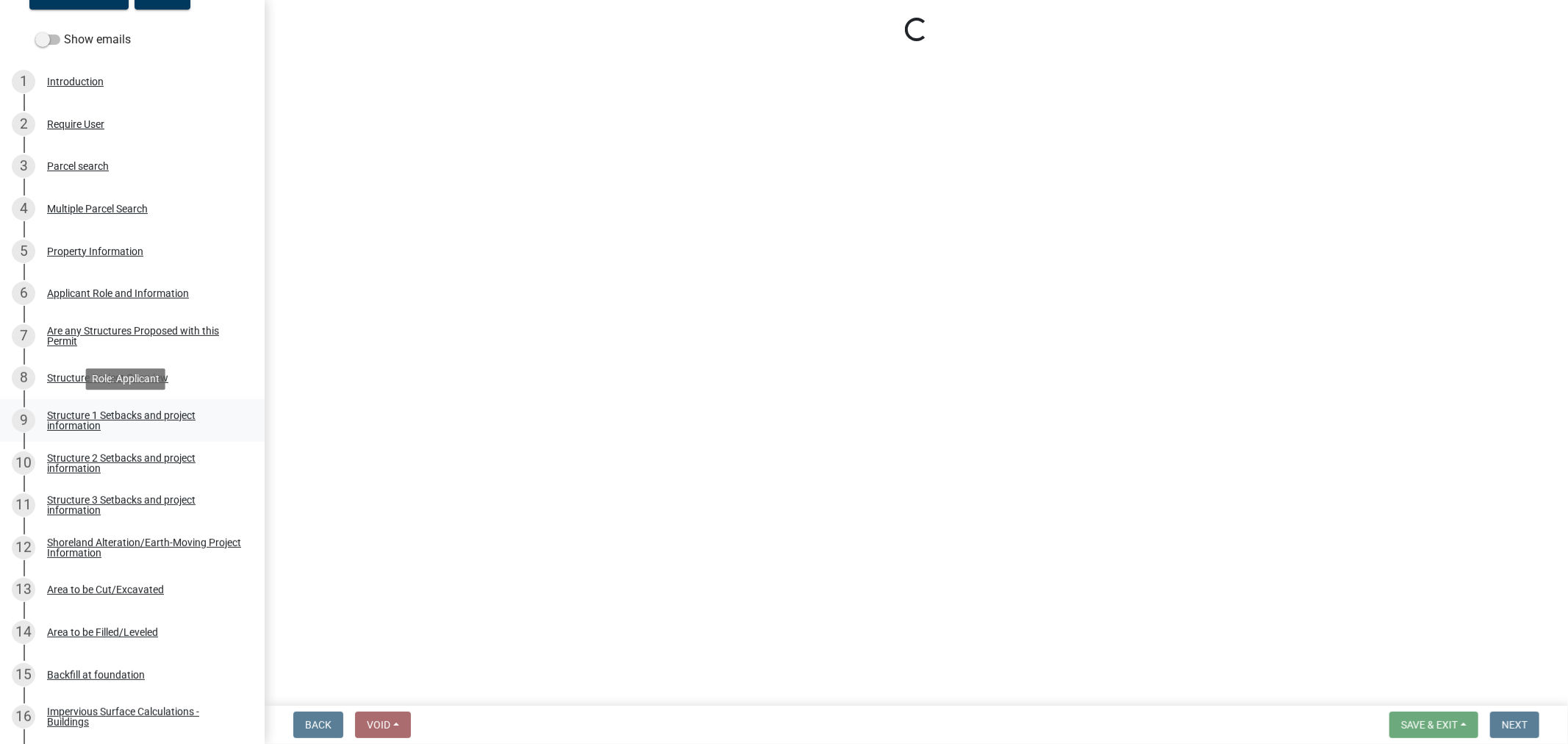
select select "c185e313-3403-4239-bd61-bb563c58a77a"
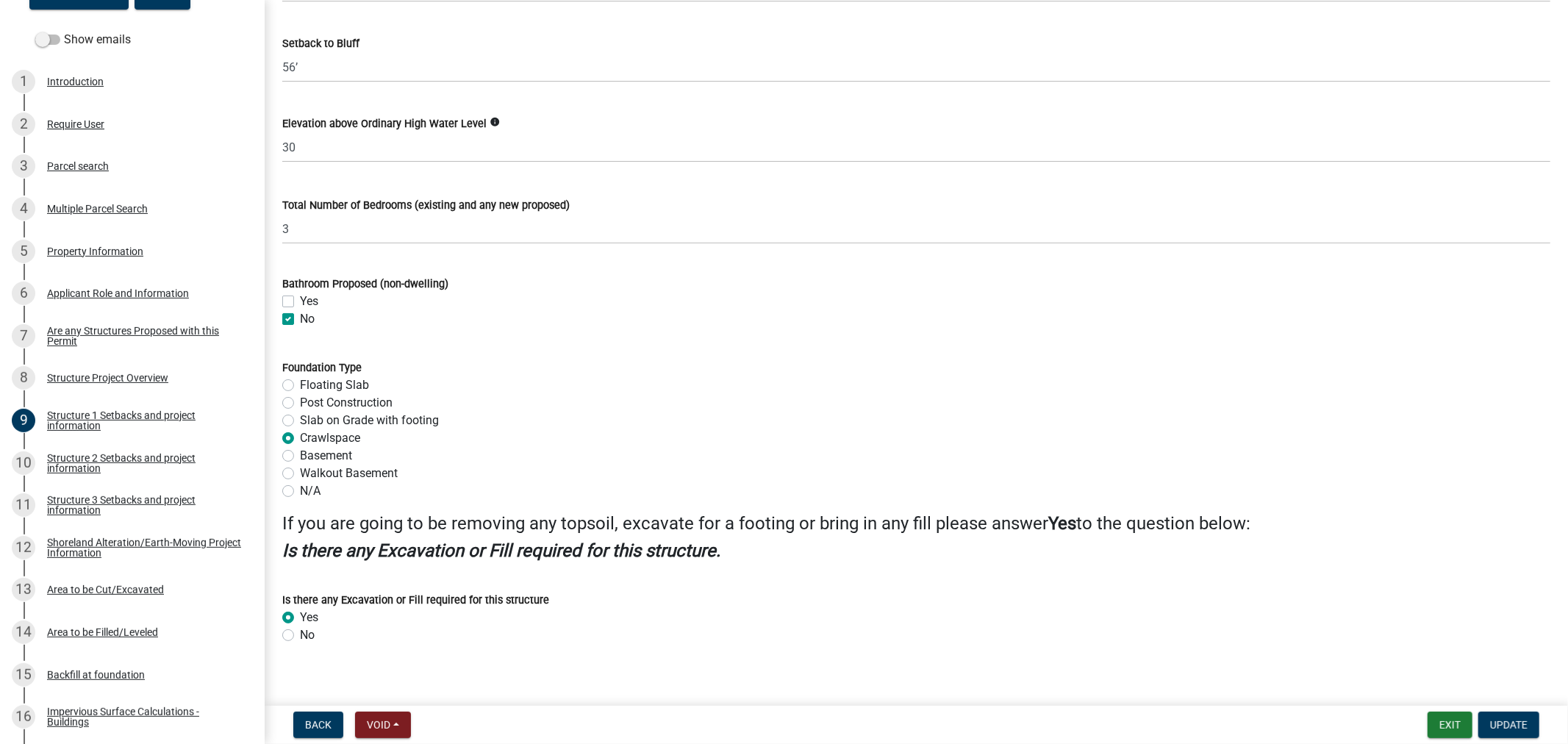
scroll to position [1592, 0]
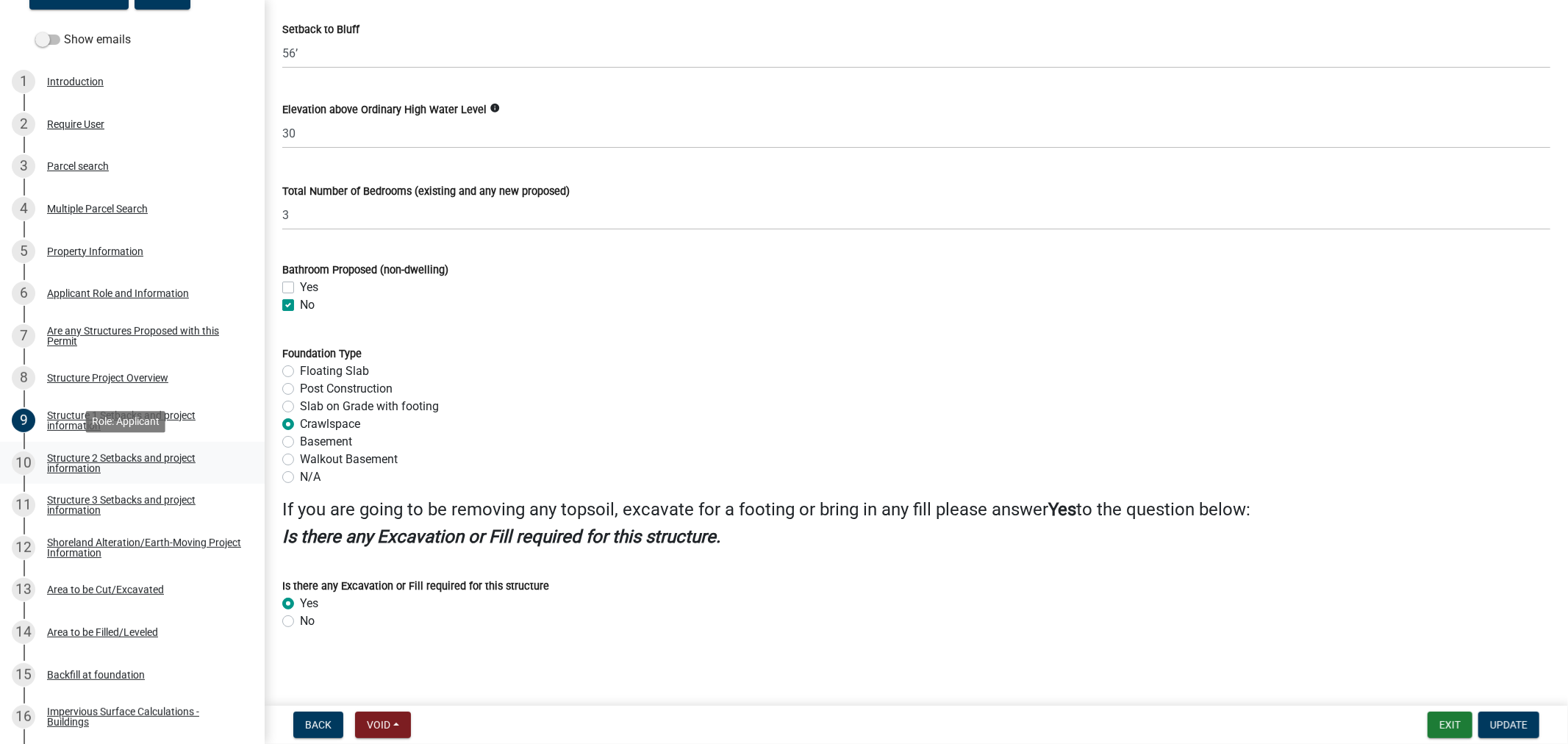
click at [92, 461] on div "Structure 2 Setbacks and project information" at bounding box center [144, 462] width 194 height 21
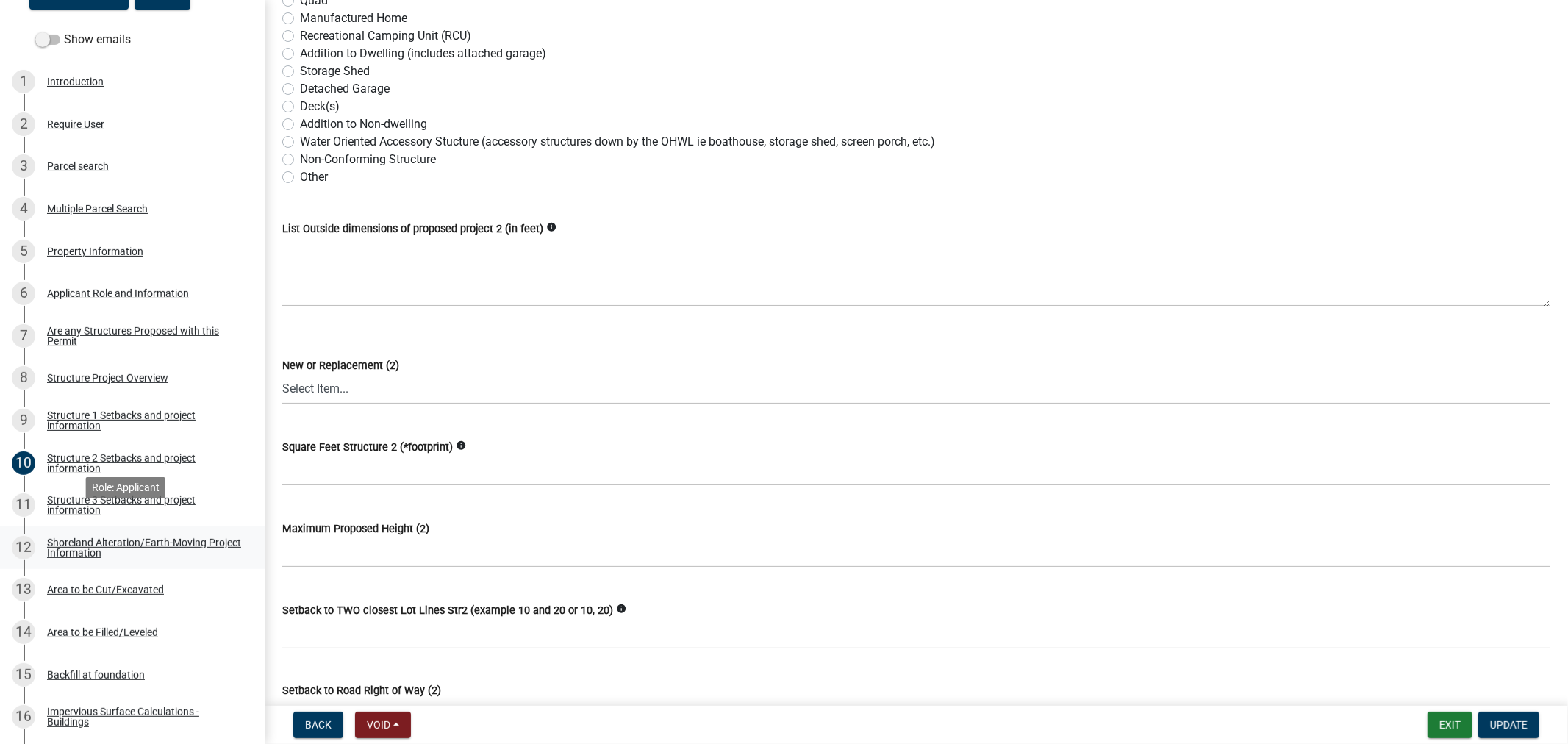
scroll to position [327, 0]
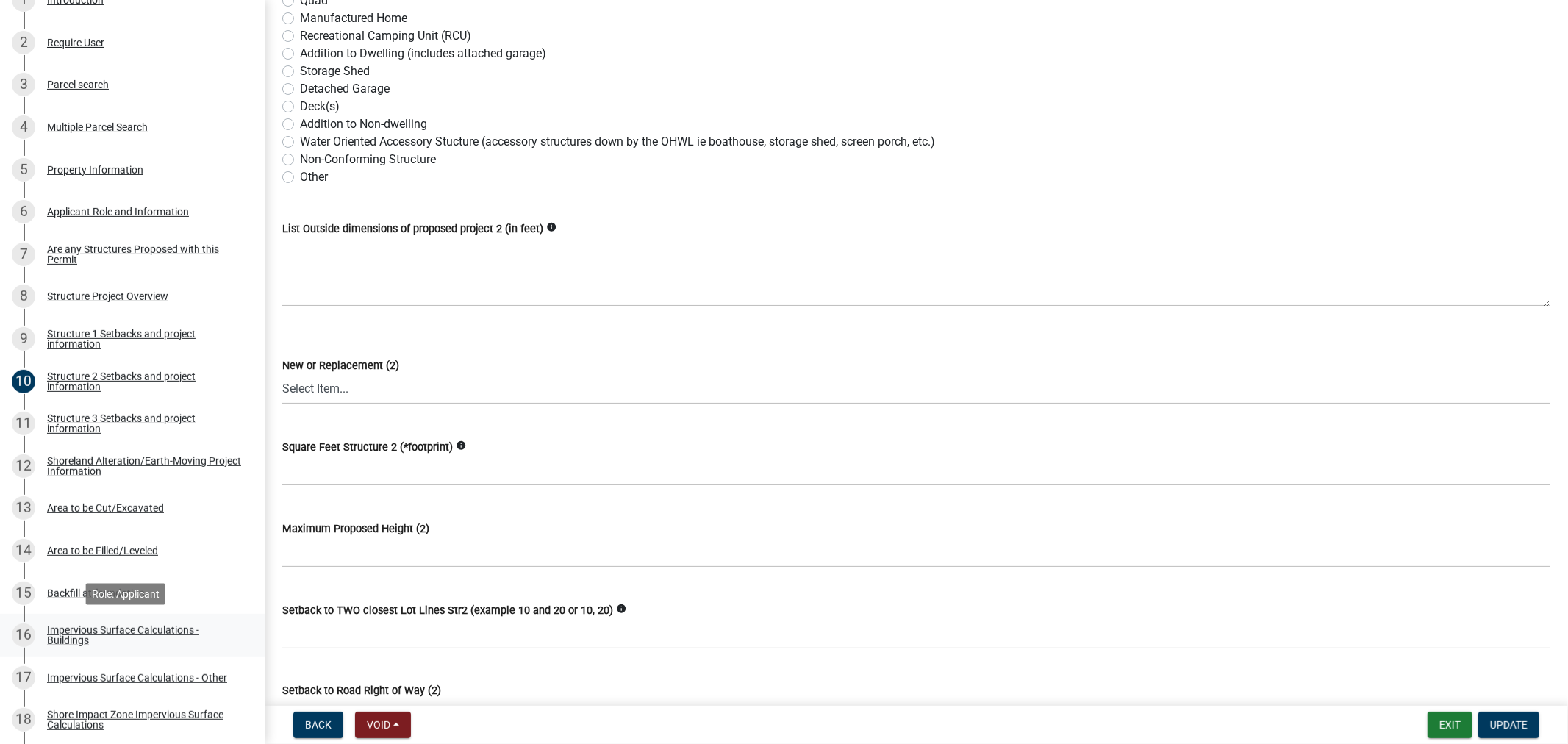
click at [104, 632] on div "Impervious Surface Calculations - Buildings" at bounding box center [144, 635] width 194 height 21
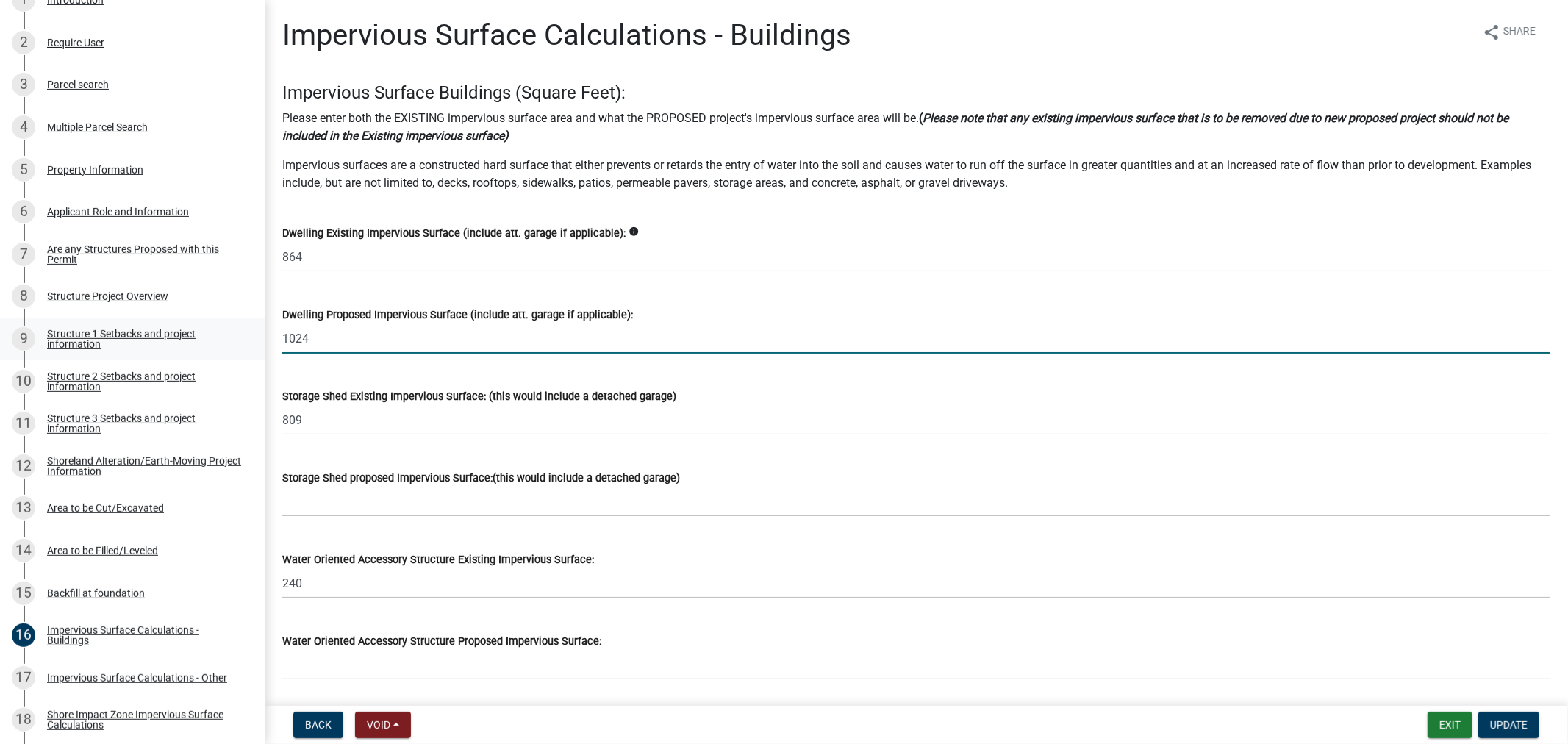
drag, startPoint x: 334, startPoint y: 337, endPoint x: 230, endPoint y: 327, distance: 104.5
click at [230, 327] on div "Structure and Shoreland Alteration Permit Application STR/SAP - 468751 View Sum…" at bounding box center [784, 372] width 1568 height 744
type input "160"
click at [1492, 715] on button "Update" at bounding box center [1508, 724] width 61 height 27
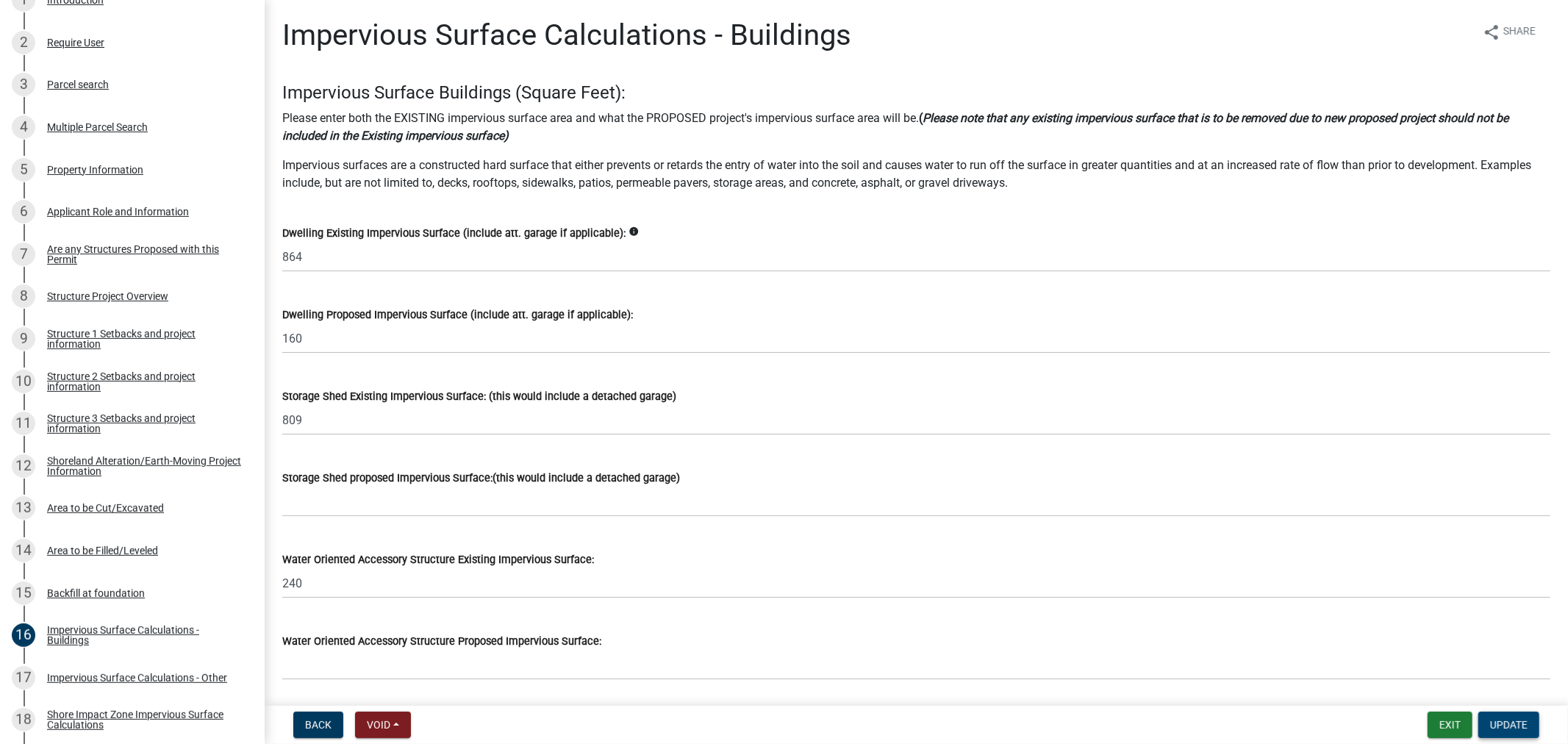
click at [1507, 719] on span "Update" at bounding box center [1508, 725] width 37 height 12
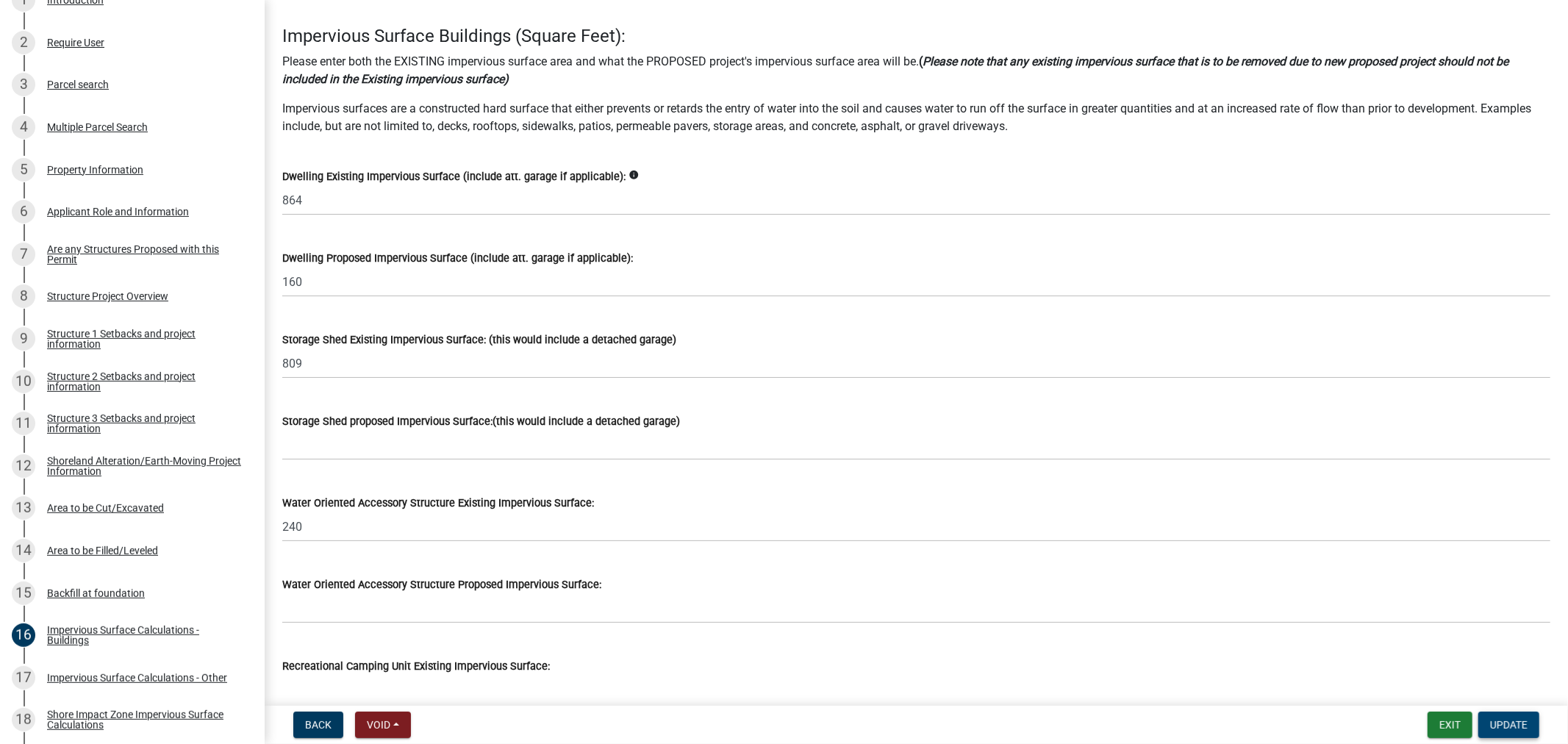
scroll to position [244, 0]
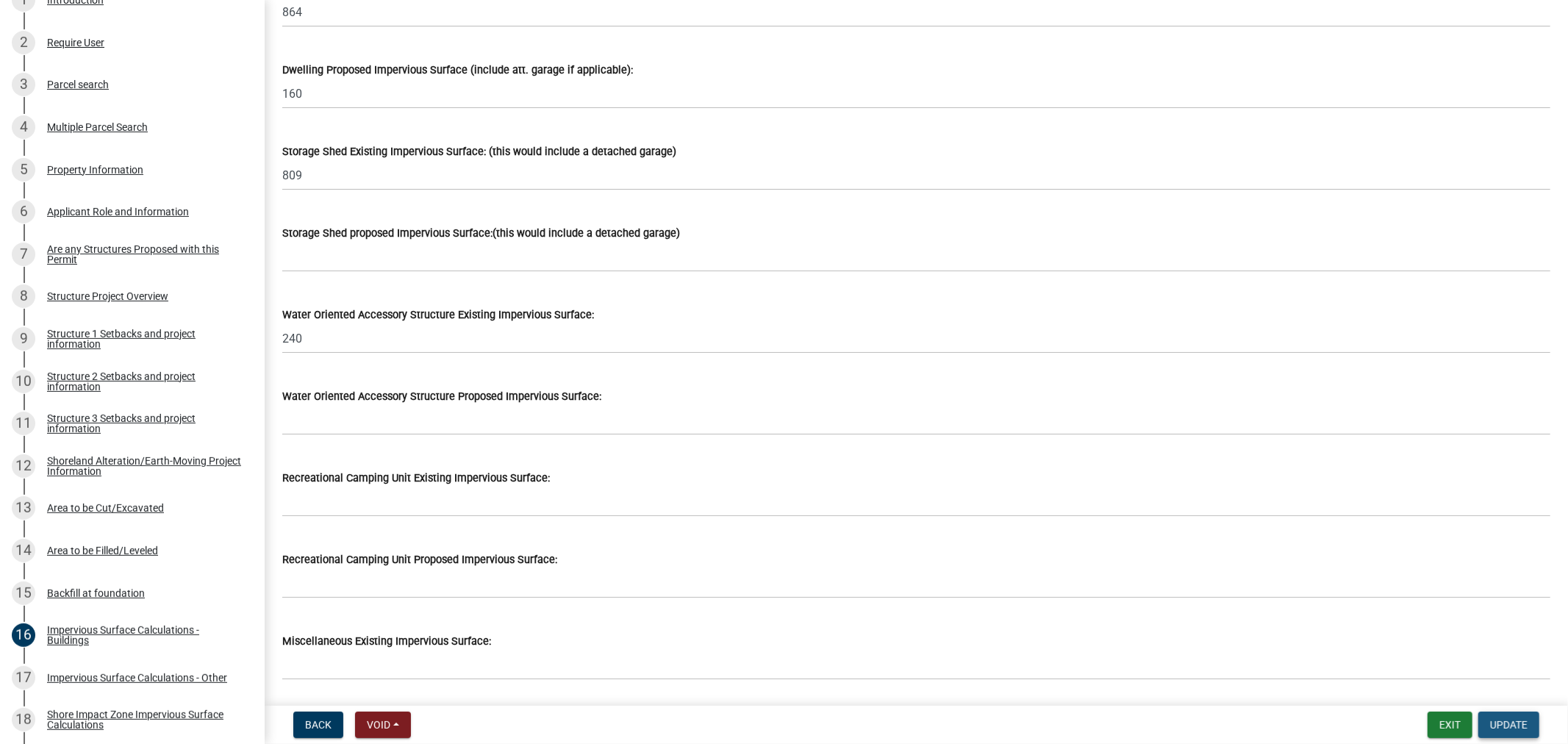
click at [1500, 728] on span "Update" at bounding box center [1508, 725] width 37 height 12
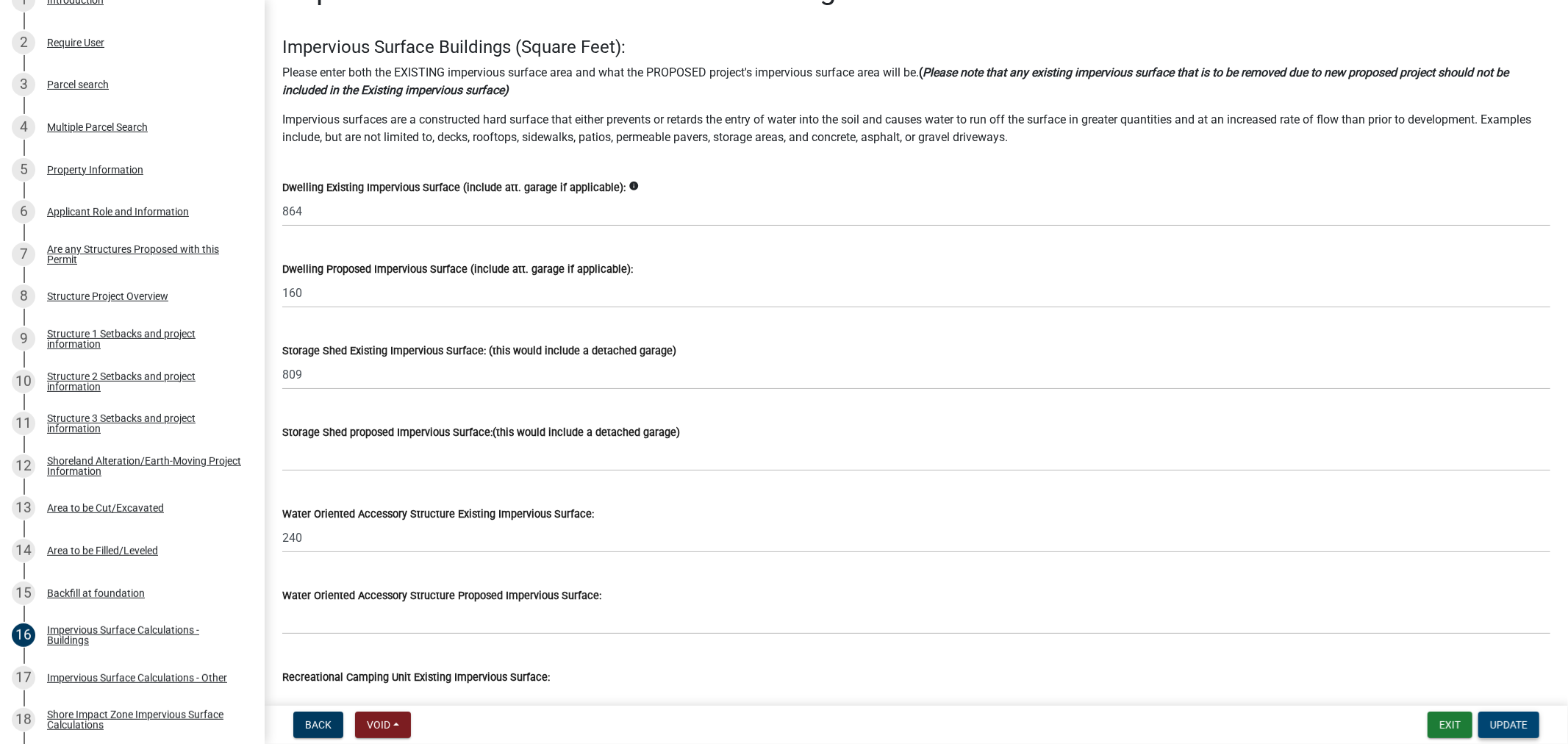
scroll to position [0, 0]
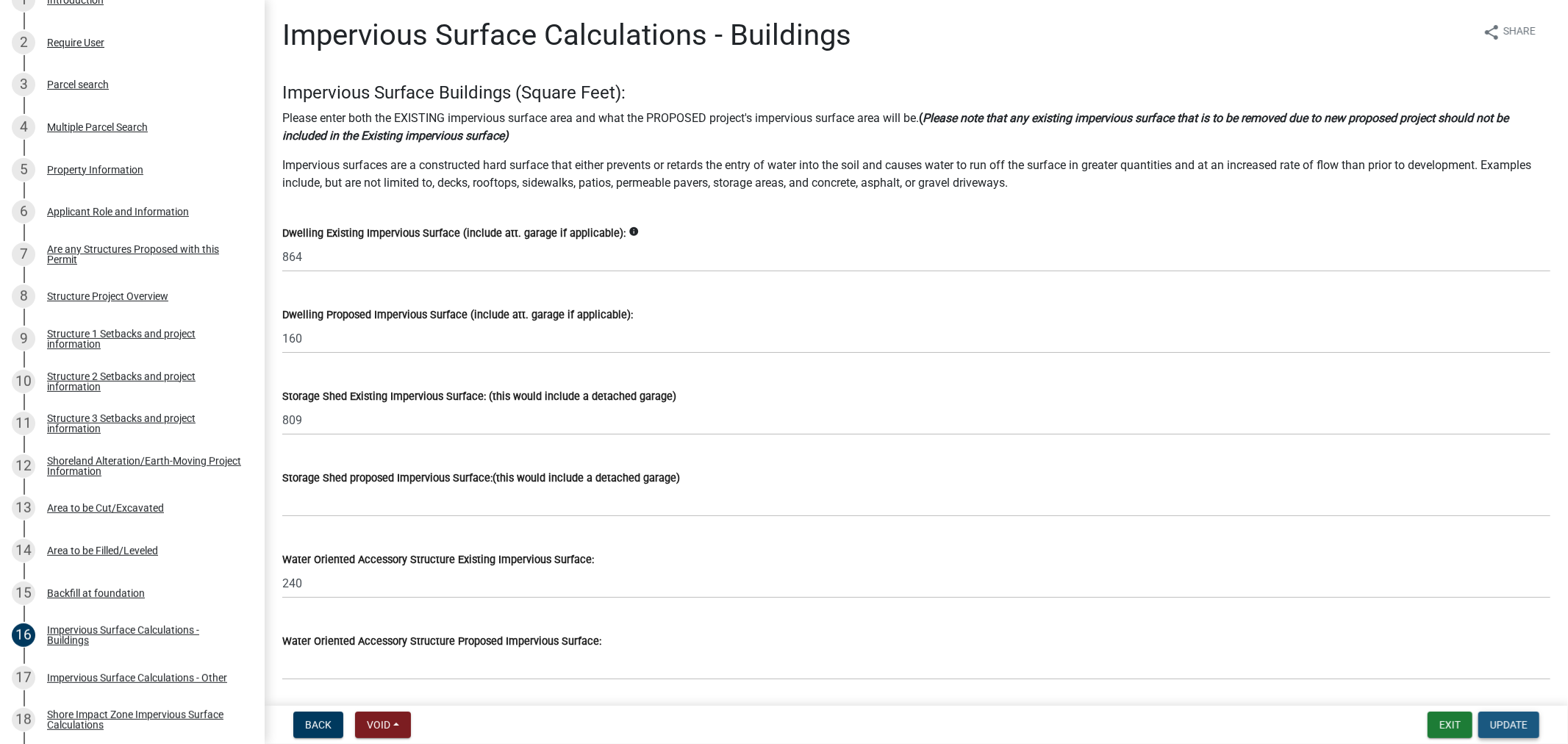
click at [1508, 731] on button "Update" at bounding box center [1508, 724] width 61 height 27
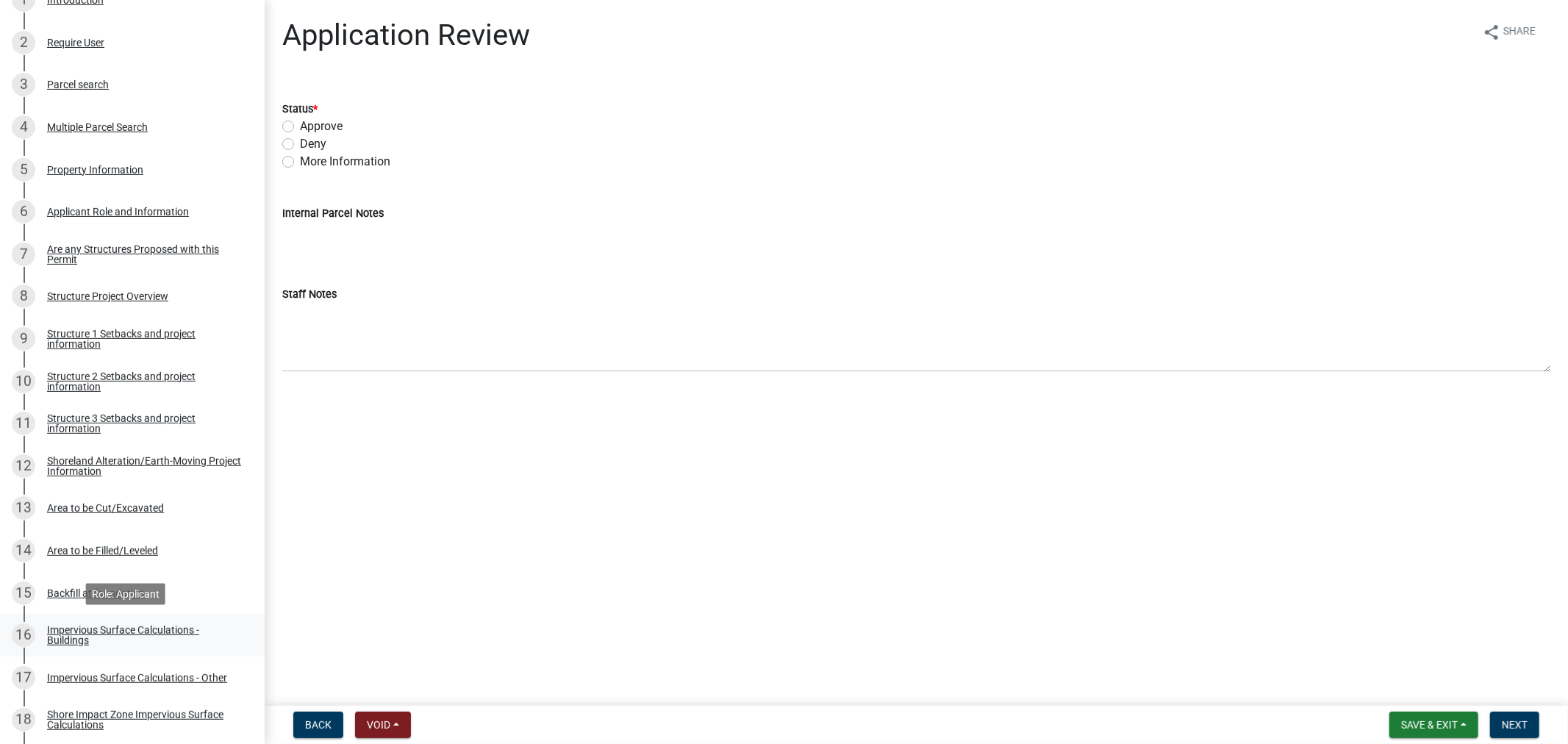
click at [63, 633] on div "Impervious Surface Calculations - Buildings" at bounding box center [144, 635] width 194 height 21
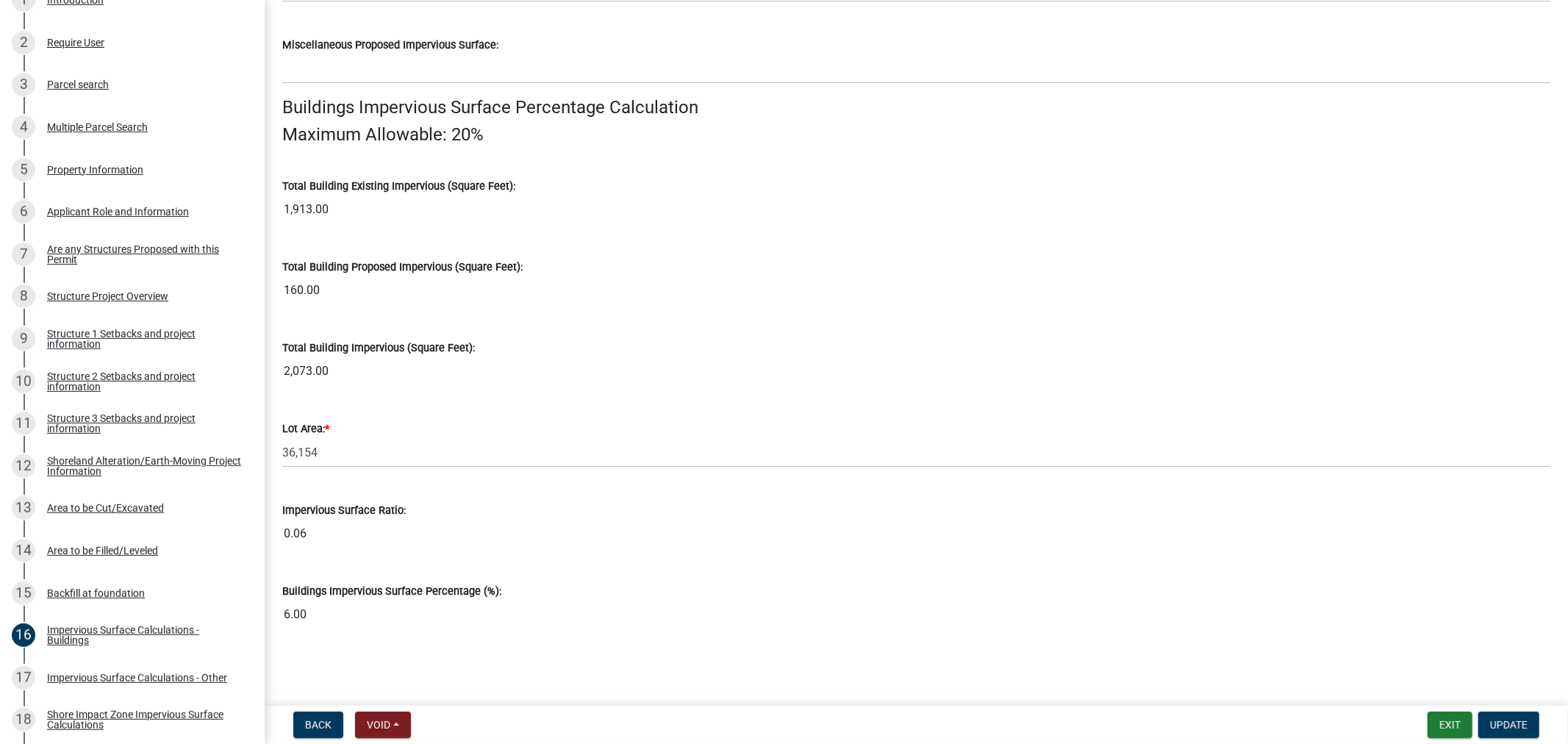
scroll to position [799, 0]
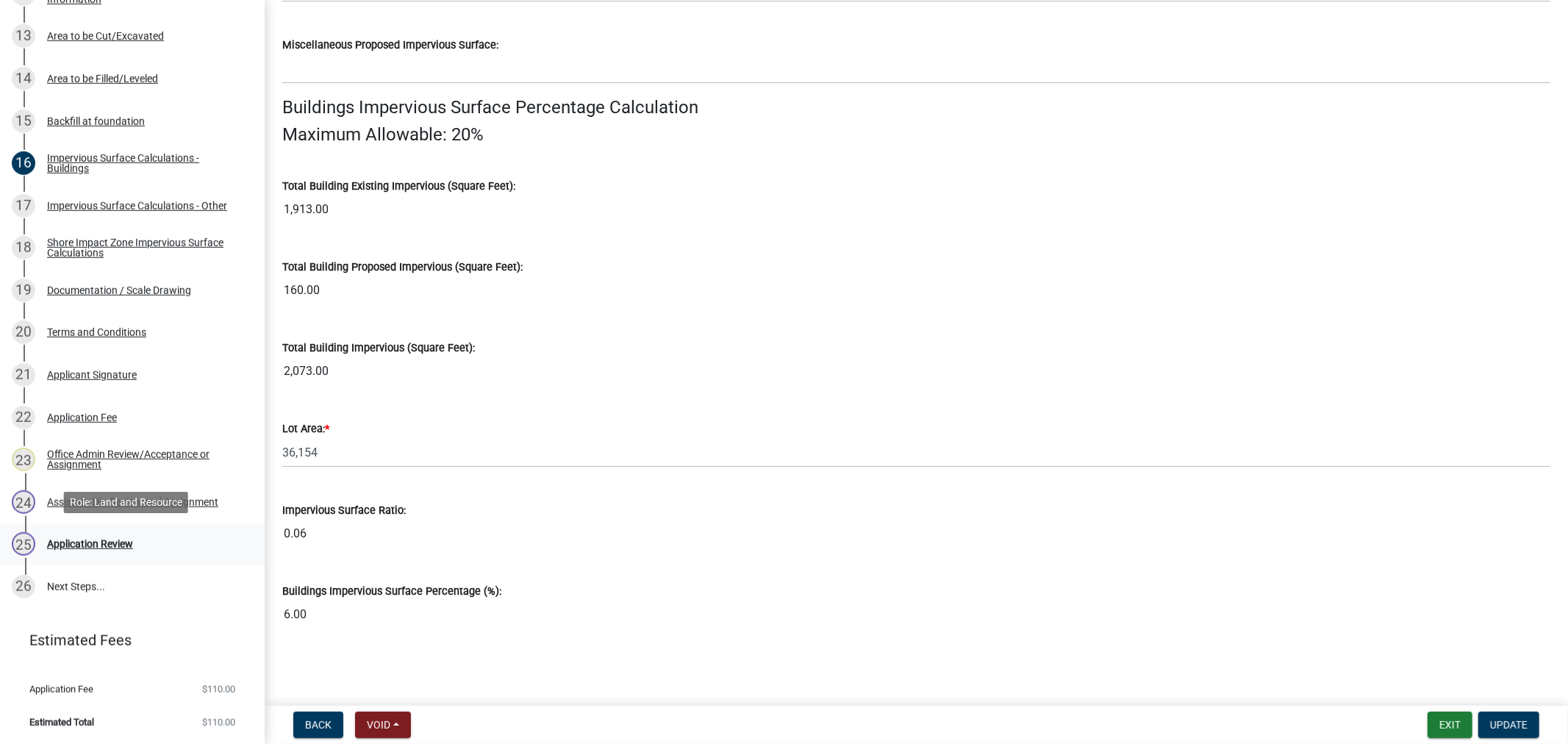
click at [100, 544] on div "Application Review" at bounding box center [90, 544] width 86 height 10
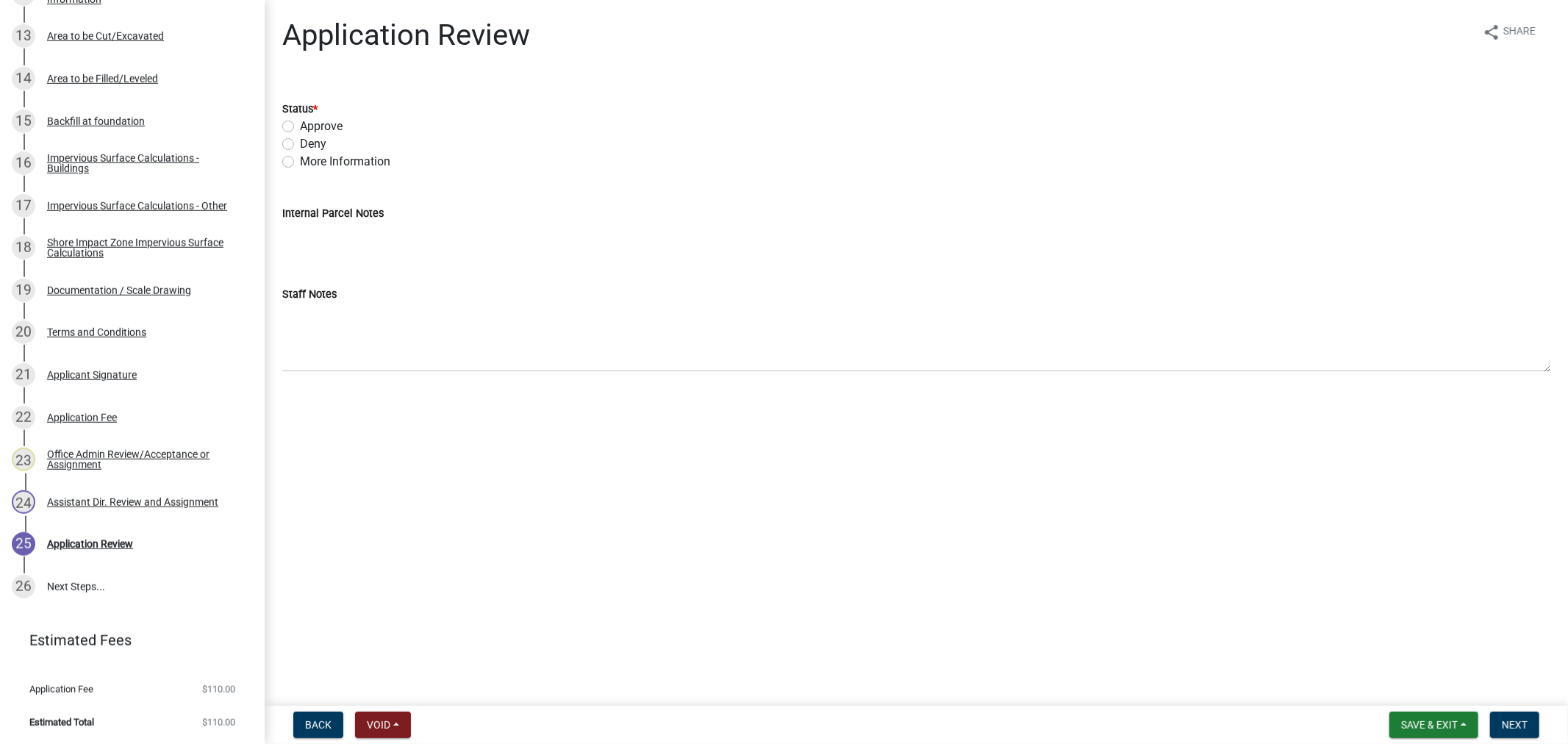
click at [300, 126] on label "Approve" at bounding box center [321, 127] width 42 height 18
click at [300, 126] on input "Approve" at bounding box center [305, 123] width 10 height 10
radio input "true"
click at [1508, 728] on span "Next" at bounding box center [1514, 725] width 26 height 12
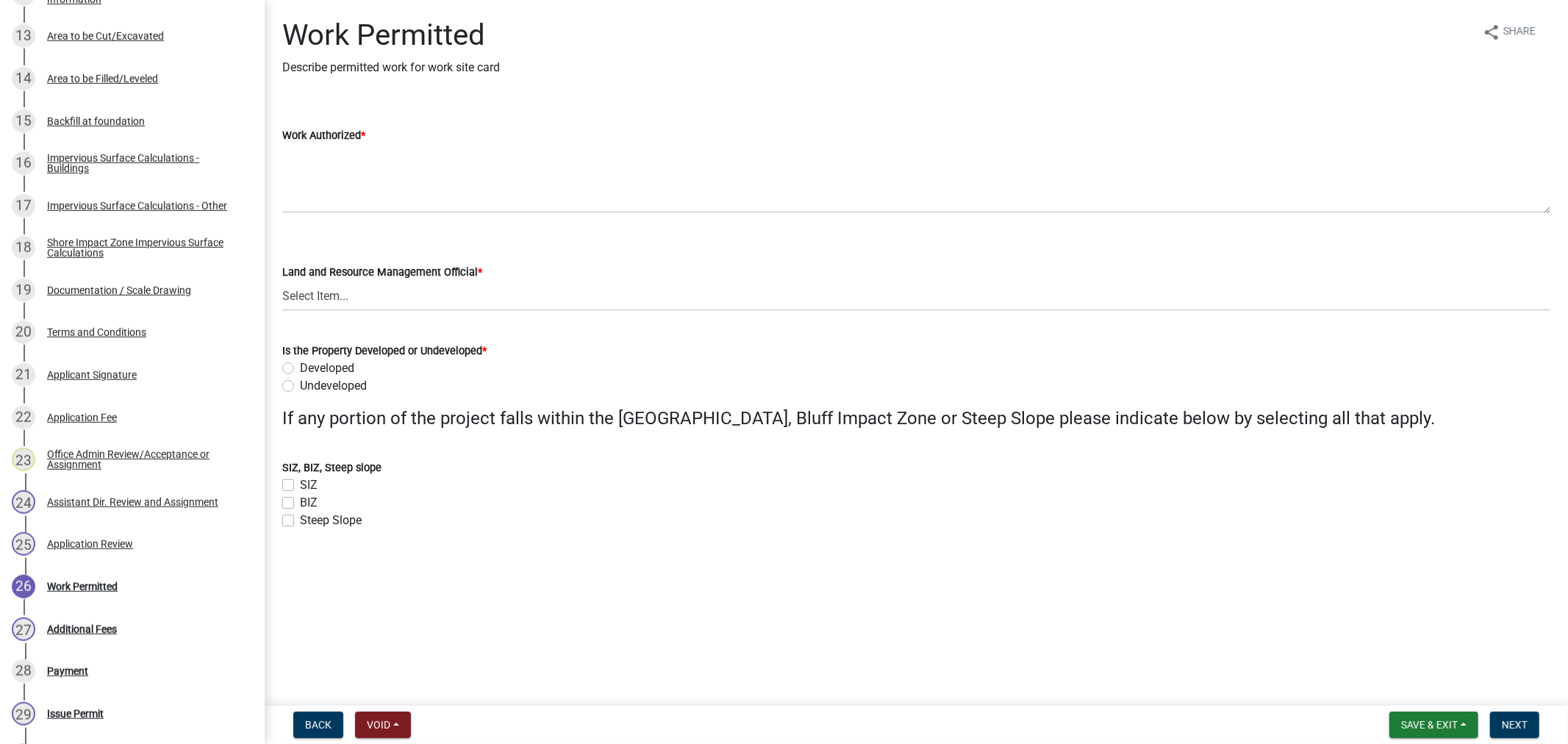
scroll to position [1094, 0]
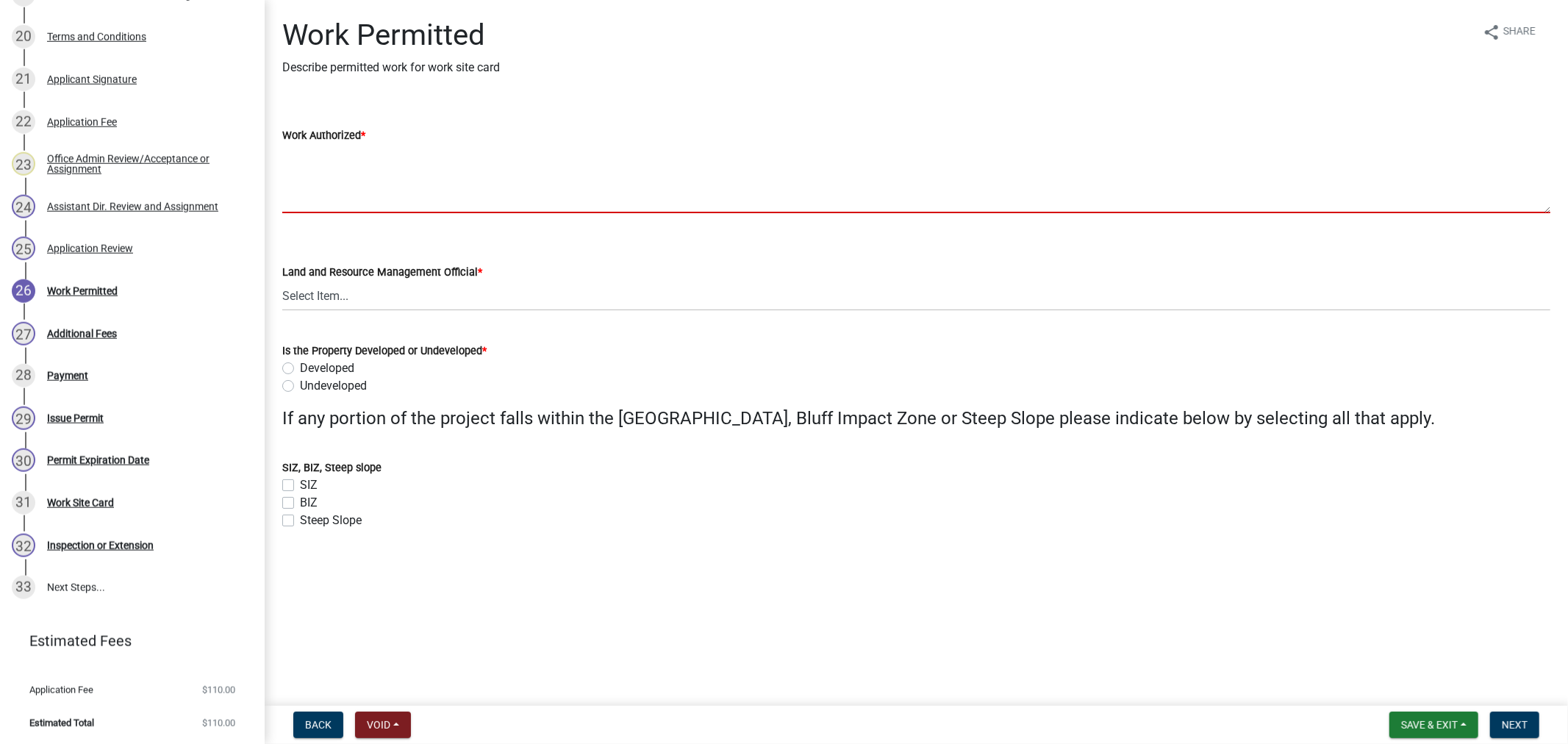
click at [361, 182] on textarea "Work Authorized *" at bounding box center [916, 179] width 1268 height 69
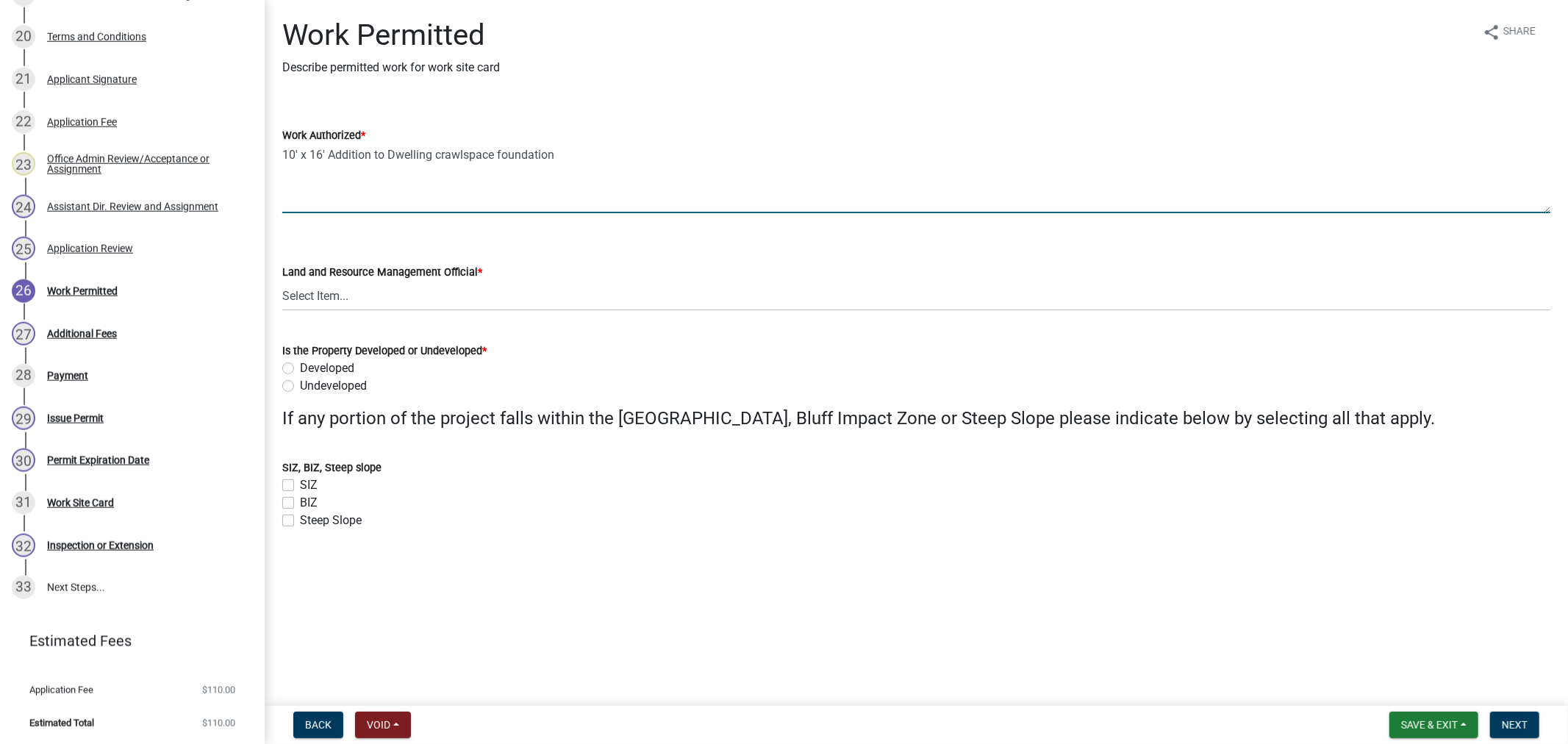
click at [432, 154] on textarea "10' x 16' Addition to Dwelling crawlspace foundation" at bounding box center [916, 179] width 1268 height 69
click at [623, 157] on textarea "10' x 16' Addition to Dwelling with crawlspace foundation" at bounding box center [916, 179] width 1268 height 69
click at [278, 201] on div "Work Authorized * 10' x 16' Addition to Dwelling with crawlspace foundation 64 …" at bounding box center [915, 159] width 1290 height 107
click at [283, 207] on textarea "10' x 16' Addition to Dwelling with crawlspace foundation 64 Sq. Ft. Landing Al…" at bounding box center [916, 179] width 1268 height 69
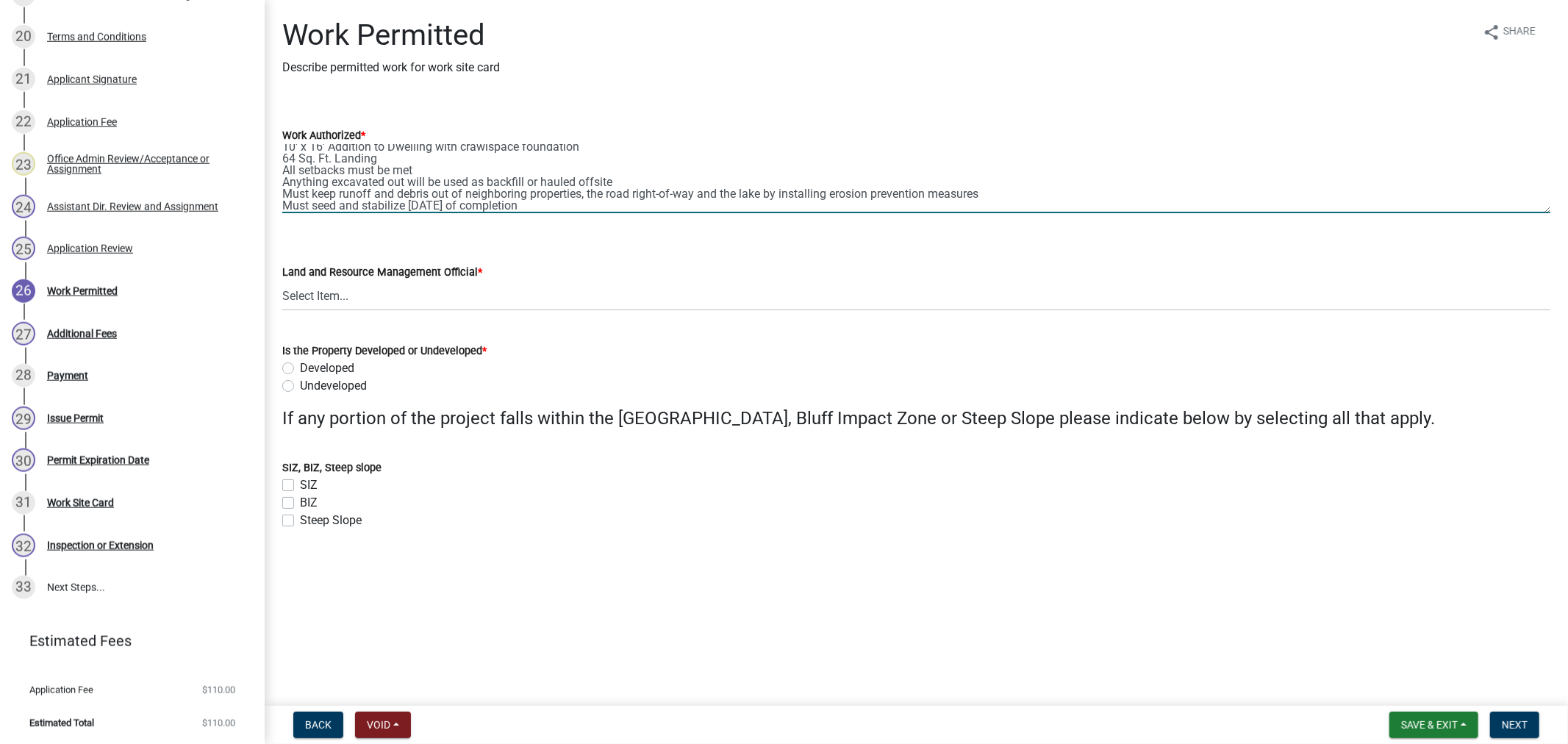
type textarea "10' x 16' Addition to Dwelling with crawlspace foundation 64 Sq. Ft. Landing Al…"
click at [314, 294] on select "Select Item... Alexis Newark Amy Busko Andrea Perales Brittany Tollefson Christ…" at bounding box center [916, 295] width 1268 height 30
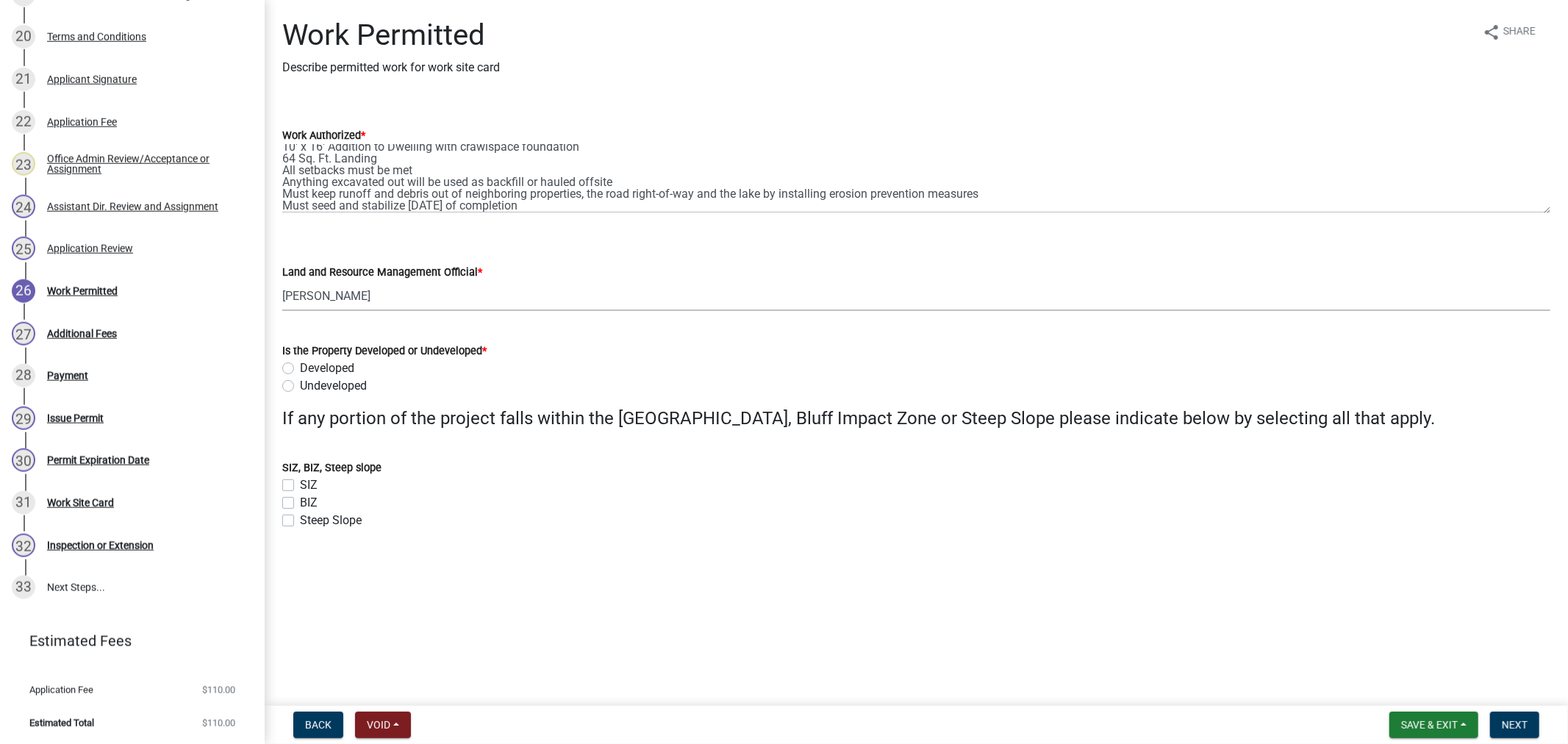
click at [283, 281] on select "Select Item... Alexis Newark Amy Busko Andrea Perales Brittany Tollefson Christ…" at bounding box center [916, 295] width 1268 height 30
select select "4ffc802c-a91c-4807-8d38-a10afb9862f8"
click at [289, 376] on div "Developed" at bounding box center [916, 368] width 1268 height 18
click at [300, 366] on label "Developed" at bounding box center [327, 368] width 54 height 18
click at [300, 366] on input "Developed" at bounding box center [305, 364] width 10 height 10
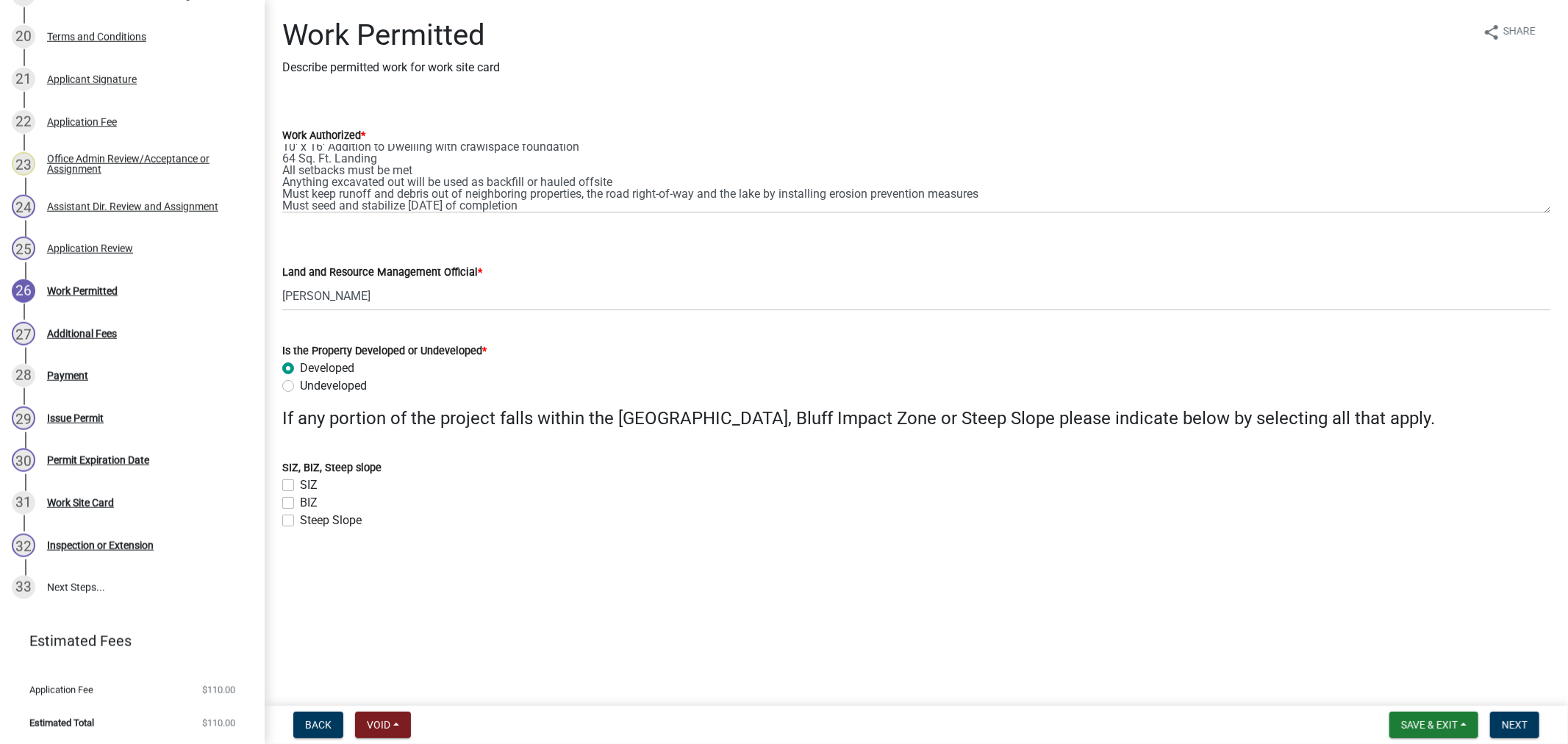
radio input "true"
click at [1522, 719] on span "Next" at bounding box center [1514, 725] width 26 height 12
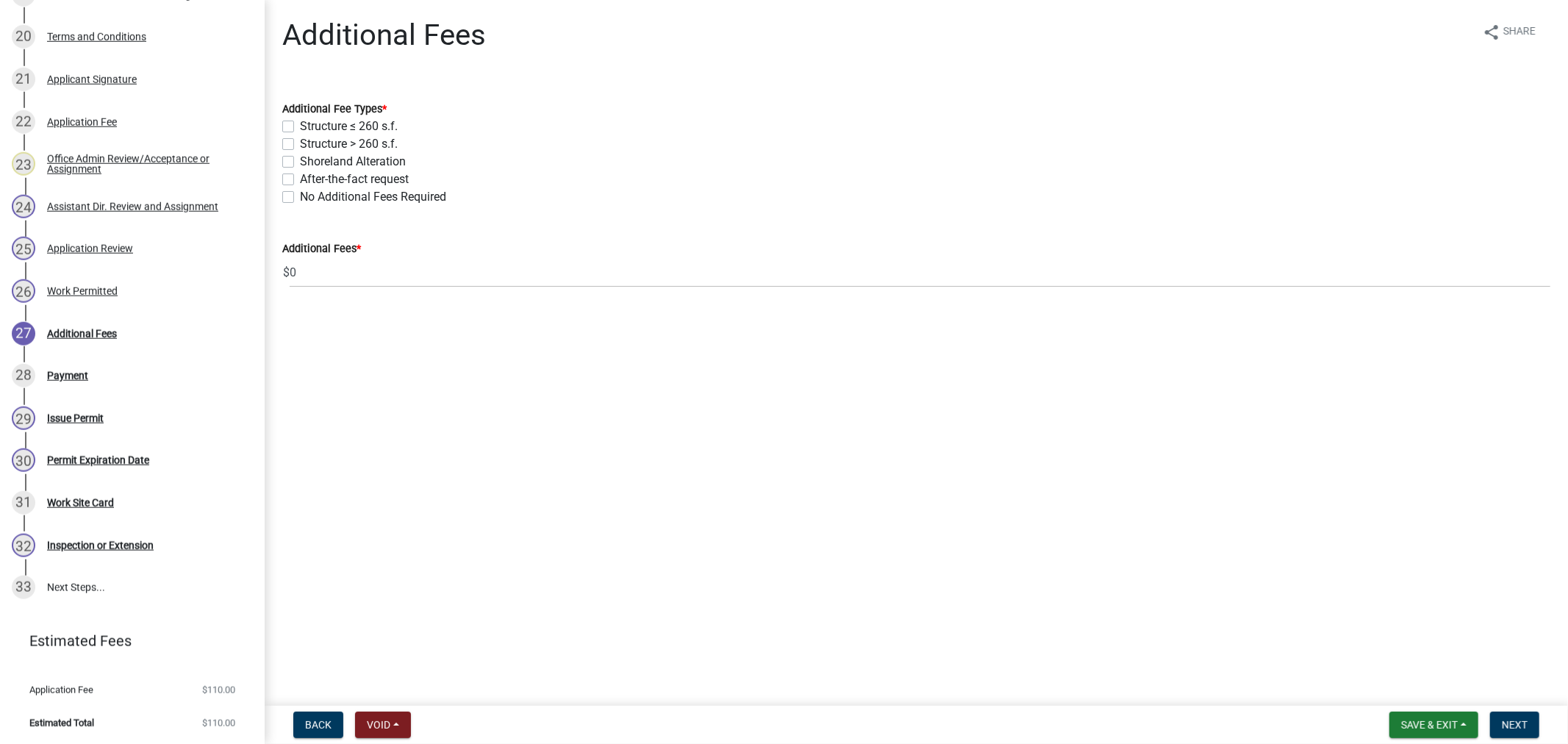
click at [300, 131] on label "Structure ≤ 260 s.f." at bounding box center [349, 127] width 98 height 18
click at [300, 128] on input "Structure ≤ 260 s.f." at bounding box center [305, 123] width 10 height 10
checkbox input "true"
checkbox input "false"
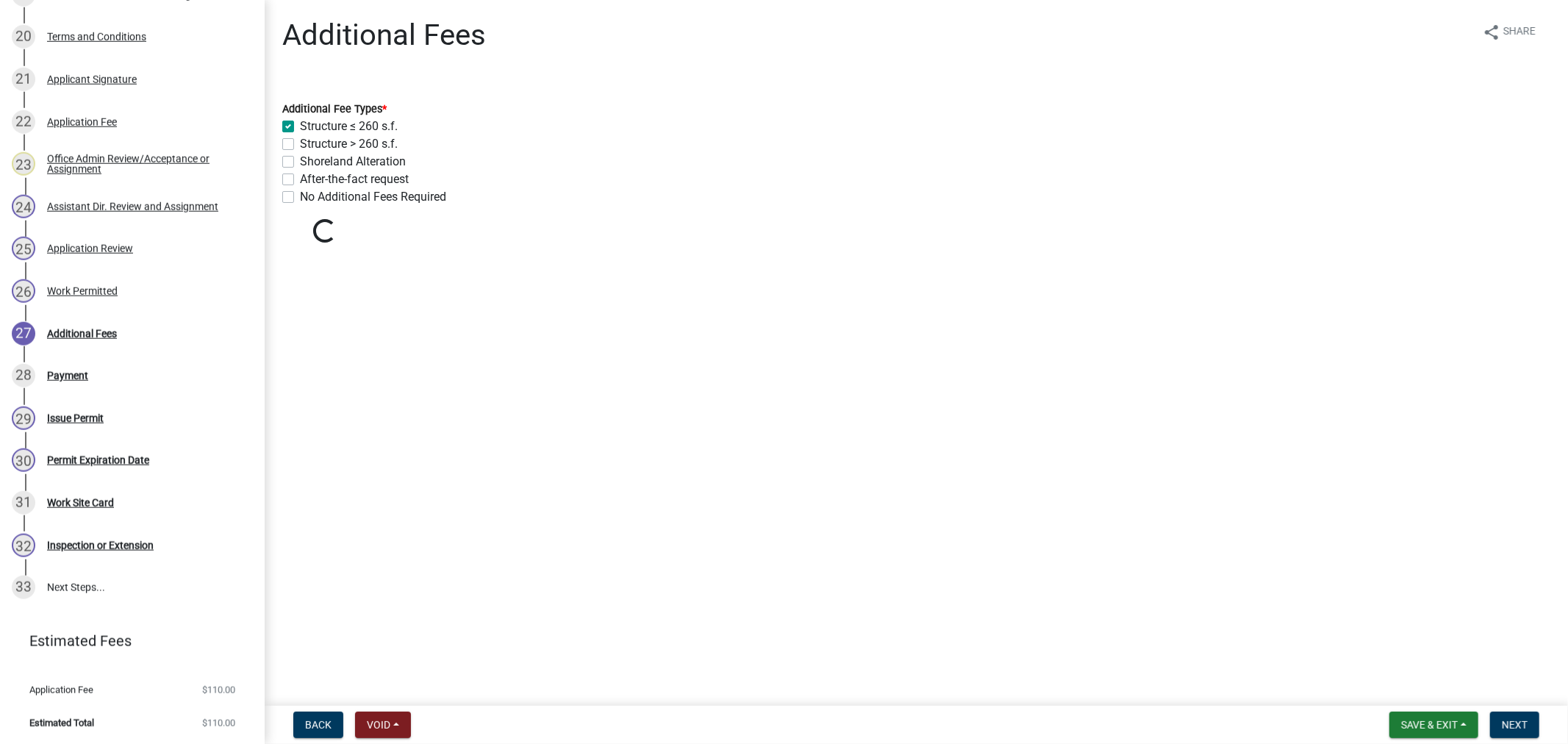
checkbox input "false"
click at [300, 166] on label "Shoreland Alteration" at bounding box center [353, 162] width 106 height 18
click at [300, 163] on input "Shoreland Alteration" at bounding box center [305, 158] width 10 height 10
checkbox input "true"
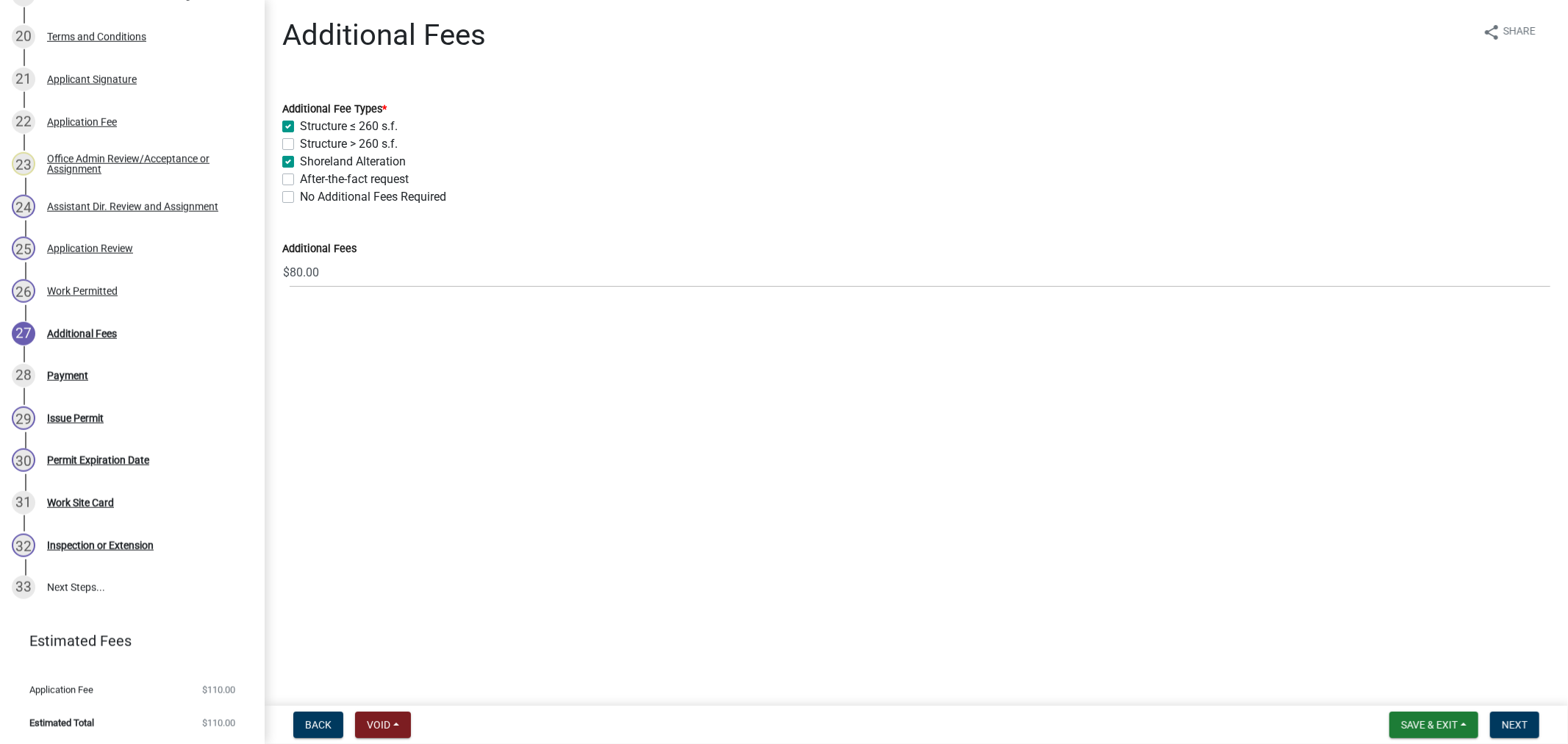
checkbox input "true"
checkbox input "false"
checkbox input "true"
checkbox input "false"
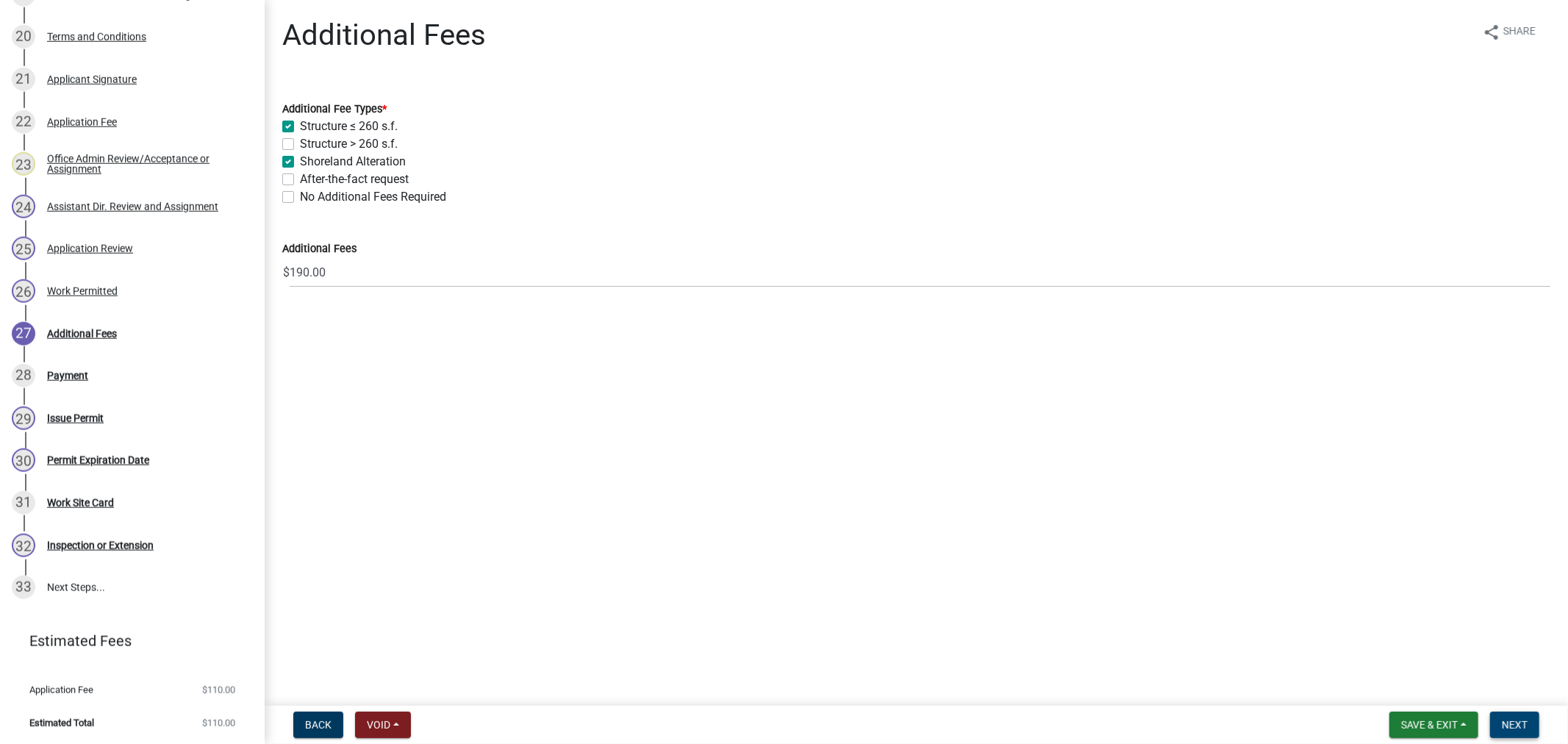
click at [1504, 726] on span "Next" at bounding box center [1514, 725] width 26 height 12
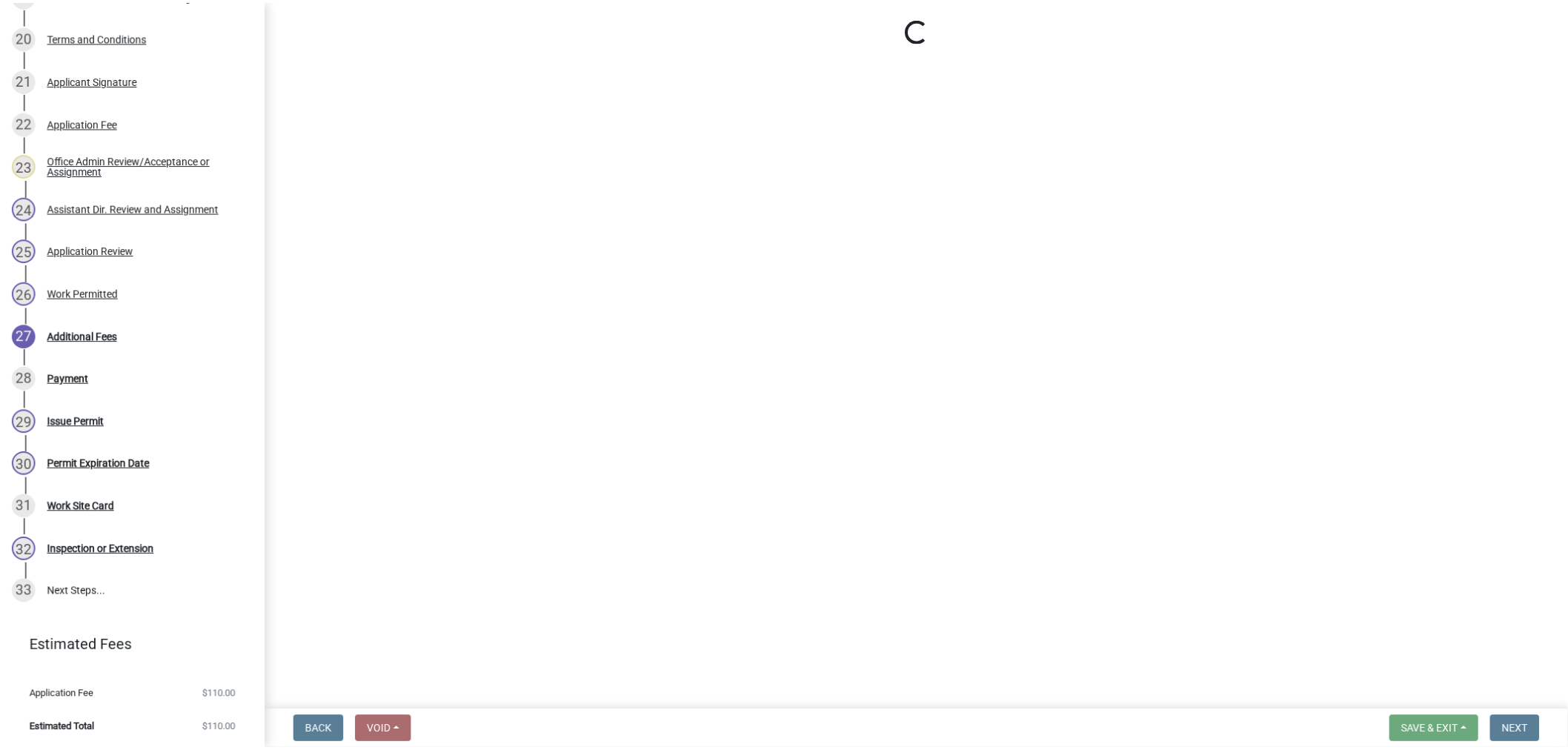
scroll to position [1104, 0]
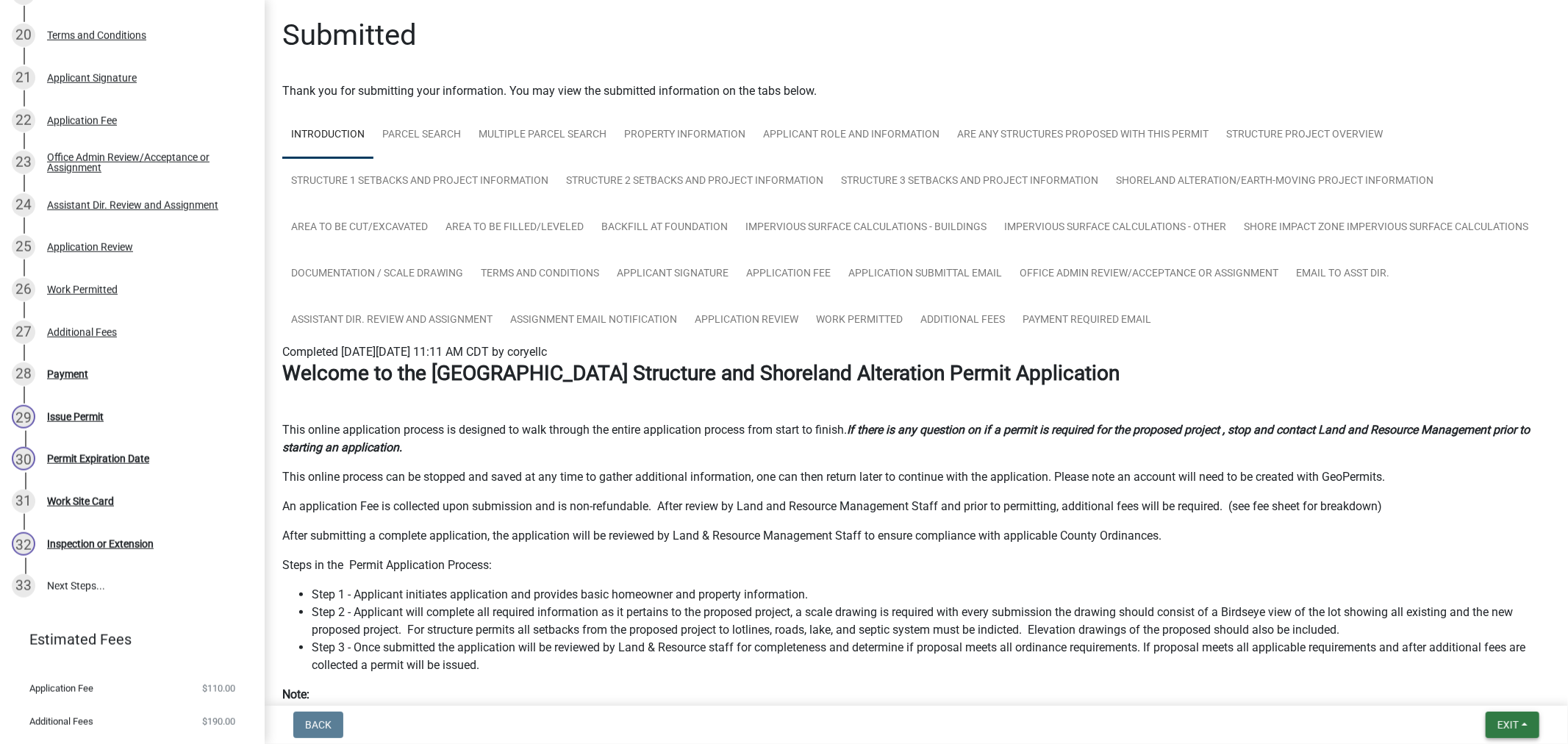
click at [1504, 719] on span "Exit" at bounding box center [1508, 725] width 22 height 12
click at [1466, 685] on button "Save & Exit" at bounding box center [1481, 687] width 118 height 35
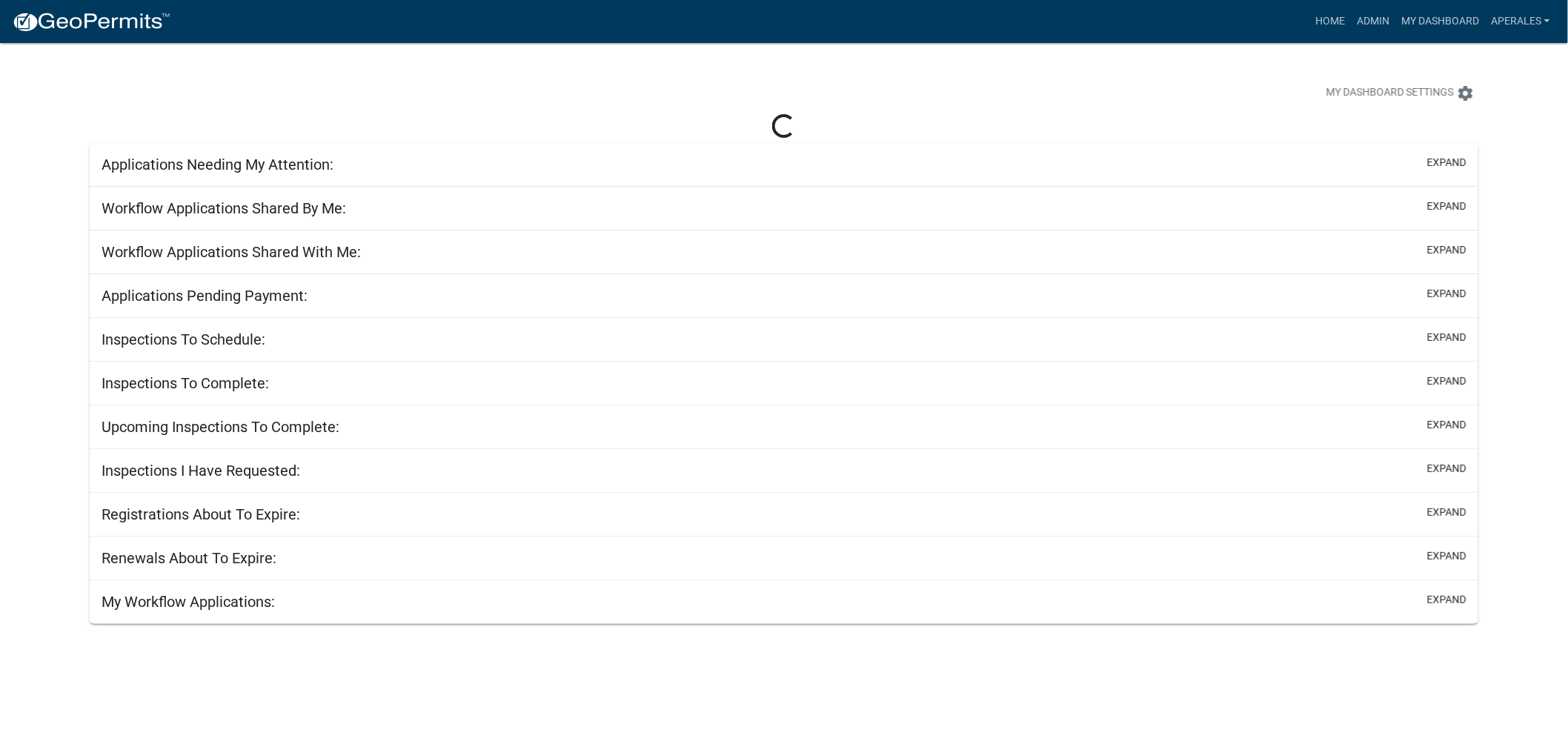
select select "3: 100"
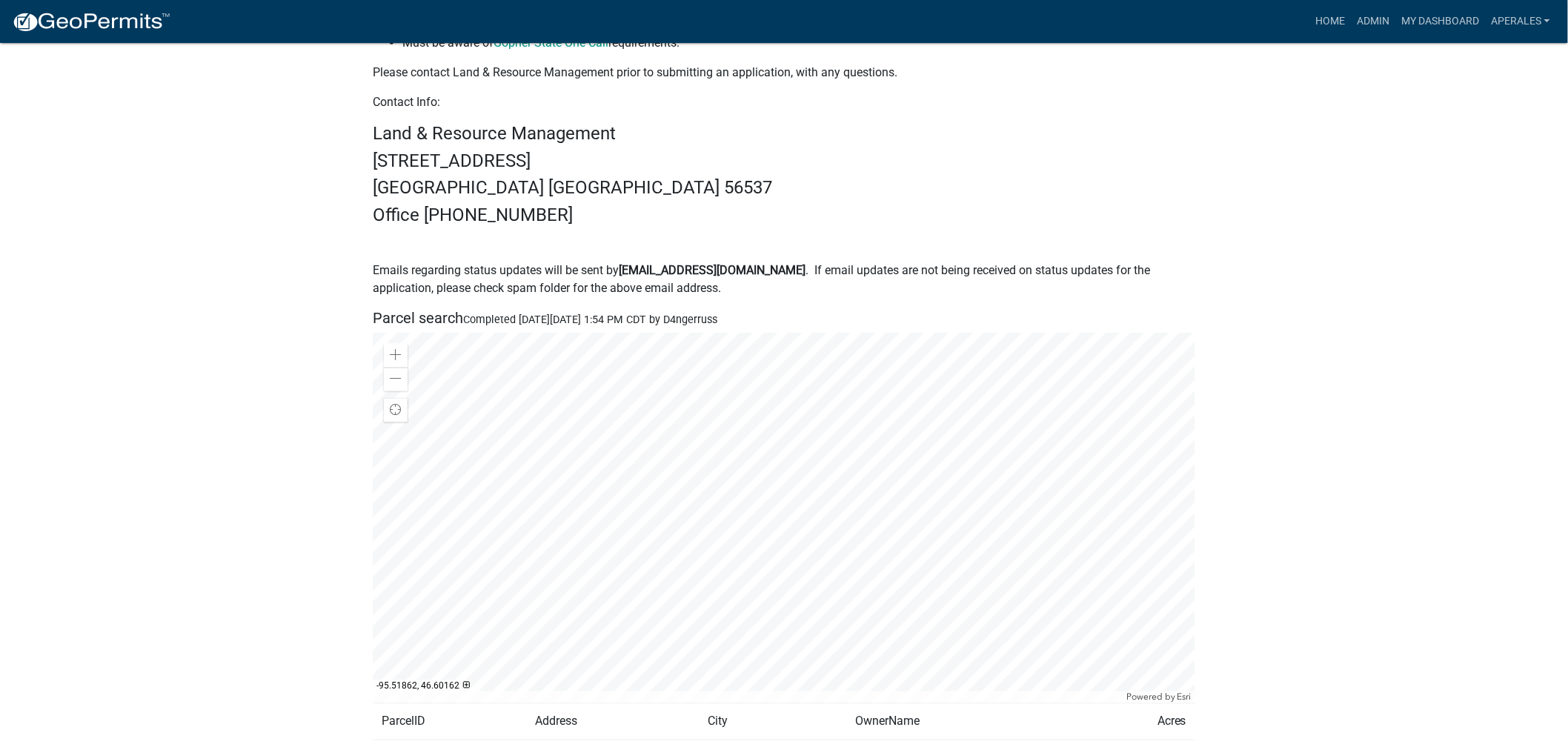
scroll to position [823, 0]
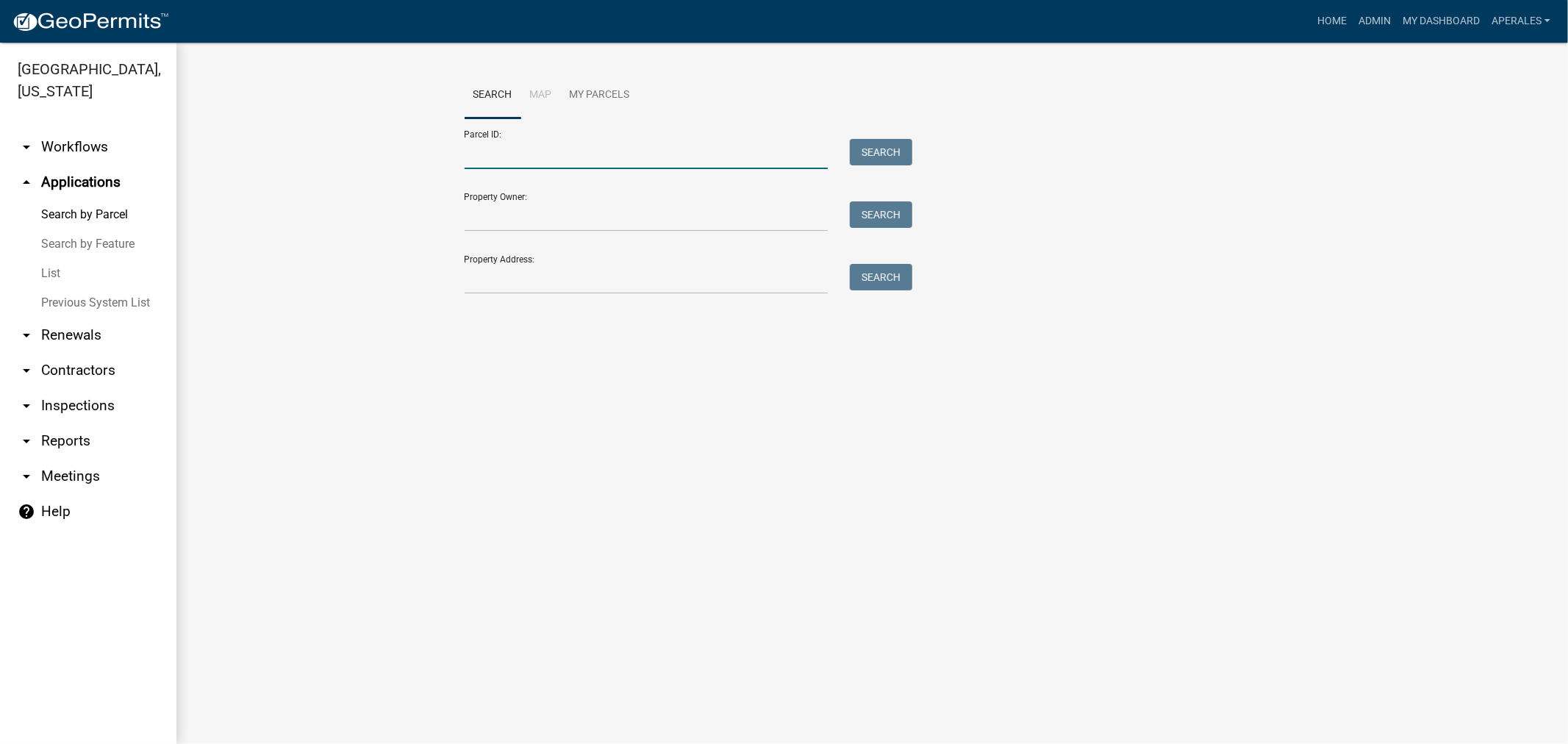
click at [482, 148] on input "Parcel ID:" at bounding box center [646, 154] width 364 height 30
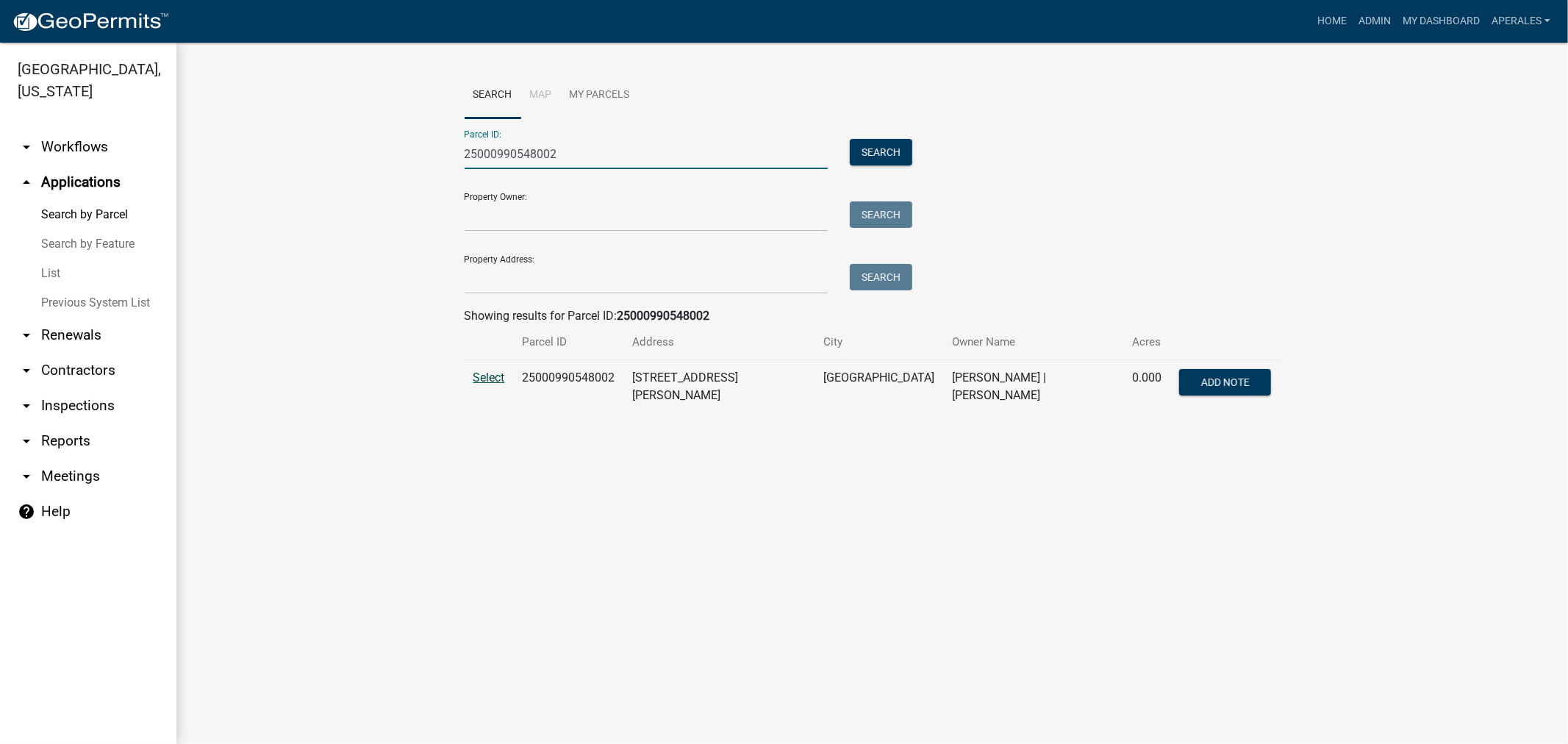
type input "25000990548002"
click at [486, 377] on span "Select" at bounding box center [489, 378] width 31 height 14
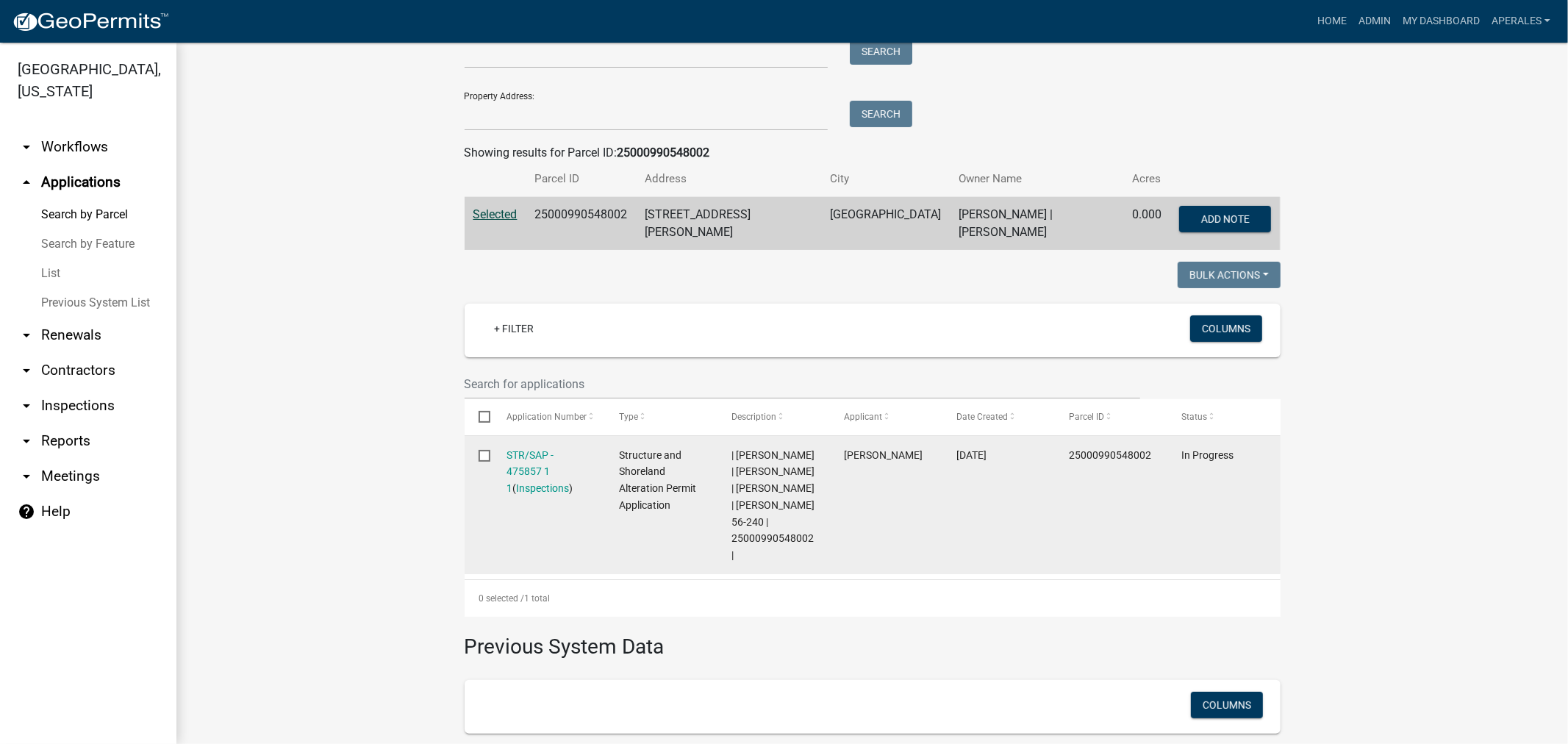
scroll to position [244, 0]
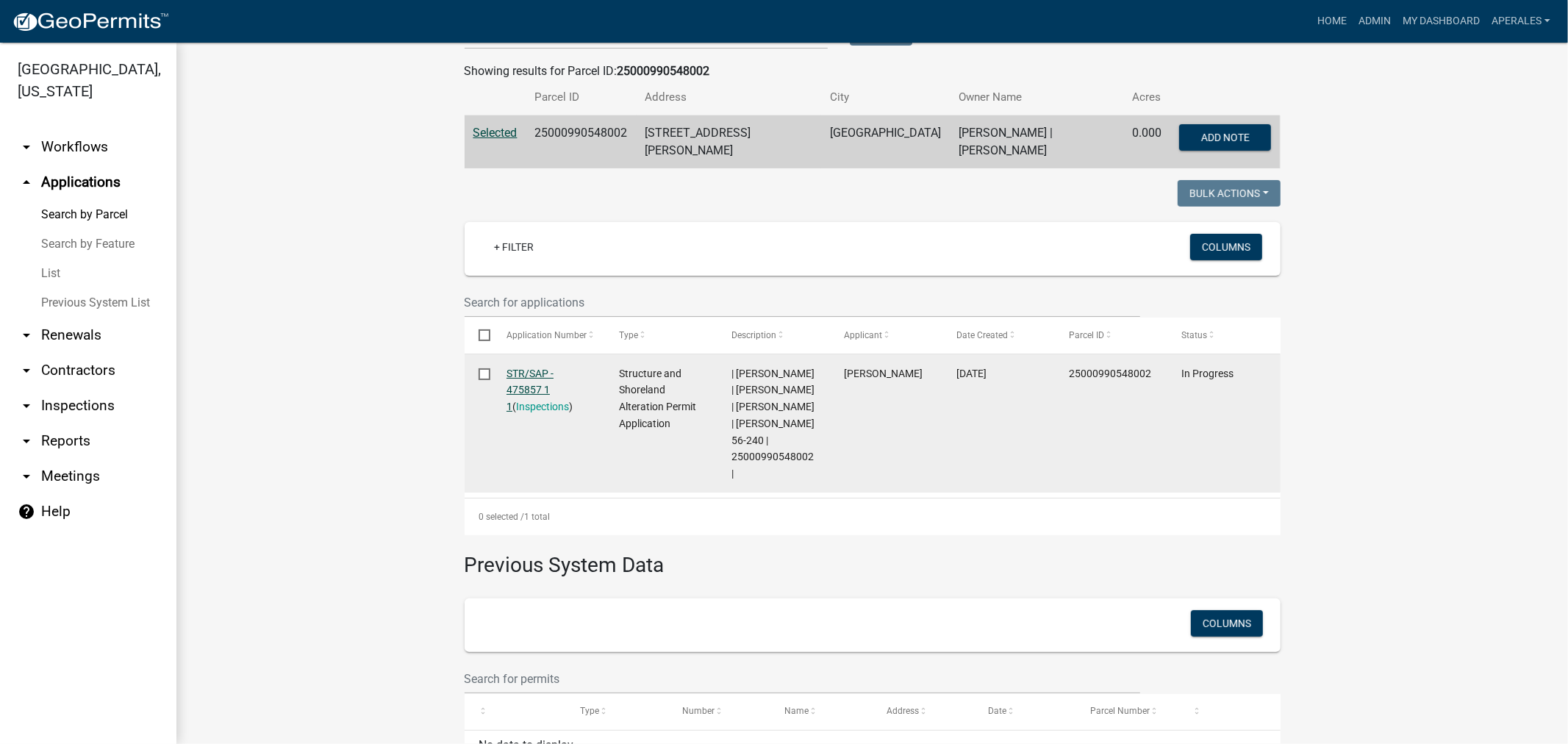
click at [530, 377] on link "STR/SAP - 475857 1 1" at bounding box center [530, 391] width 47 height 45
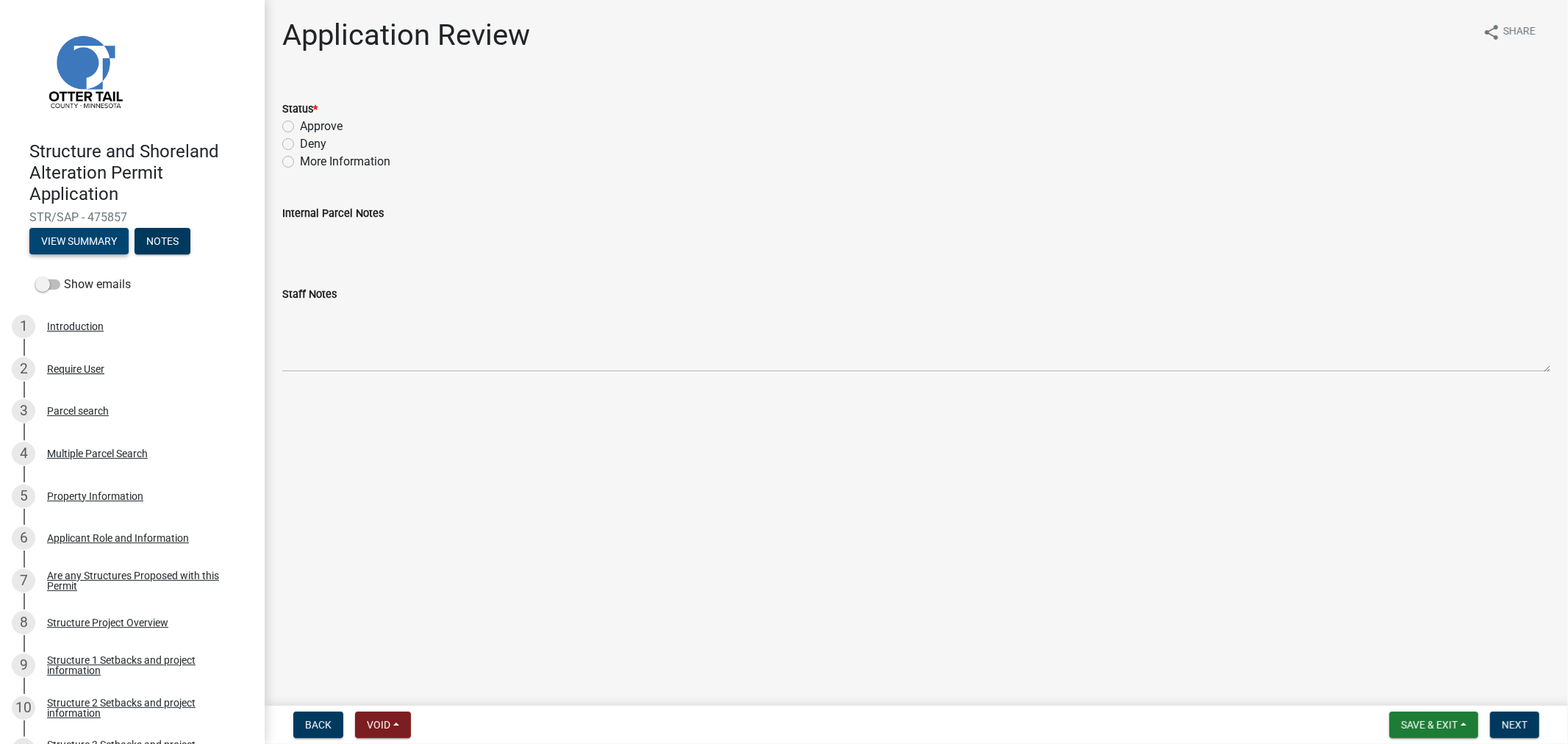
click at [53, 244] on button "View Summary" at bounding box center [78, 240] width 99 height 27
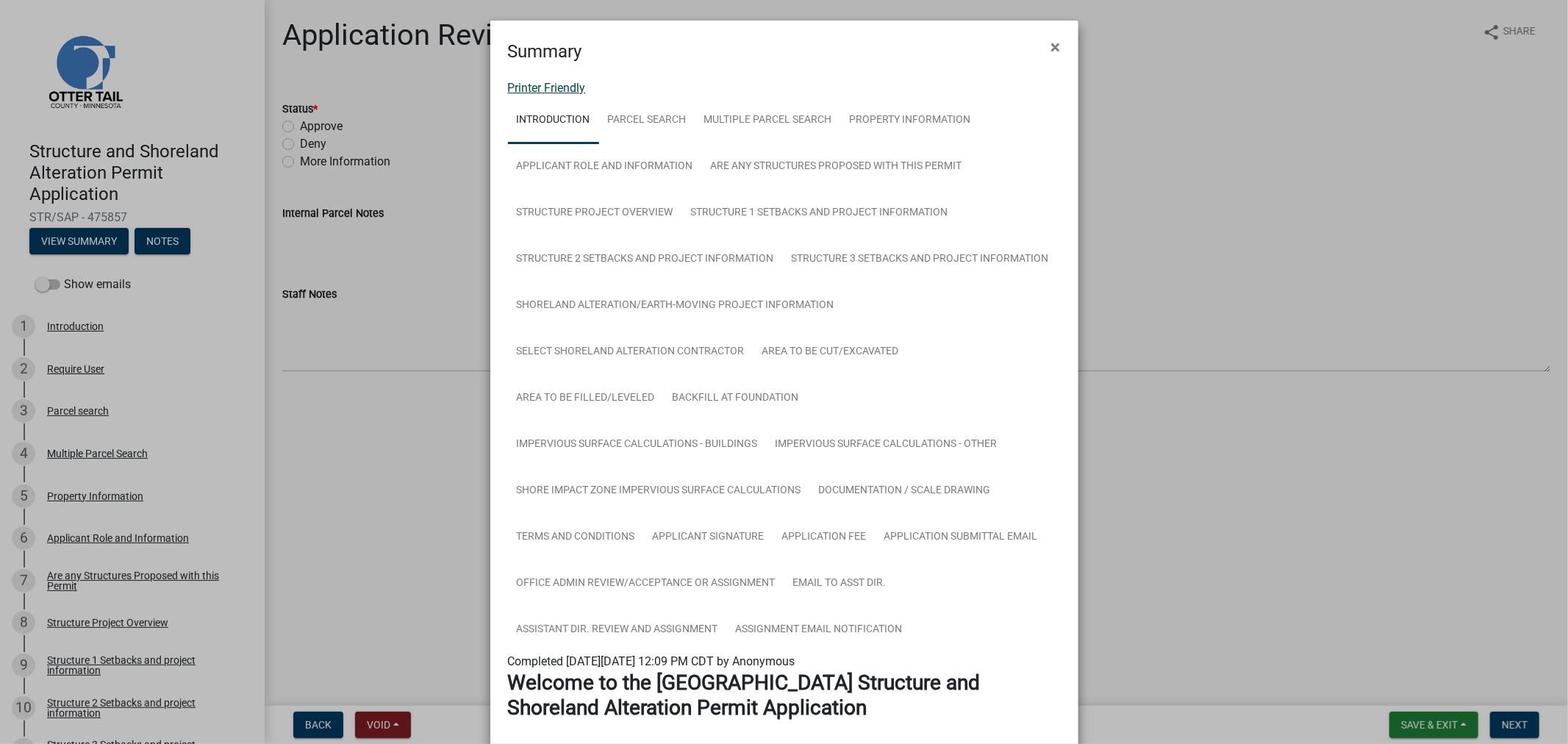
click at [552, 89] on link "Printer Friendly" at bounding box center [547, 87] width 78 height 14
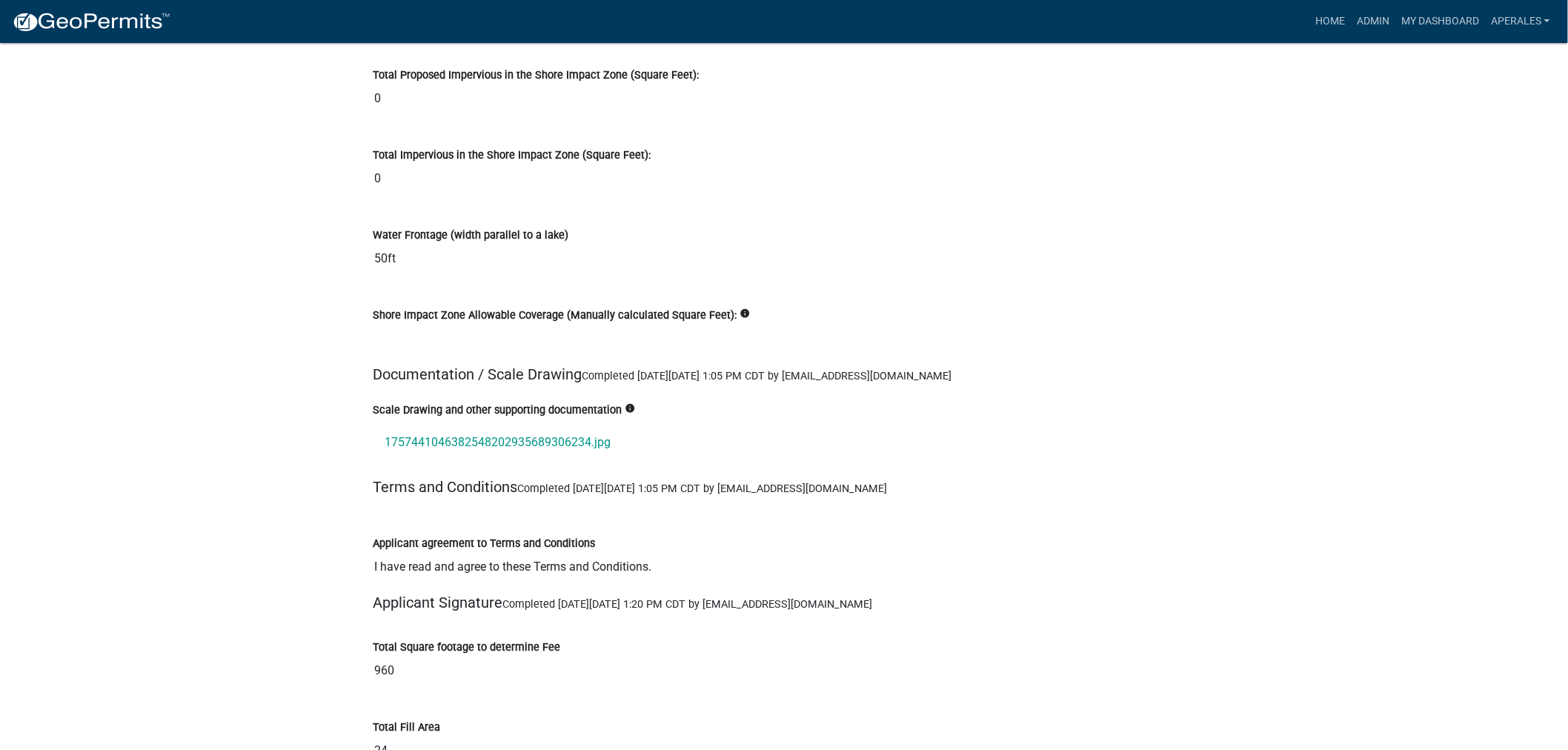
scroll to position [16800, 0]
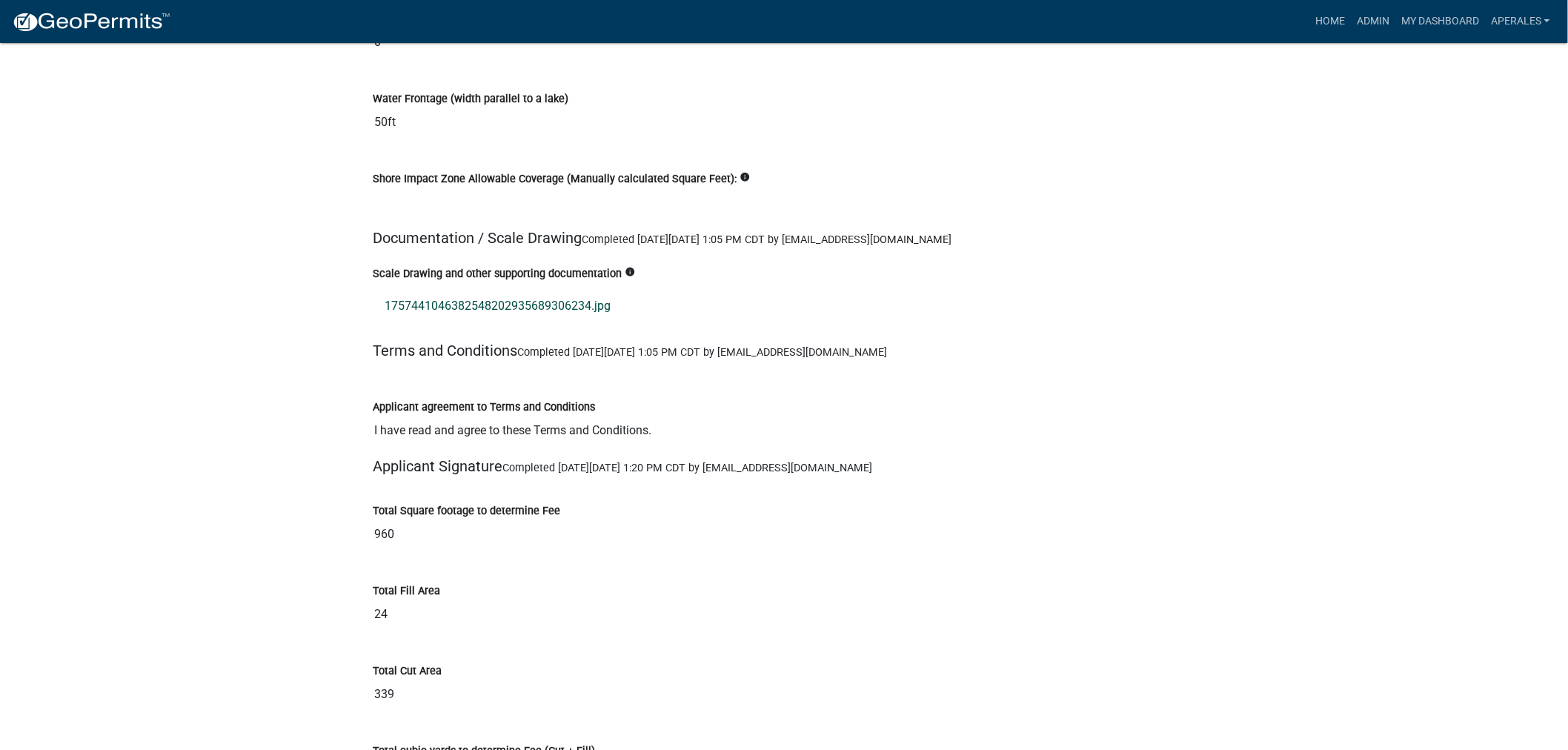
click at [474, 293] on link "1757441046382548202935689306234.jpg" at bounding box center [784, 306] width 823 height 36
drag, startPoint x: 1033, startPoint y: 120, endPoint x: 1339, endPoint y: 211, distance: 319.2
